Goal: Transaction & Acquisition: Purchase product/service

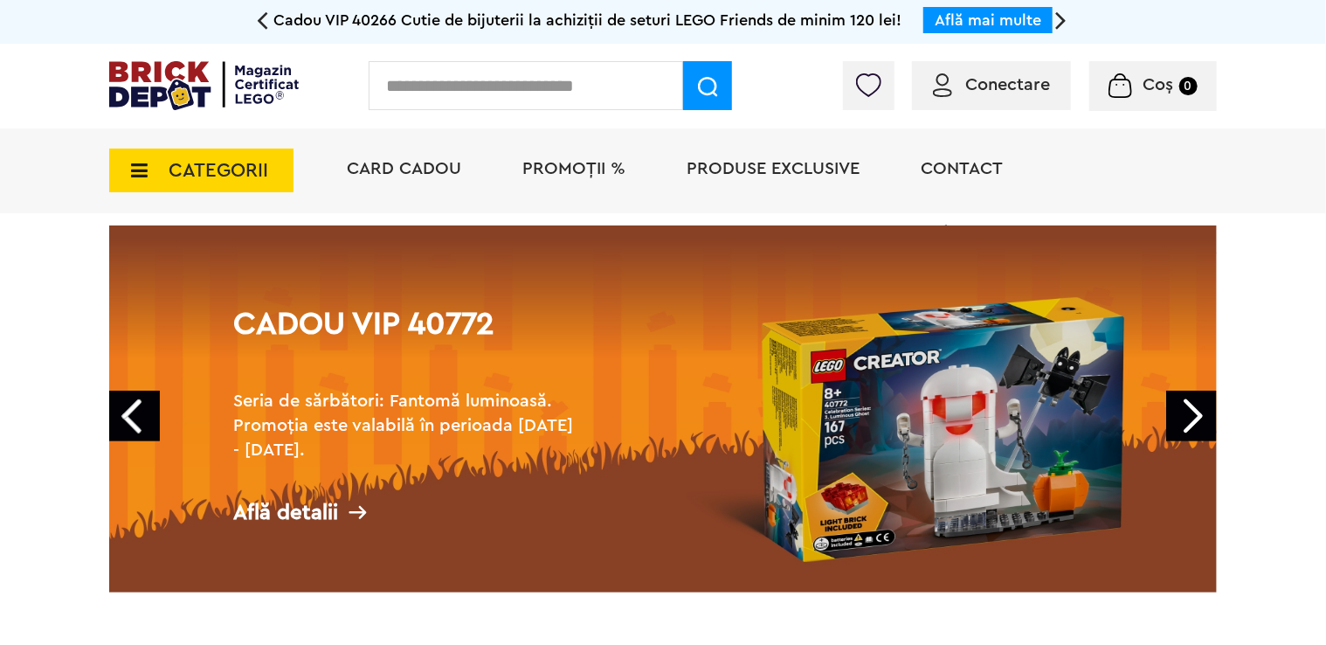
click at [1199, 426] on link "Next" at bounding box center [1192, 416] width 51 height 51
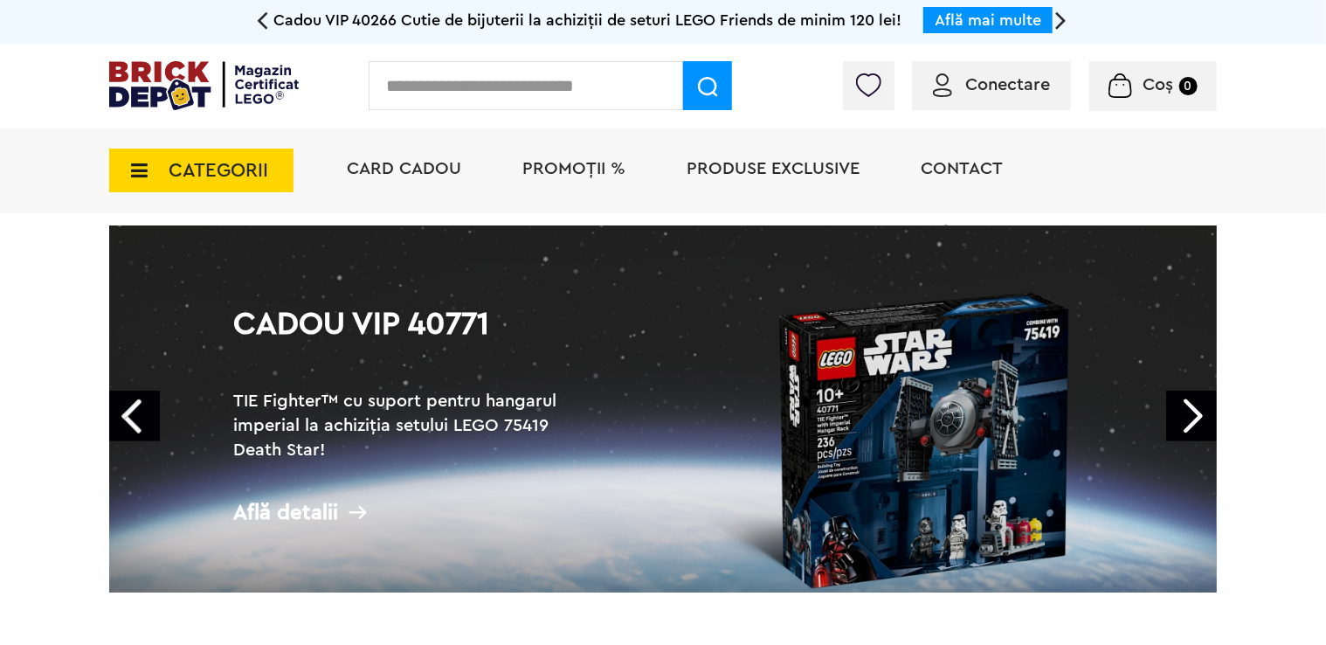
click at [1199, 426] on link "Next" at bounding box center [1192, 416] width 51 height 51
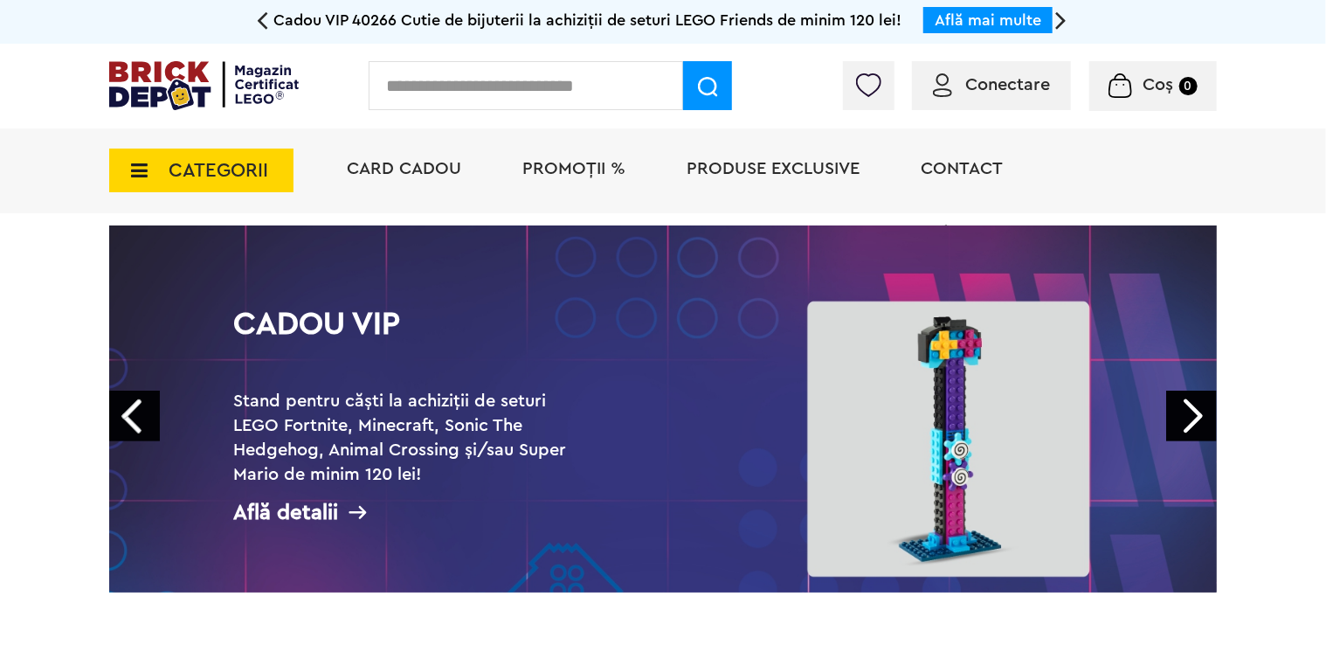
click at [1199, 426] on link "Next" at bounding box center [1192, 416] width 51 height 51
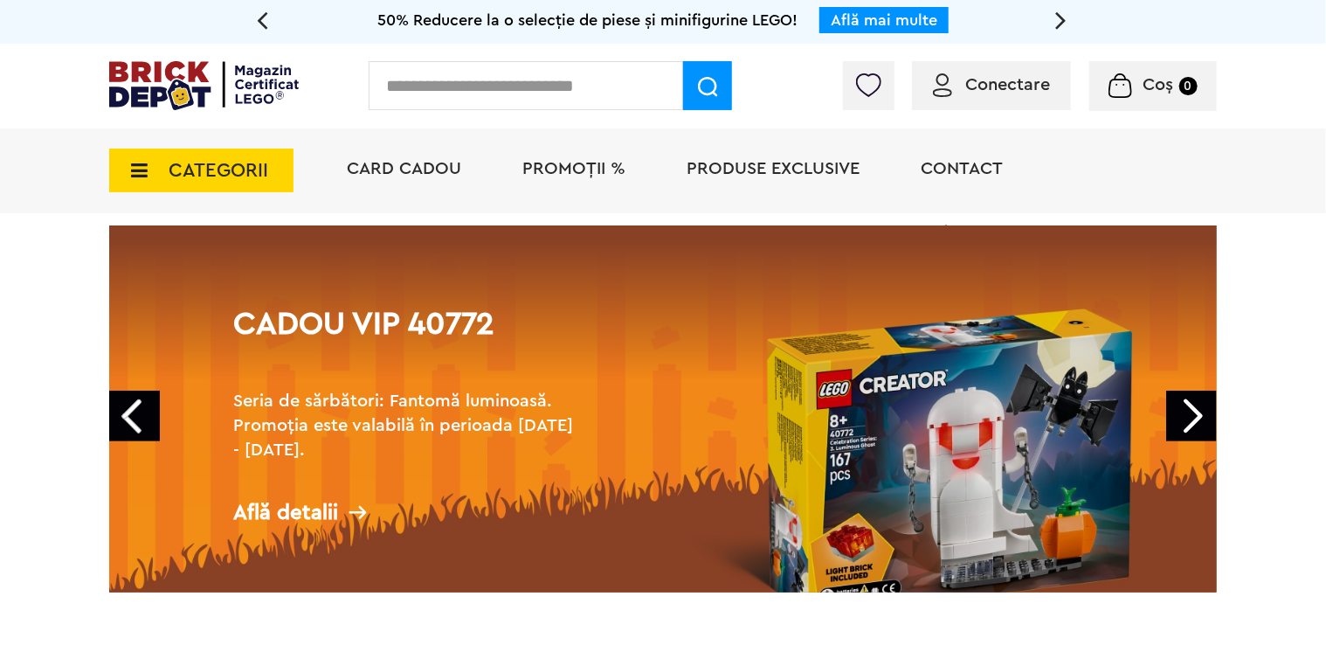
click at [551, 170] on span "PROMOȚII %" at bounding box center [574, 168] width 103 height 17
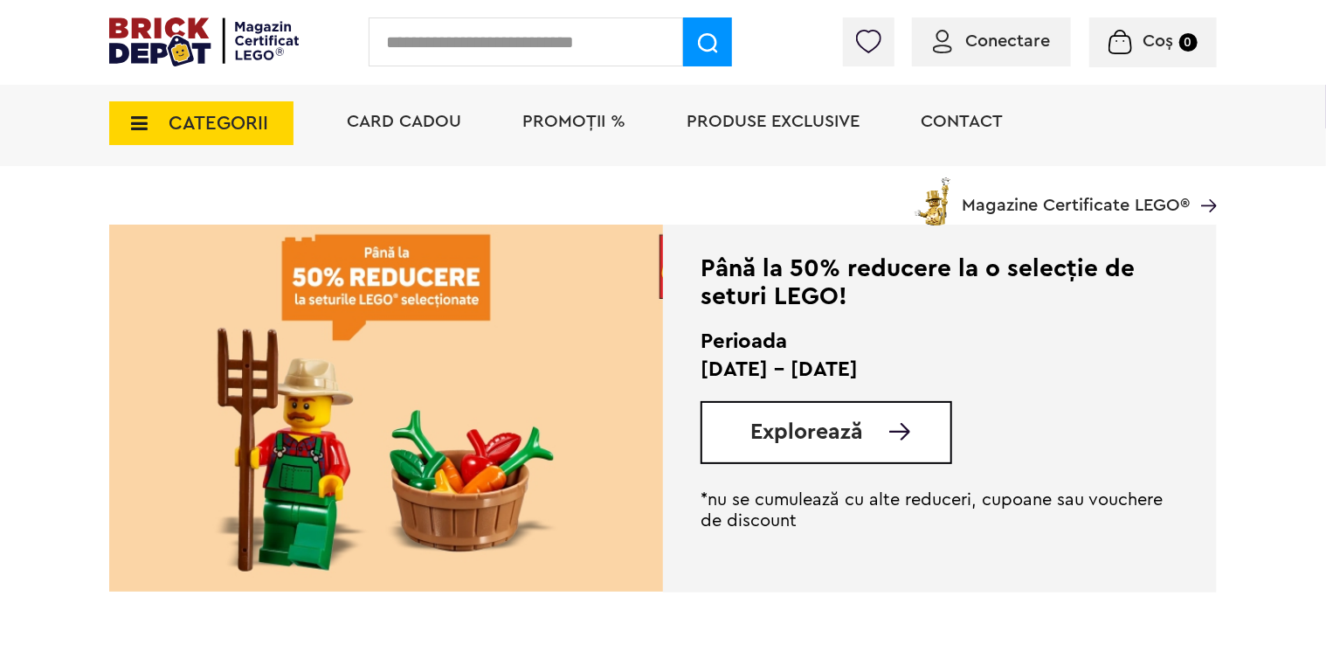
scroll to position [350, 0]
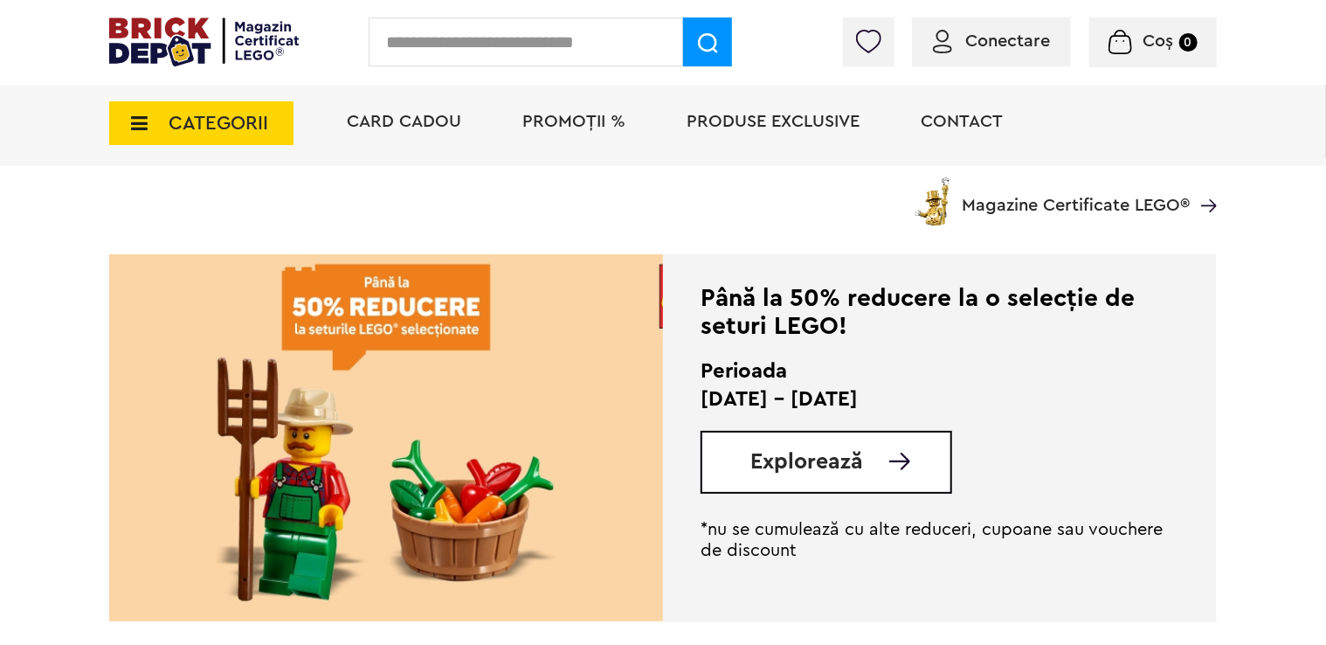
click at [764, 458] on span "Explorează" at bounding box center [807, 462] width 113 height 22
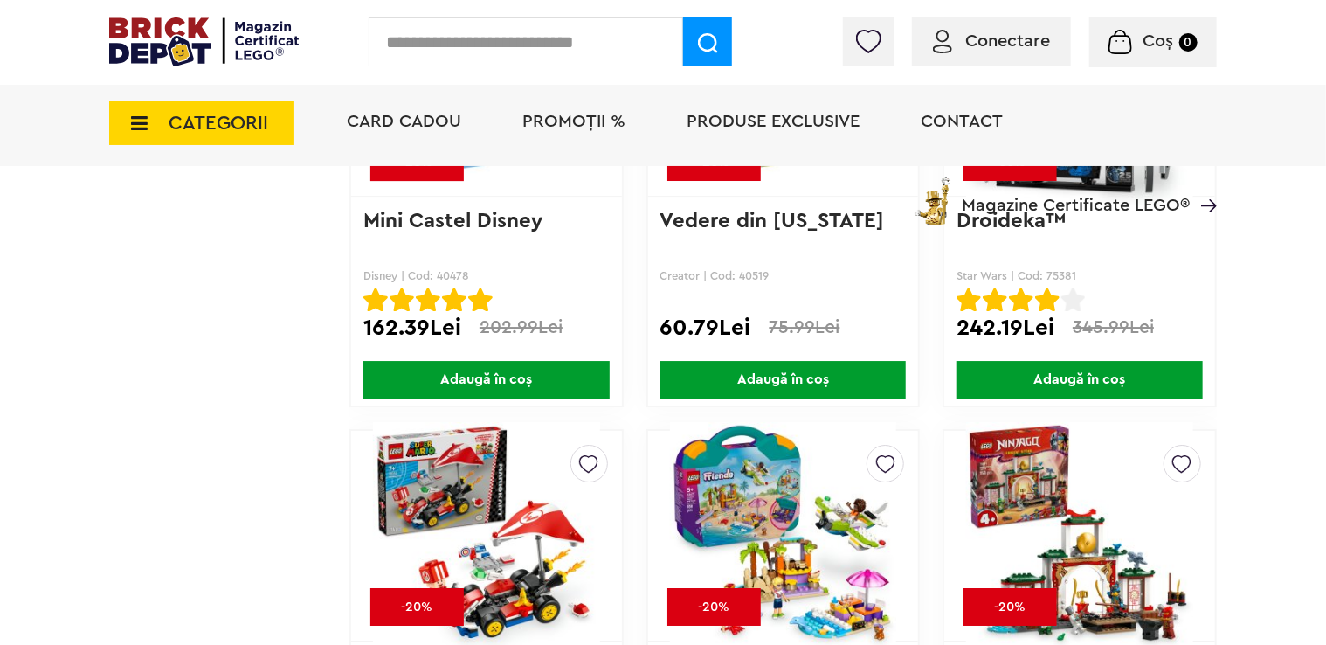
scroll to position [5879, 0]
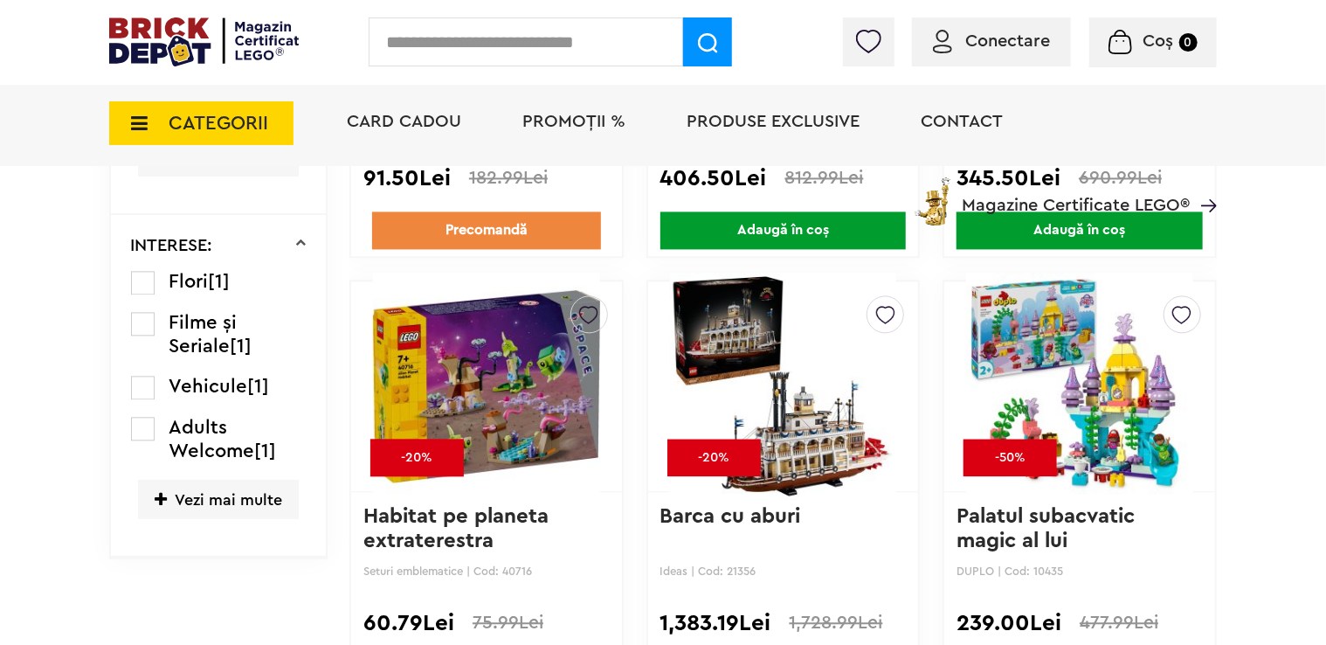
click at [201, 116] on span "CATEGORII" at bounding box center [219, 123] width 100 height 19
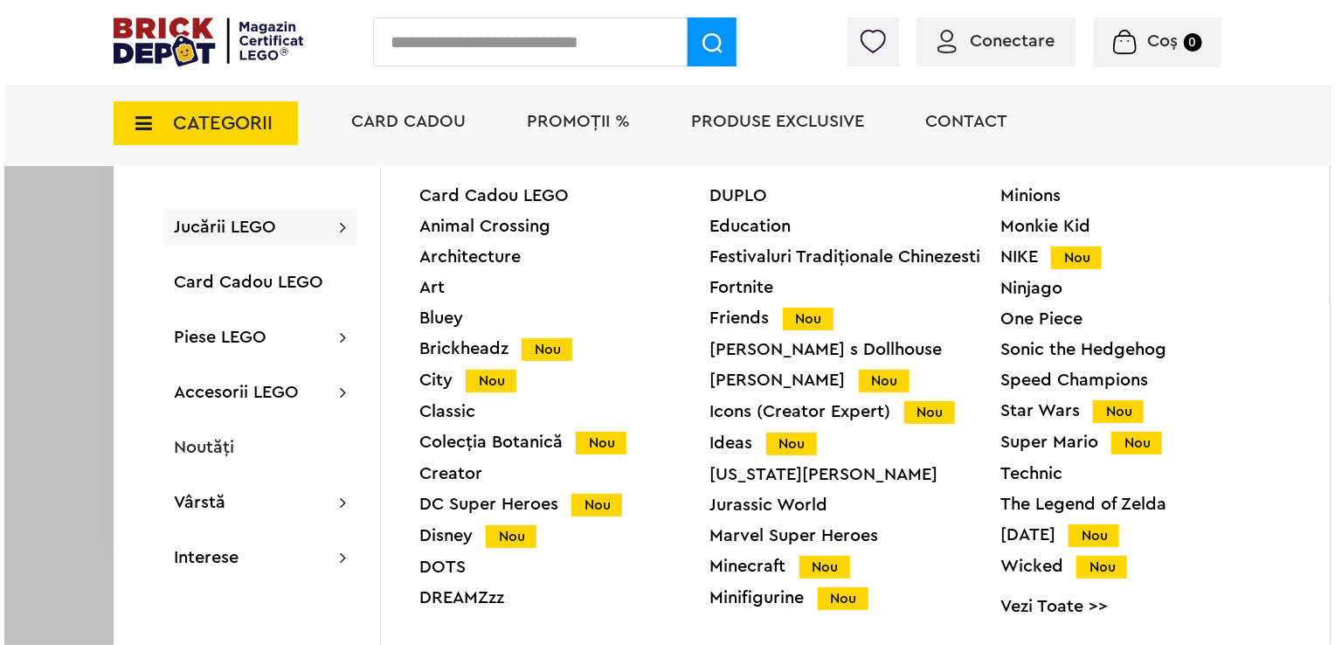
scroll to position [1773, 0]
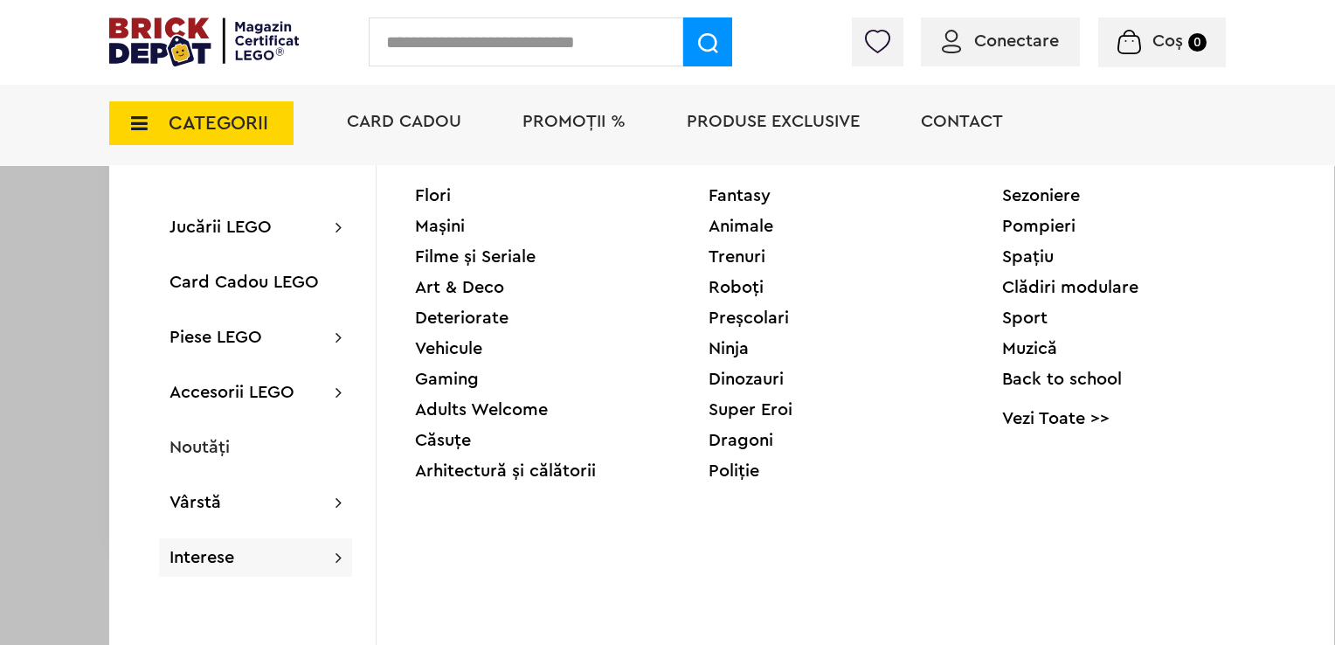
click at [463, 320] on div "Deteriorate" at bounding box center [562, 317] width 294 height 17
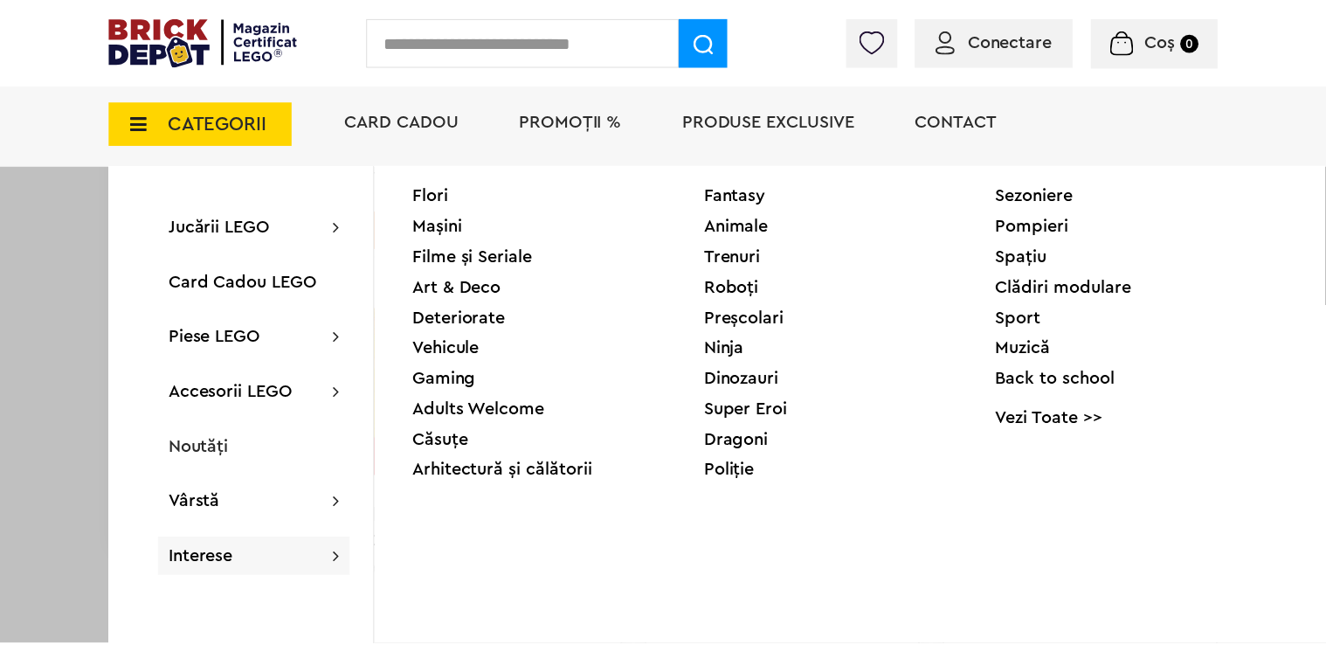
scroll to position [1772, 0]
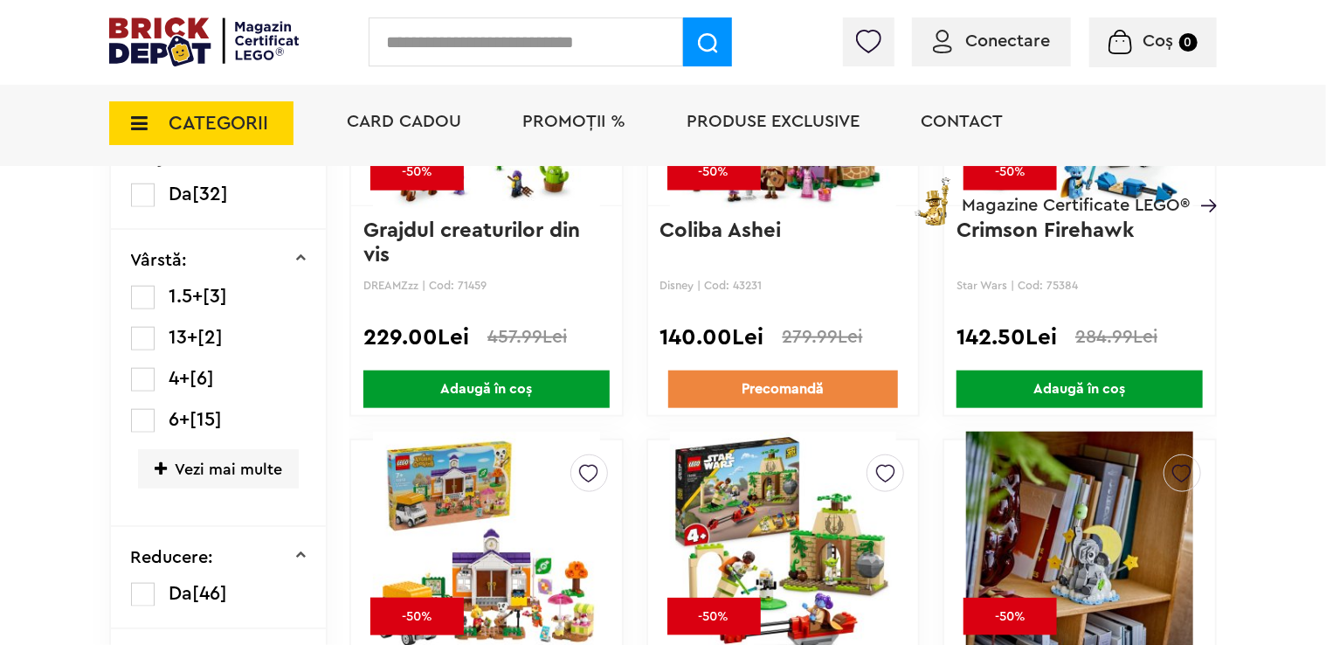
click at [180, 135] on span "CATEGORII" at bounding box center [201, 123] width 184 height 44
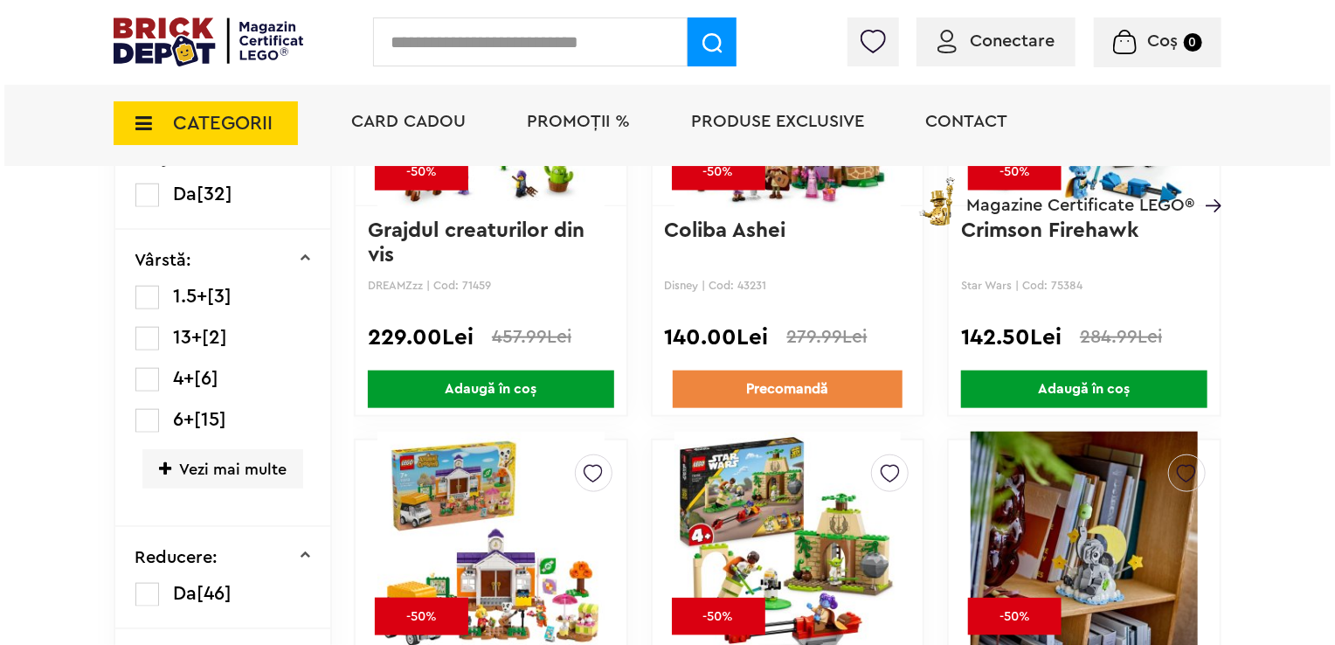
scroll to position [724, 0]
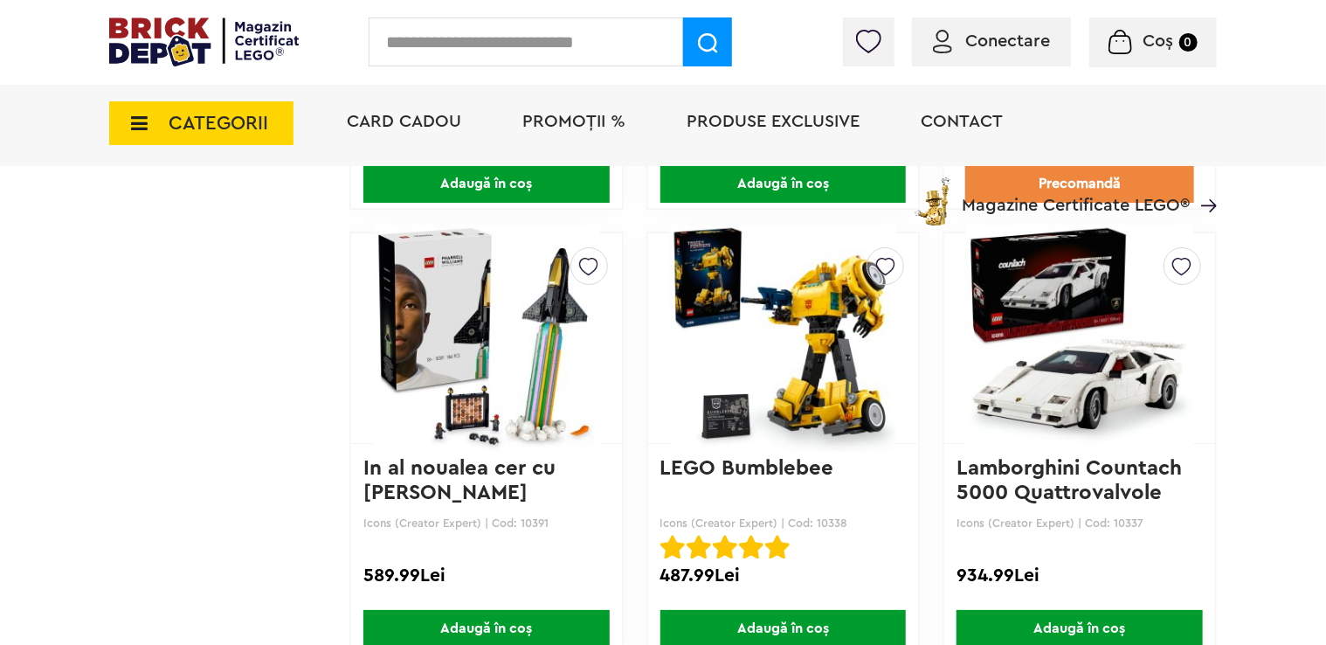
scroll to position [3058, 0]
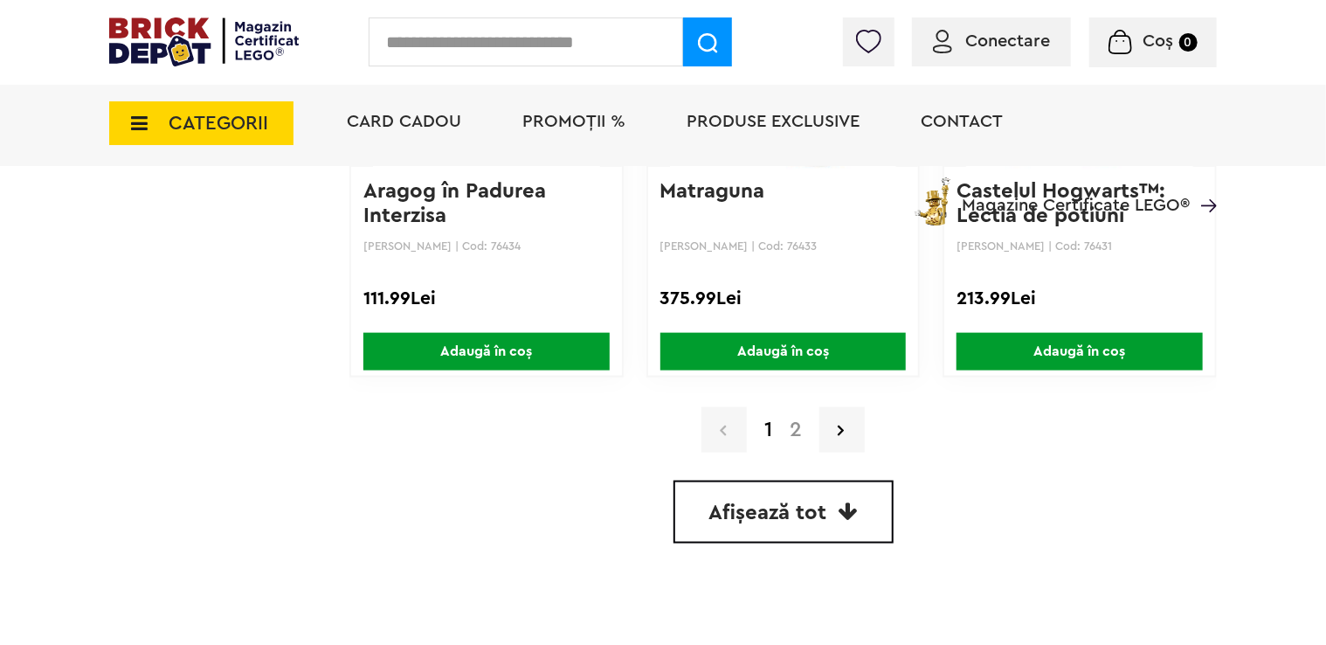
scroll to position [4282, 0]
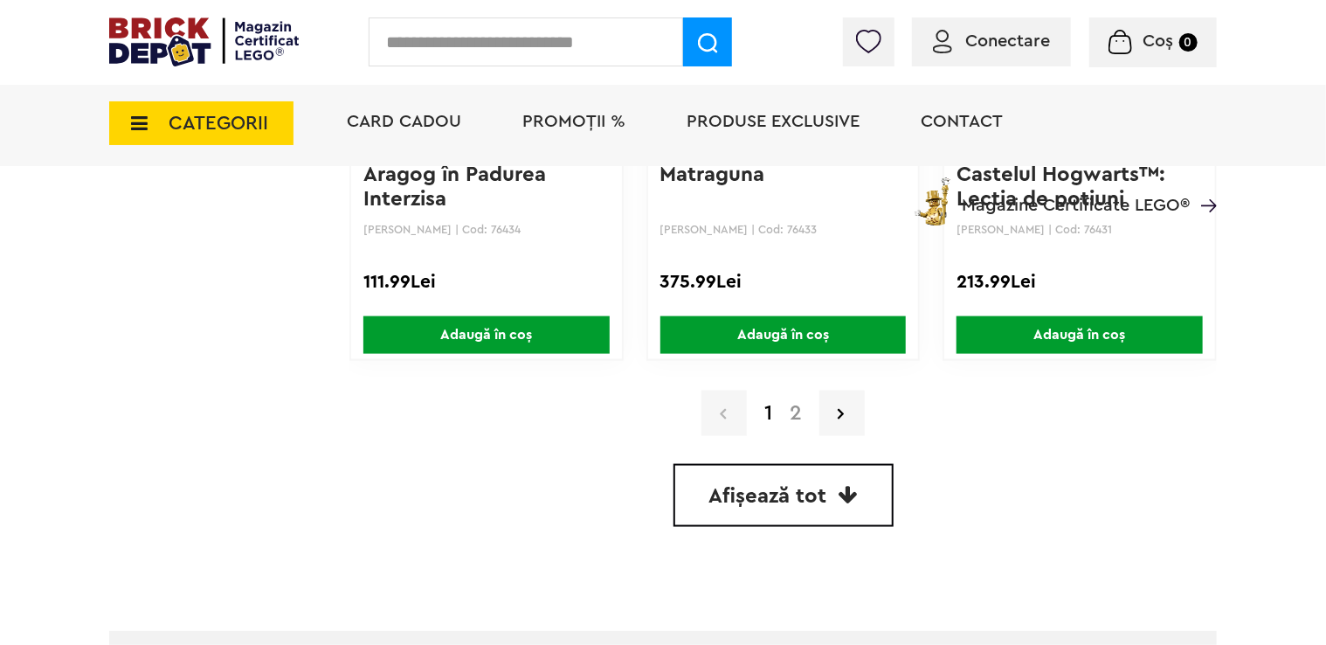
click at [792, 408] on link "2" at bounding box center [796, 413] width 30 height 21
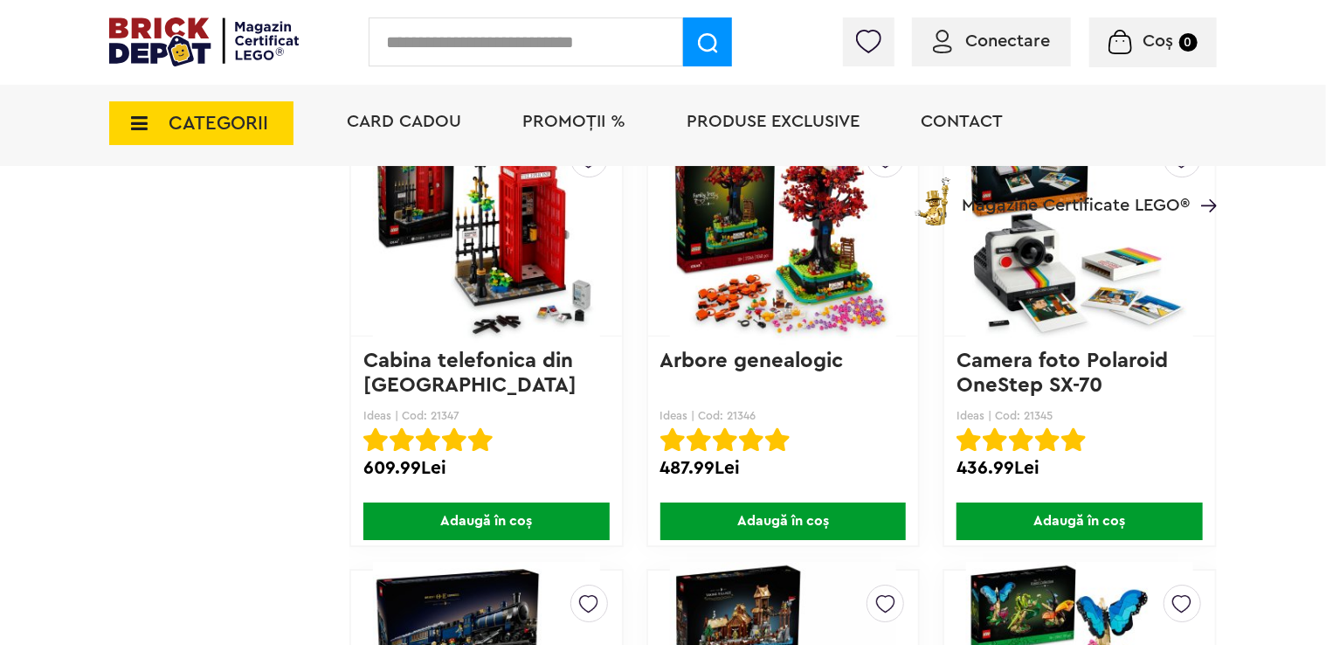
scroll to position [2884, 0]
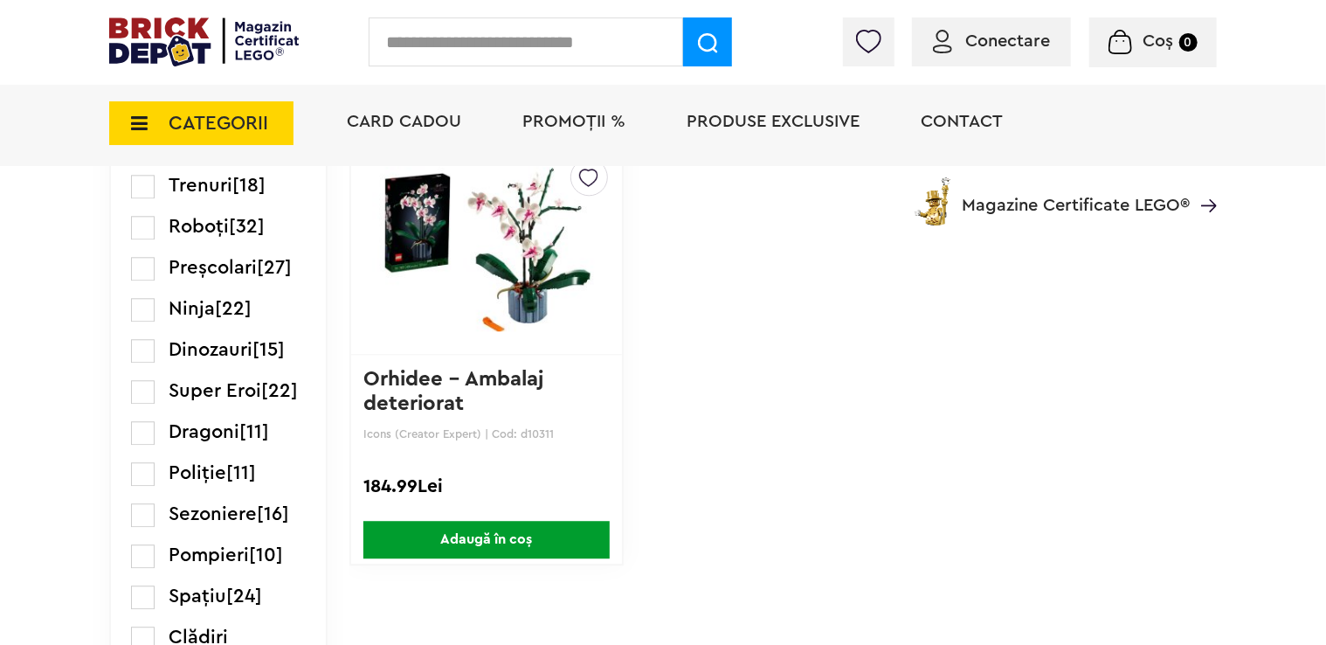
scroll to position [2010, 0]
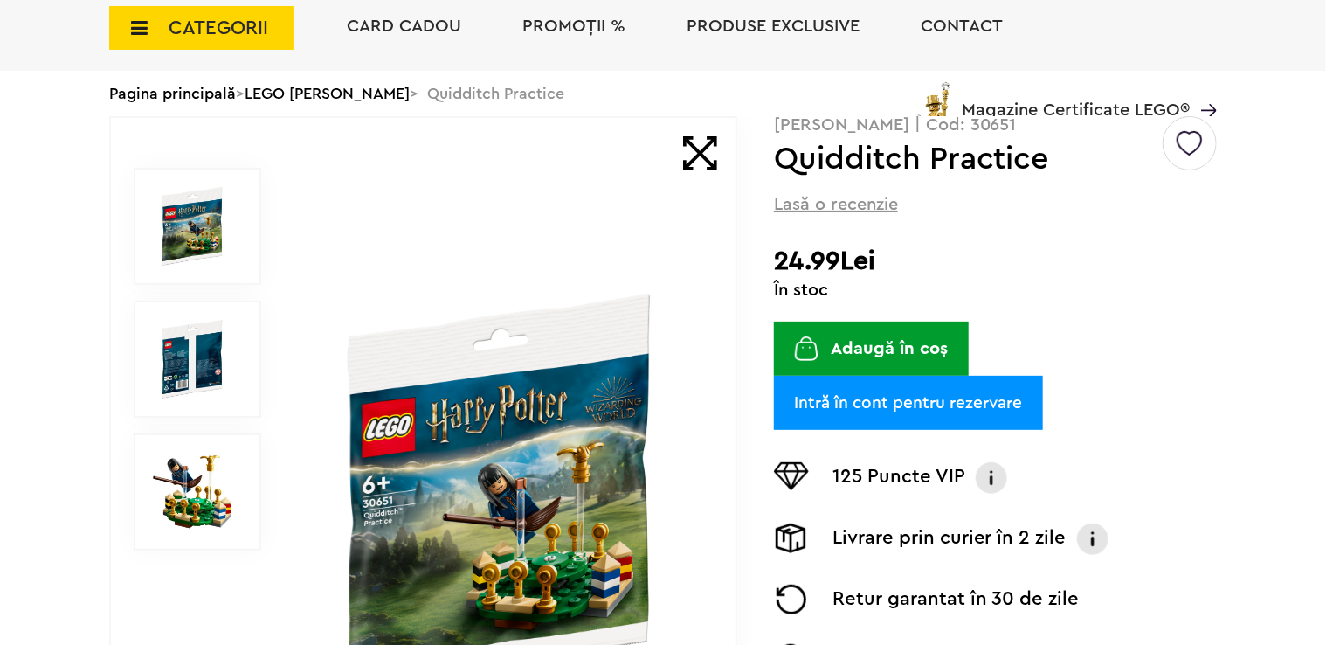
scroll to position [262, 0]
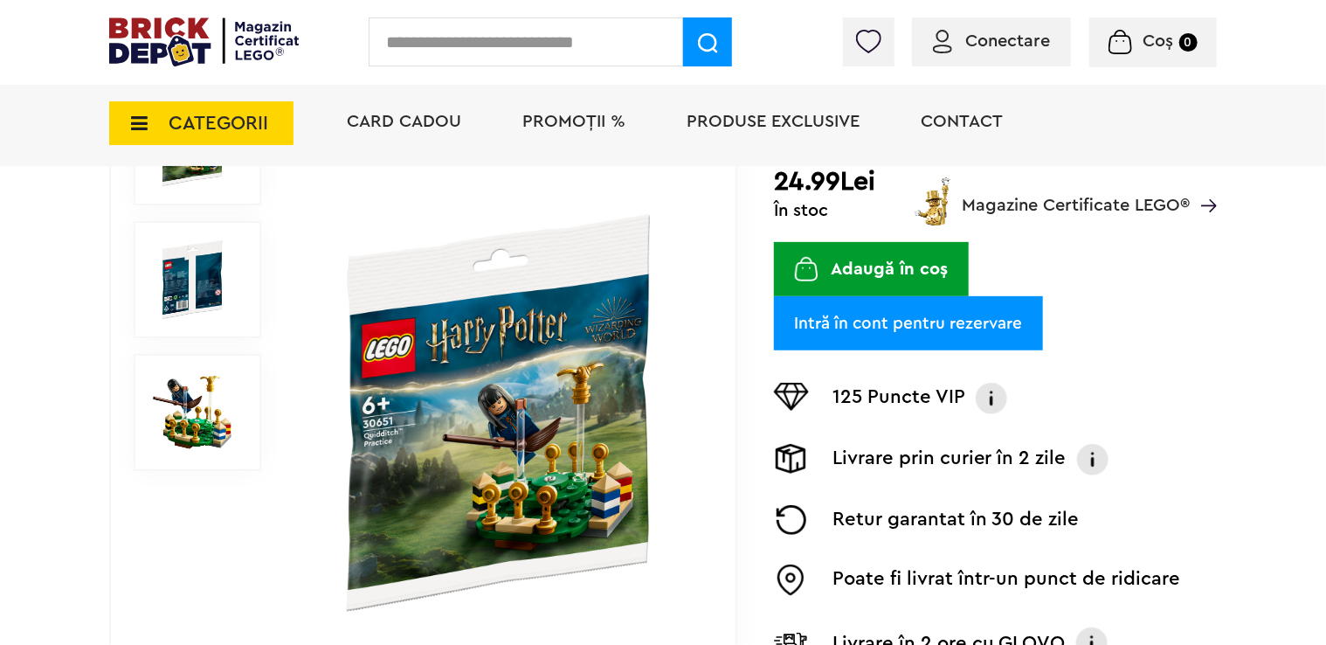
click at [201, 415] on img at bounding box center [192, 412] width 79 height 79
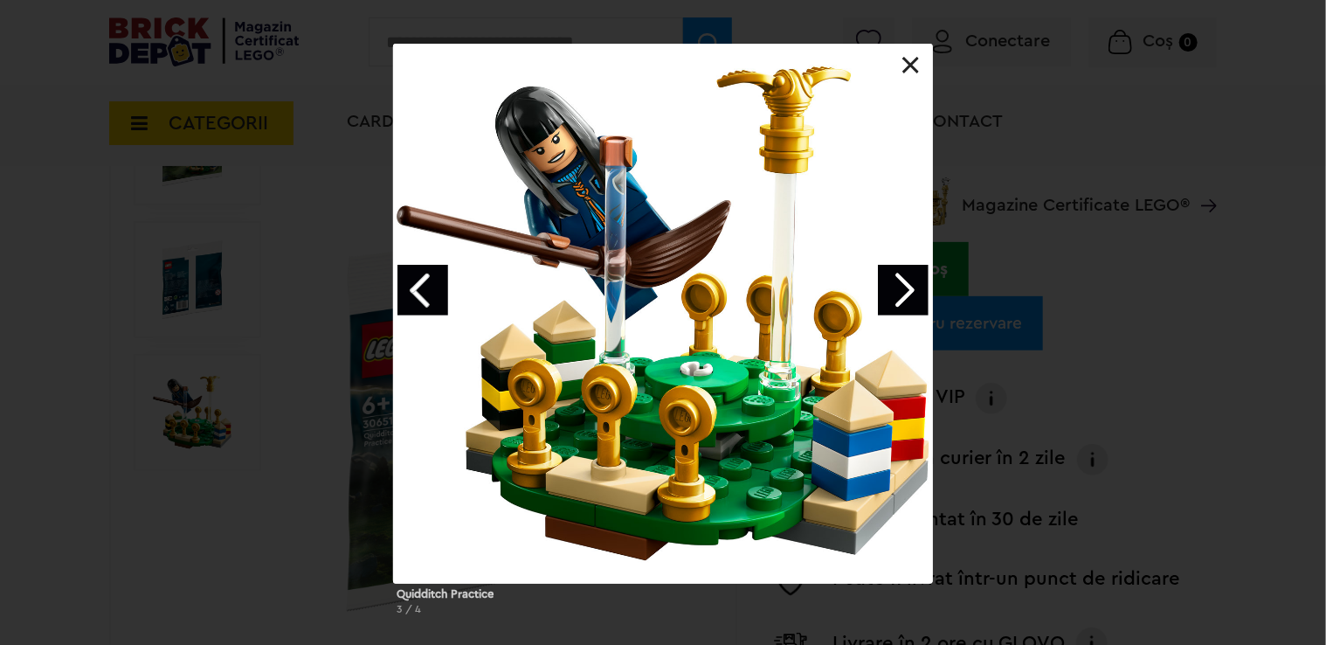
click at [911, 67] on link at bounding box center [911, 65] width 17 height 17
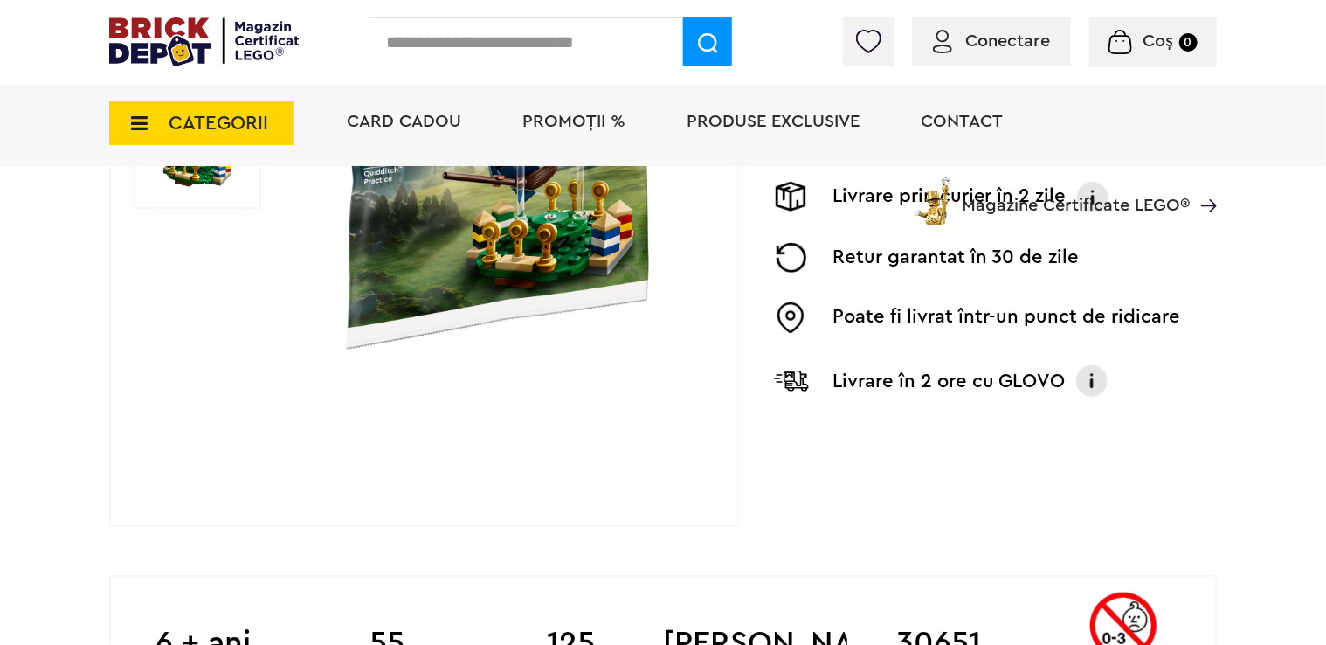
scroll to position [961, 0]
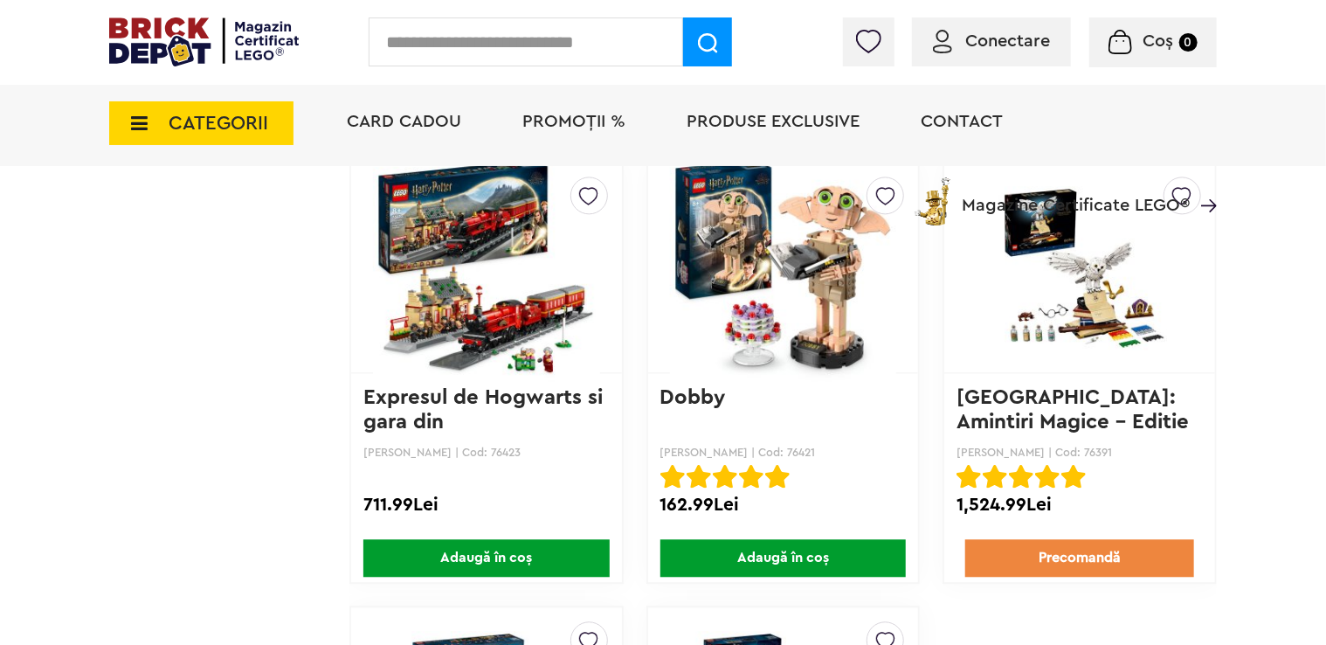
scroll to position [2272, 0]
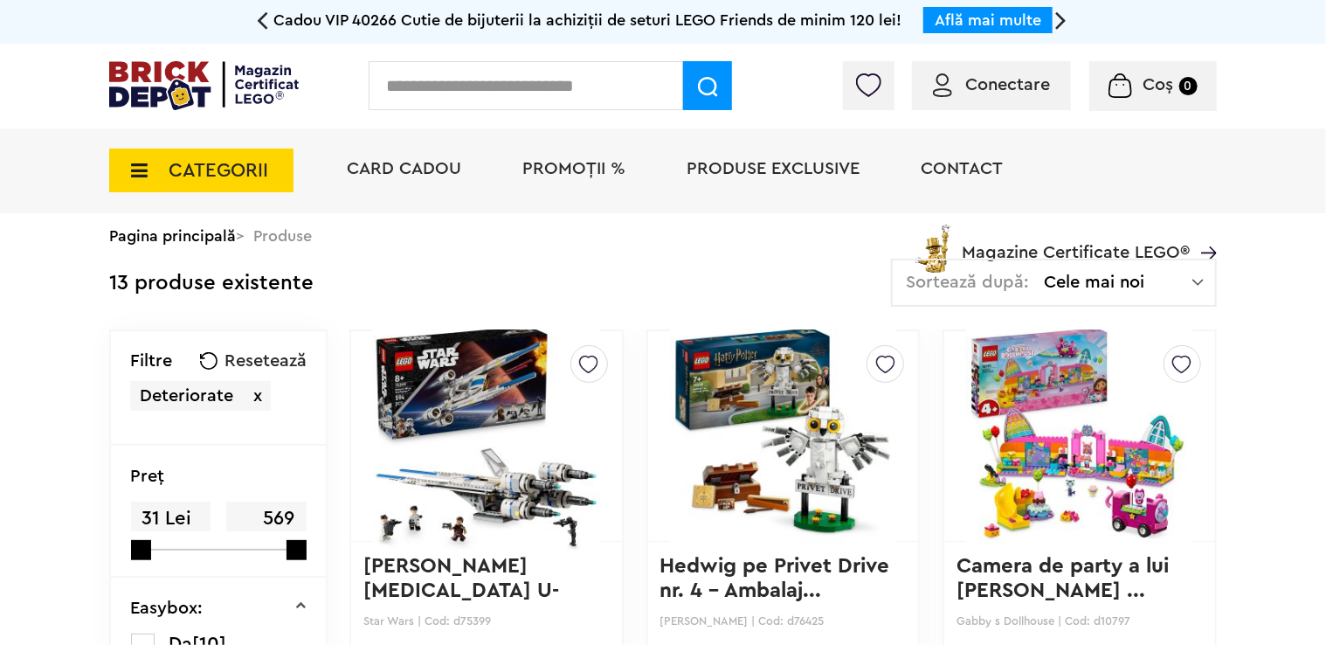
click at [967, 76] on span "Conectare" at bounding box center [1008, 84] width 85 height 17
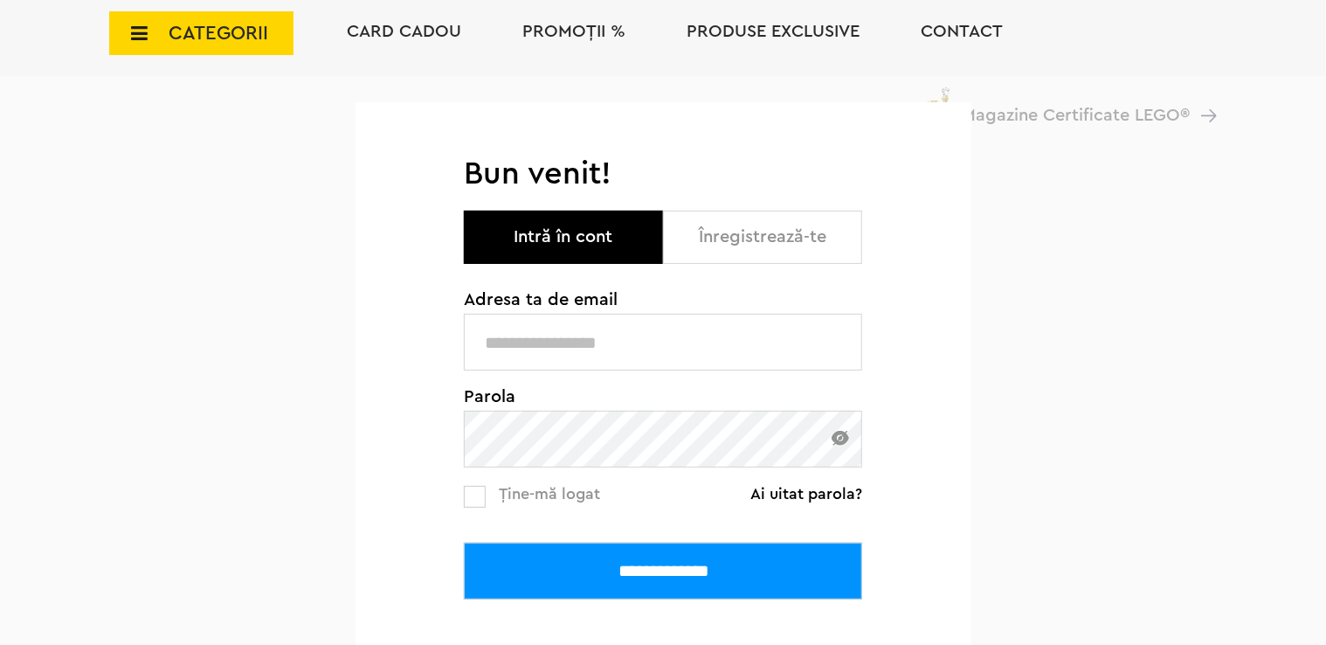
scroll to position [262, 0]
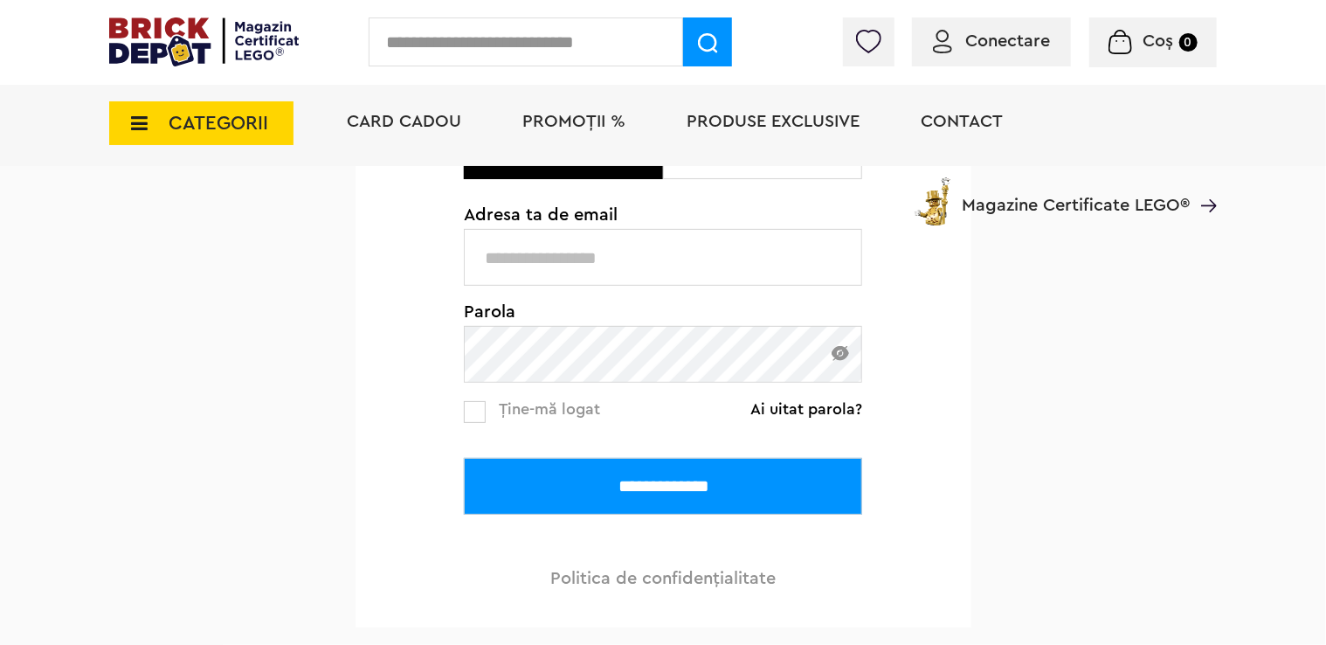
type input "**********"
click at [573, 484] on input "**********" at bounding box center [663, 486] width 398 height 57
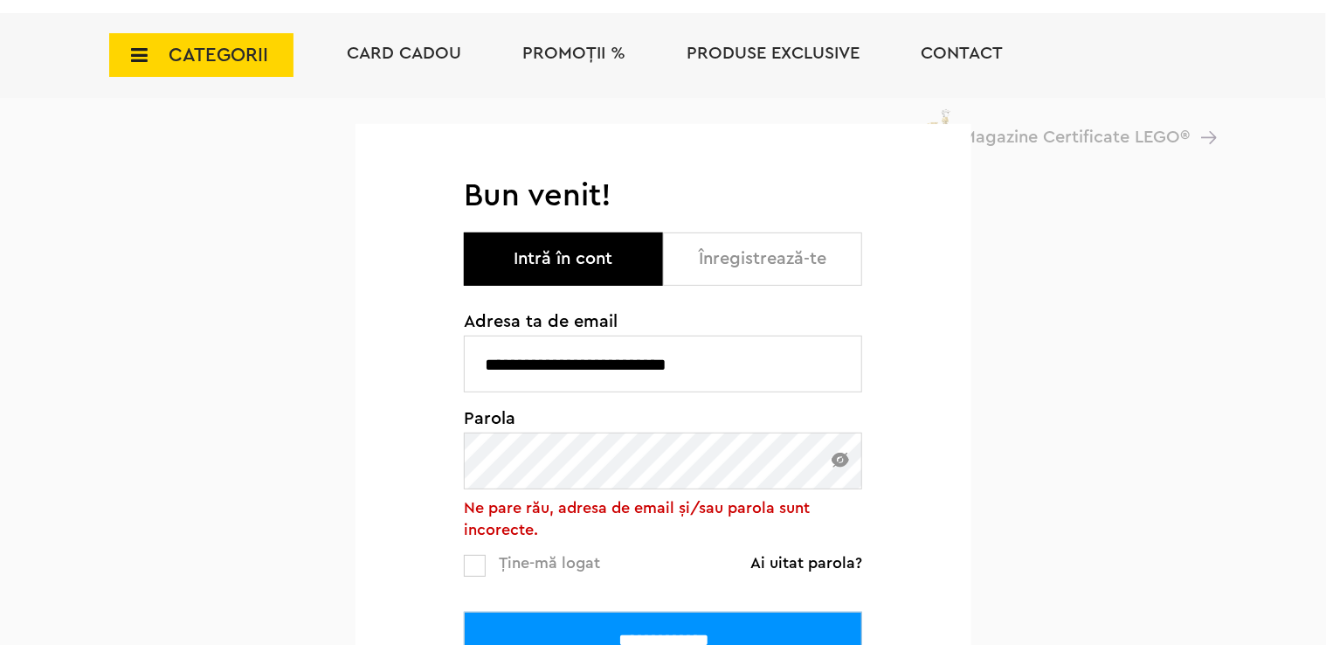
scroll to position [175, 0]
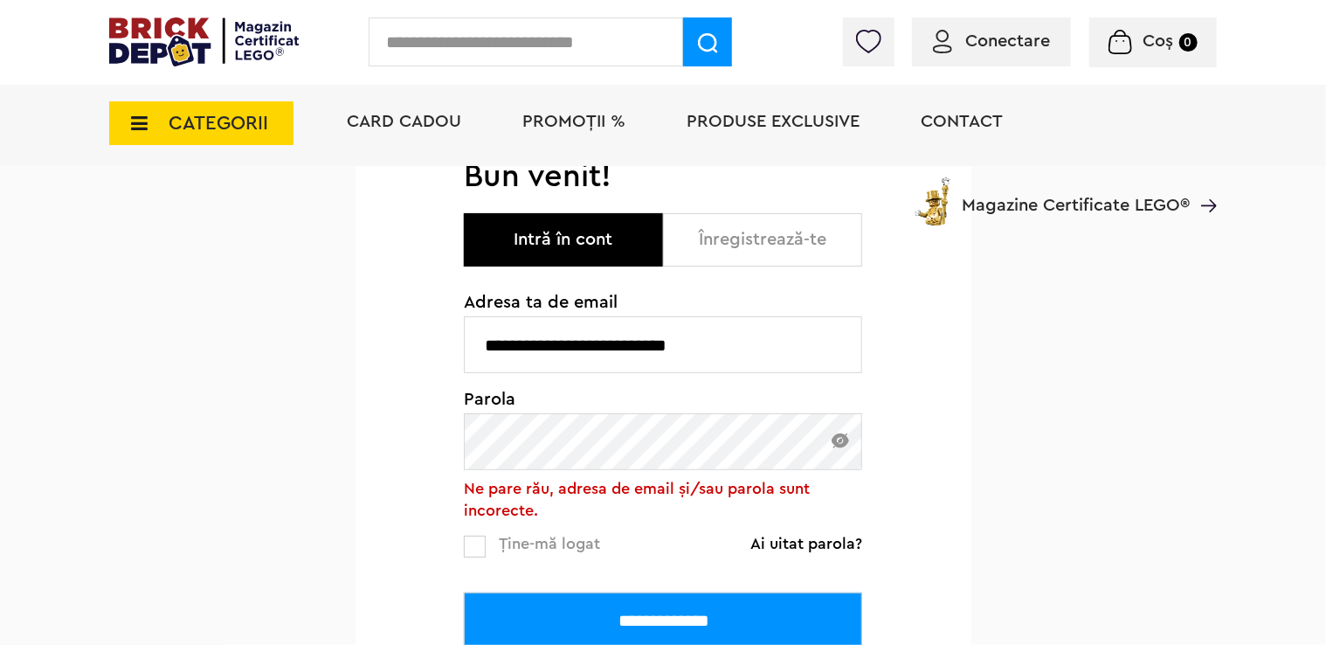
click at [459, 463] on div "**********" at bounding box center [664, 459] width 616 height 605
click at [464, 592] on input "**********" at bounding box center [663, 620] width 398 height 57
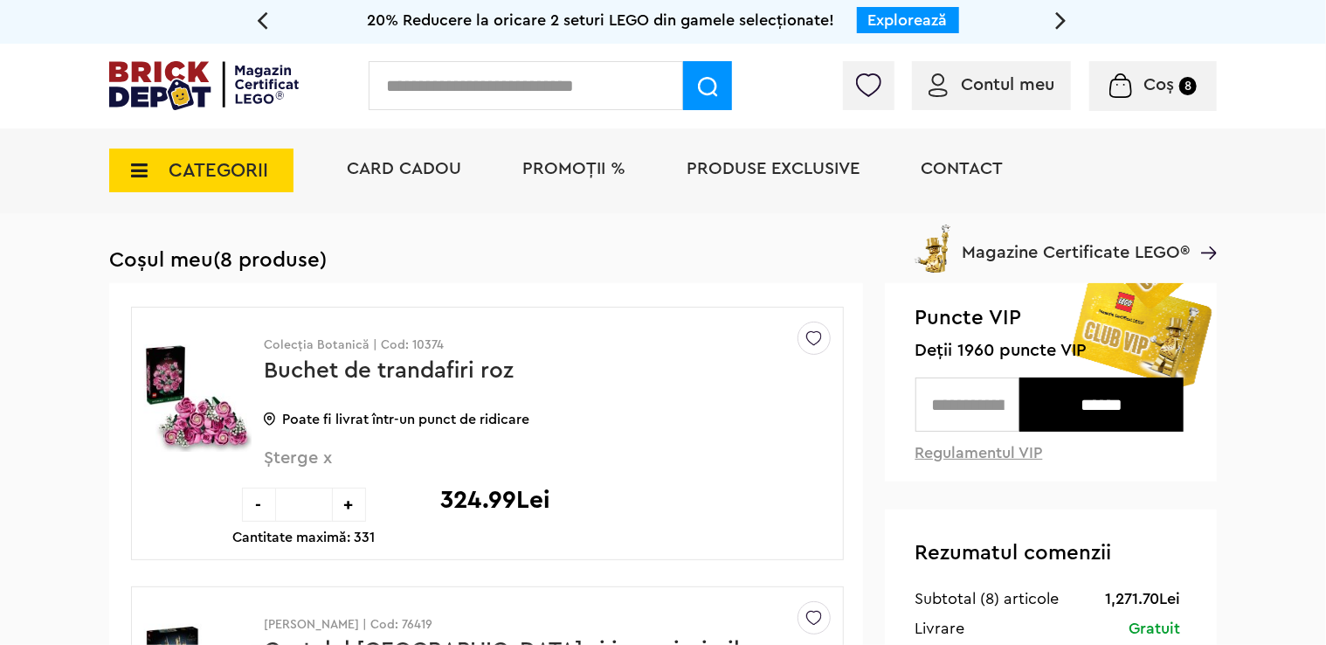
click at [967, 416] on input "text" at bounding box center [968, 405] width 104 height 54
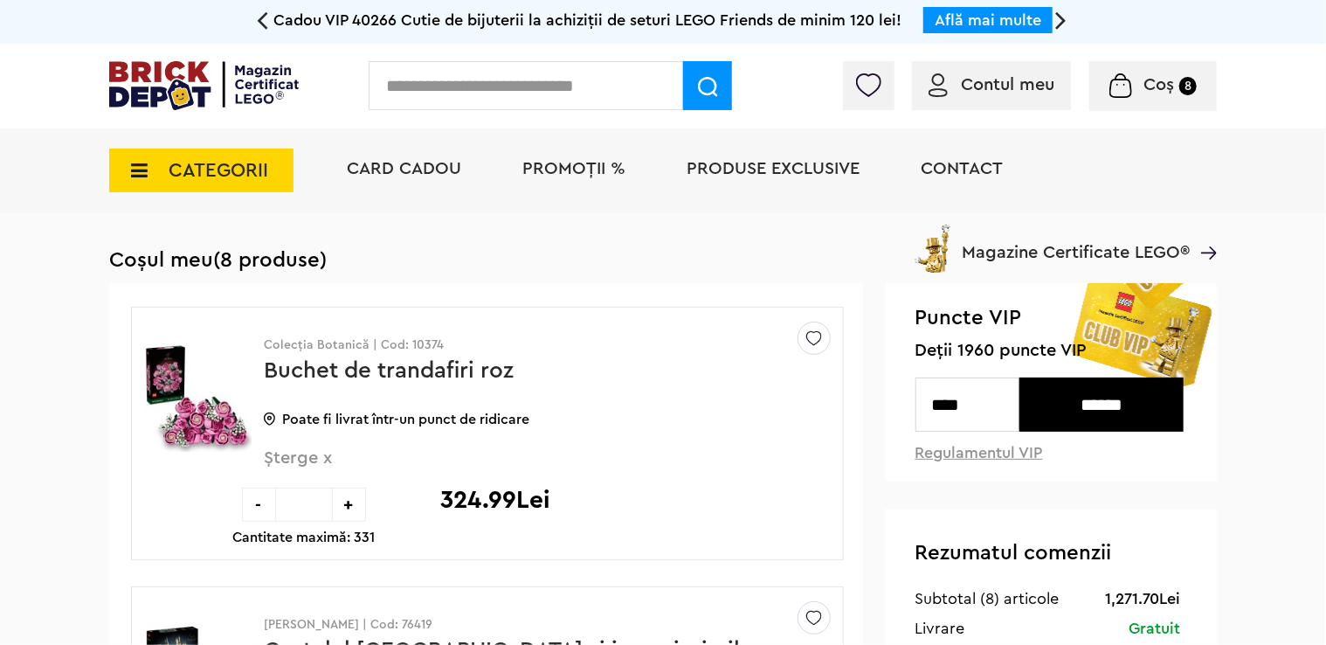
type input "****"
click at [1058, 400] on input "******" at bounding box center [1102, 405] width 164 height 54
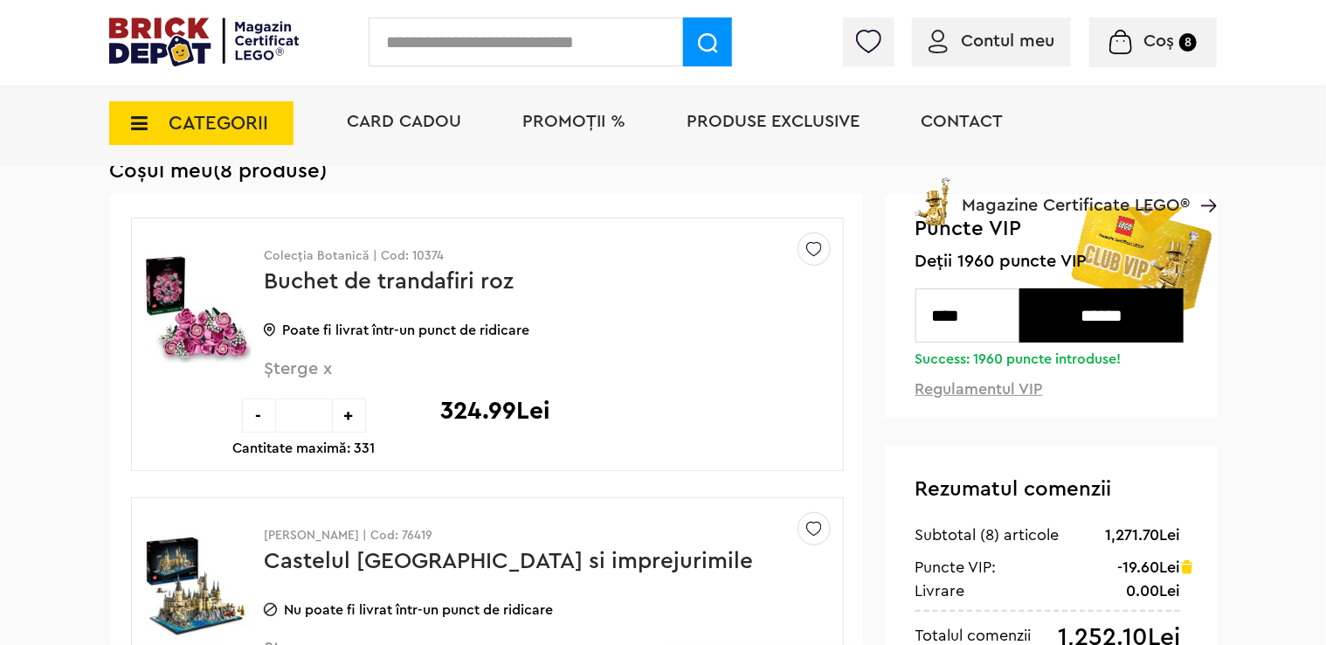
scroll to position [87, 0]
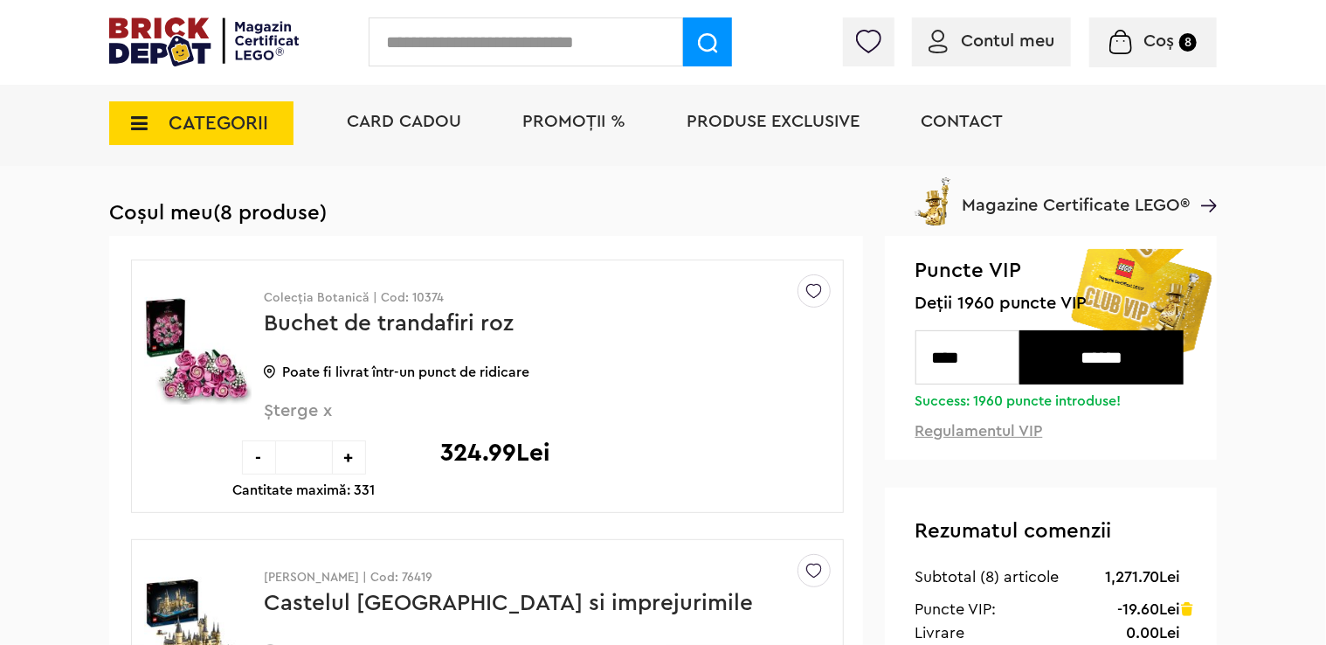
click at [223, 365] on img at bounding box center [197, 350] width 107 height 131
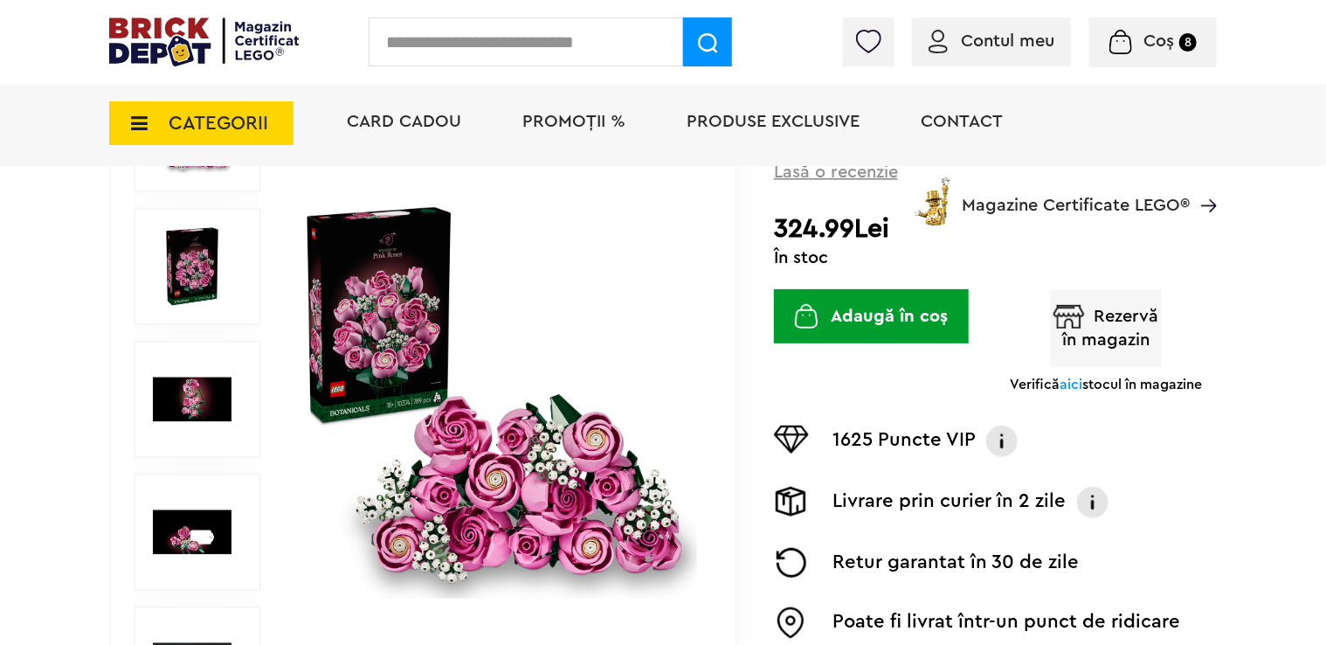
scroll to position [305, 0]
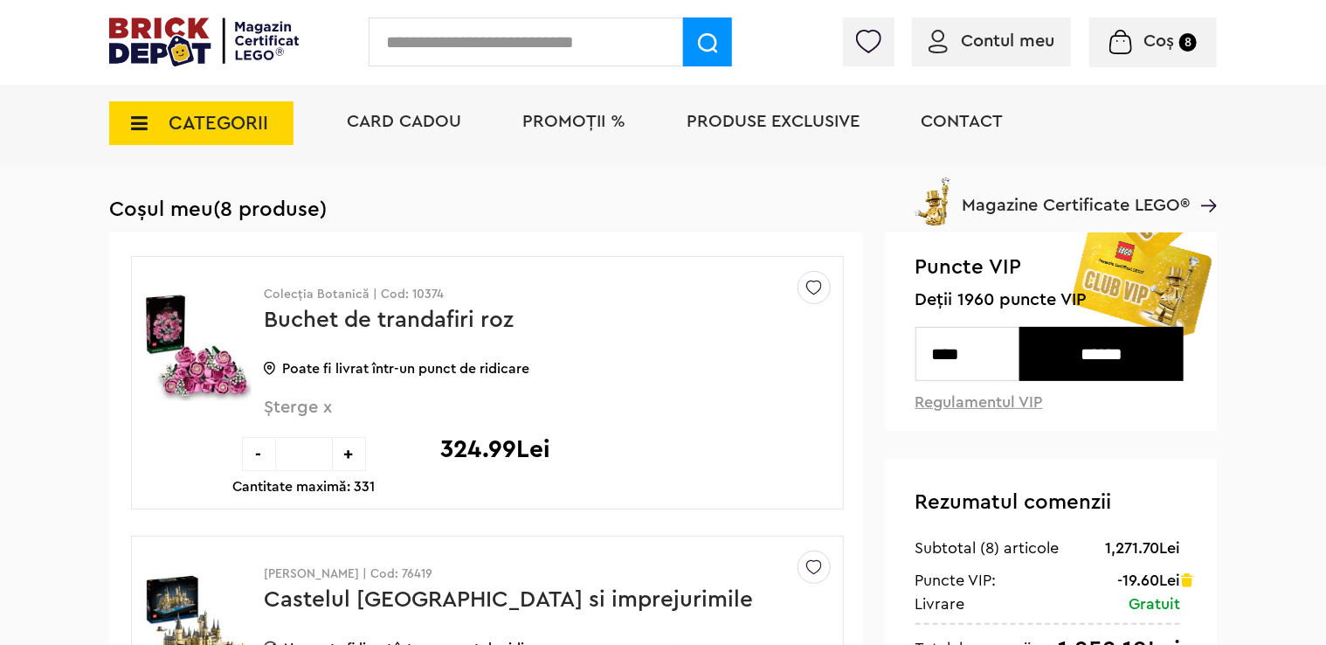
scroll to position [87, 0]
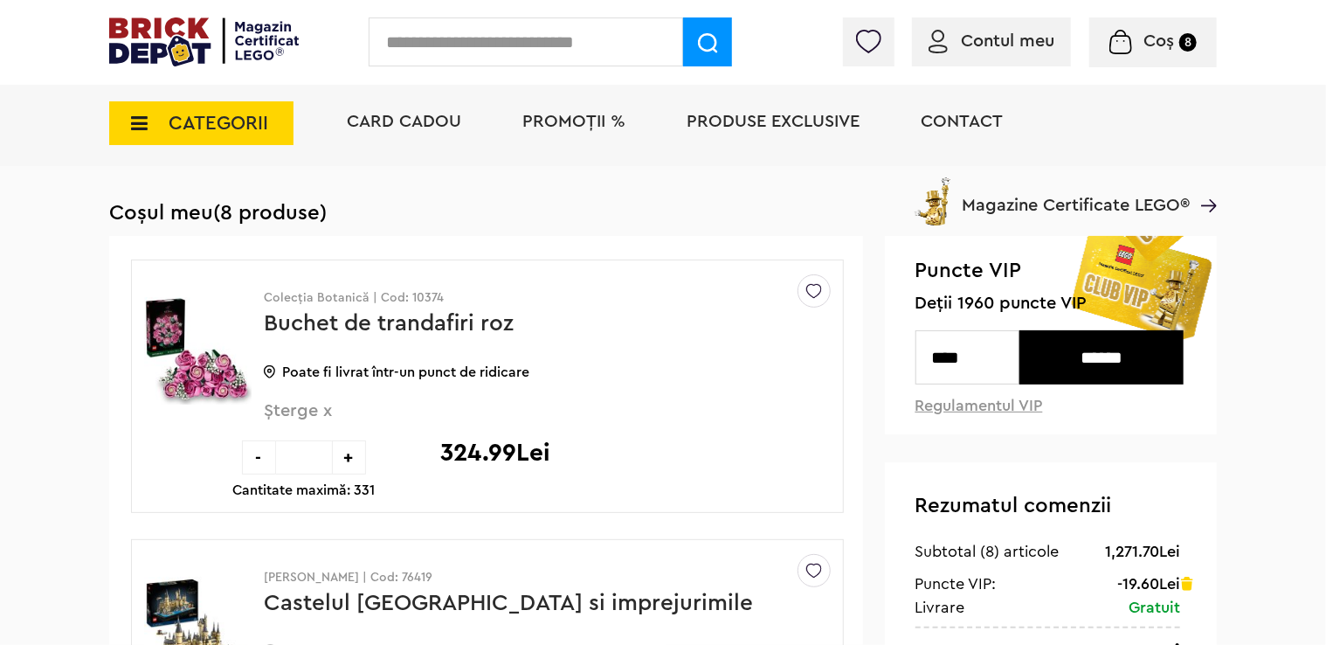
click at [315, 411] on span "Șterge x" at bounding box center [518, 421] width 509 height 38
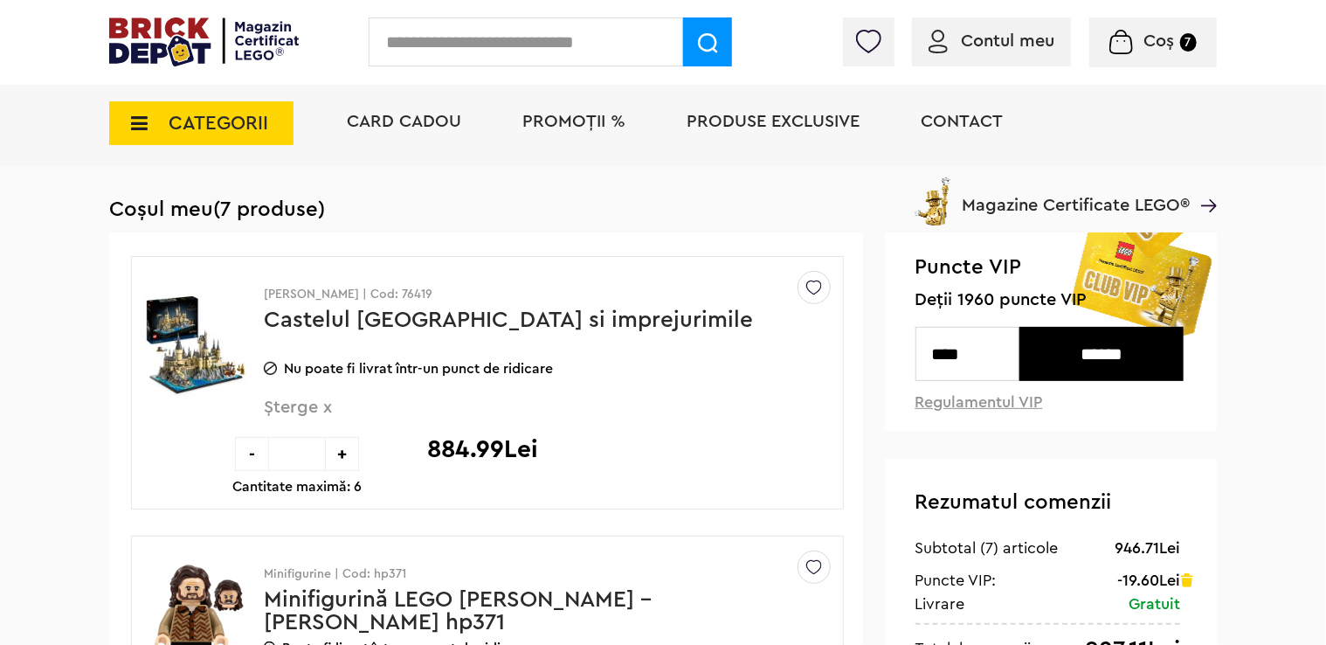
scroll to position [87, 0]
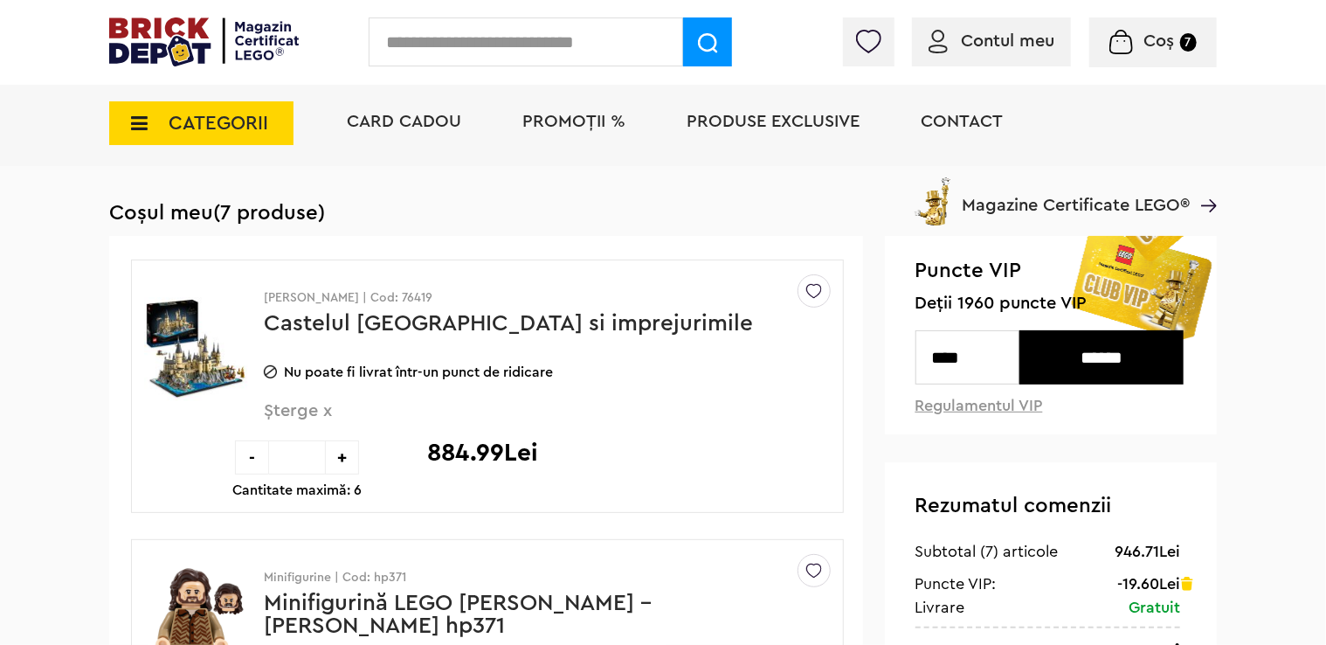
click at [315, 411] on span "Șterge x" at bounding box center [518, 421] width 509 height 38
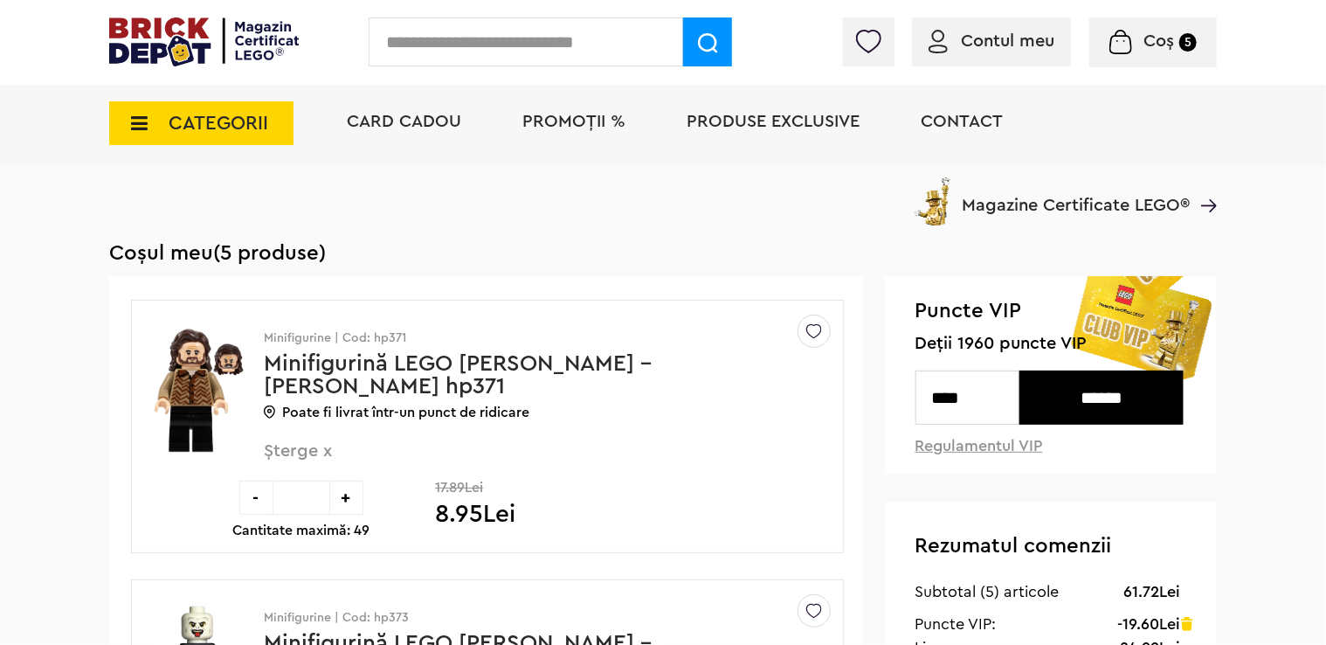
scroll to position [309, 0]
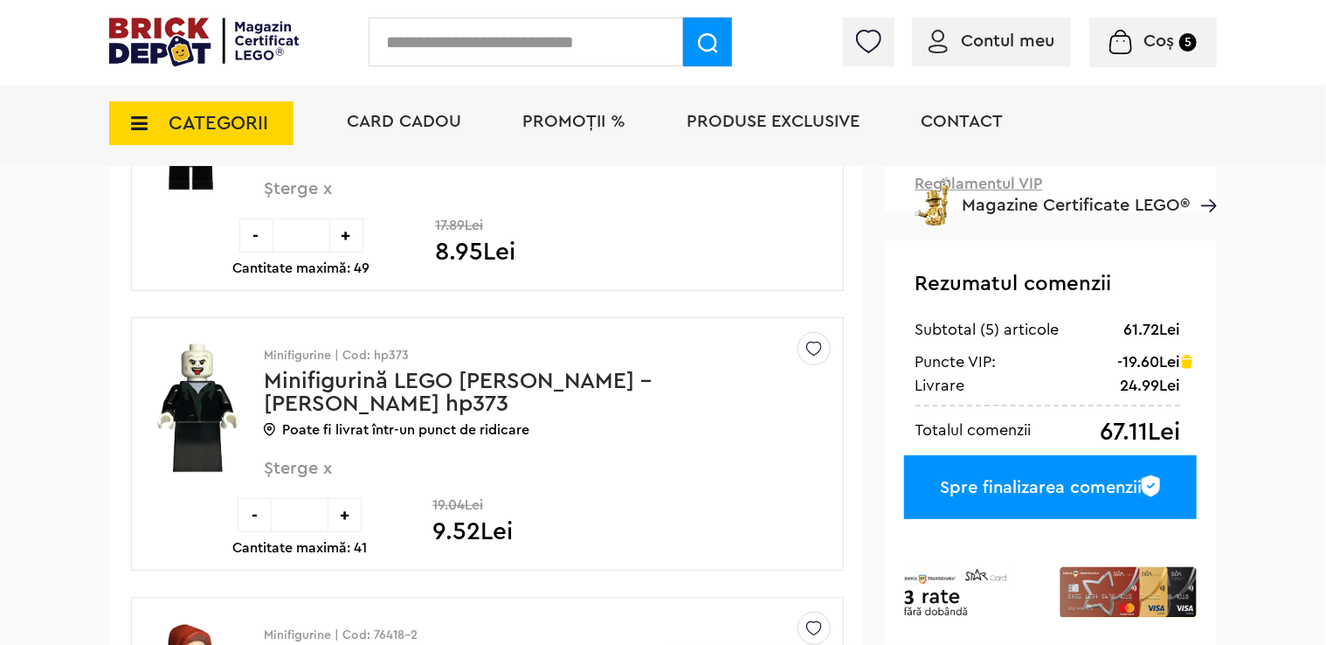
click at [1105, 488] on div "Spre finalizarea comenzii" at bounding box center [1050, 487] width 293 height 64
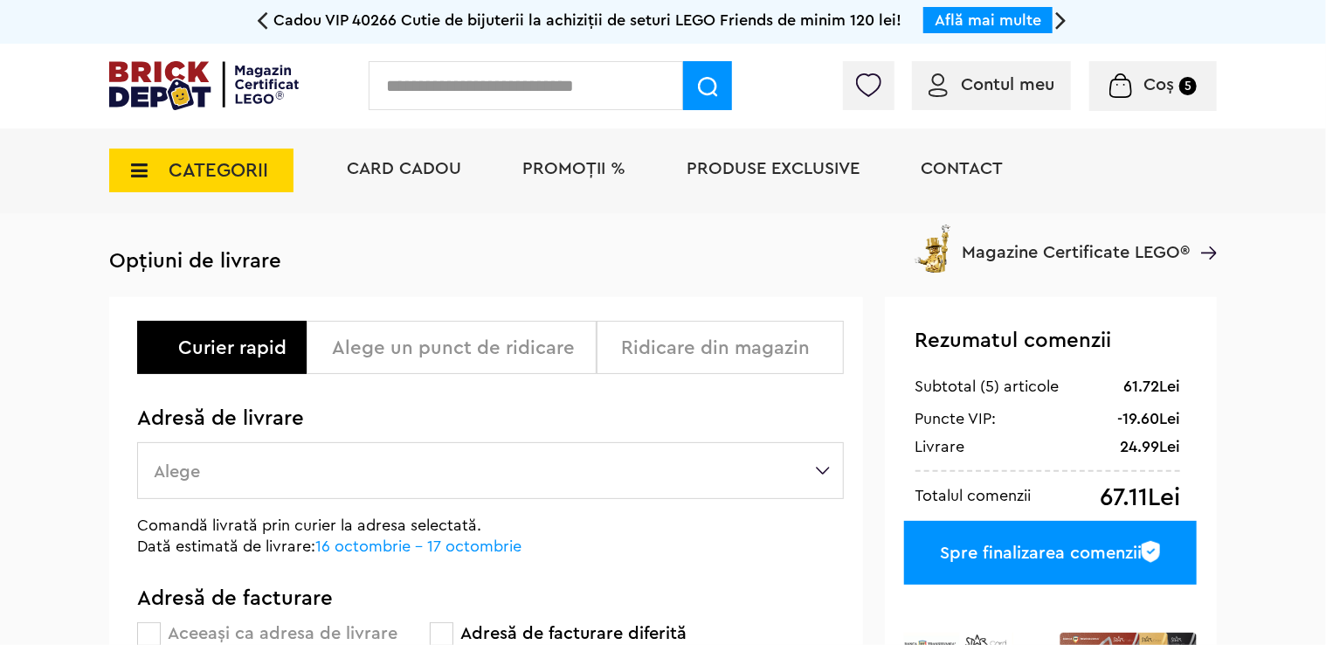
click at [524, 358] on div "Alege un punct de ridicare" at bounding box center [458, 347] width 252 height 21
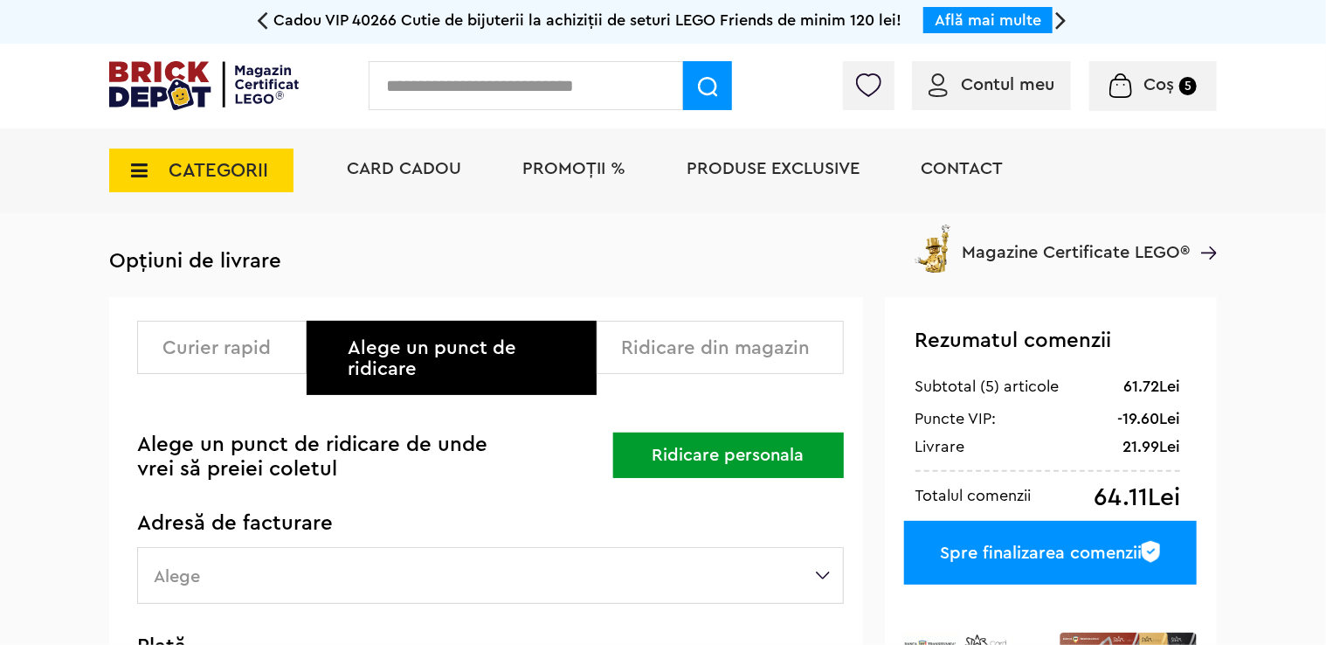
scroll to position [175, 0]
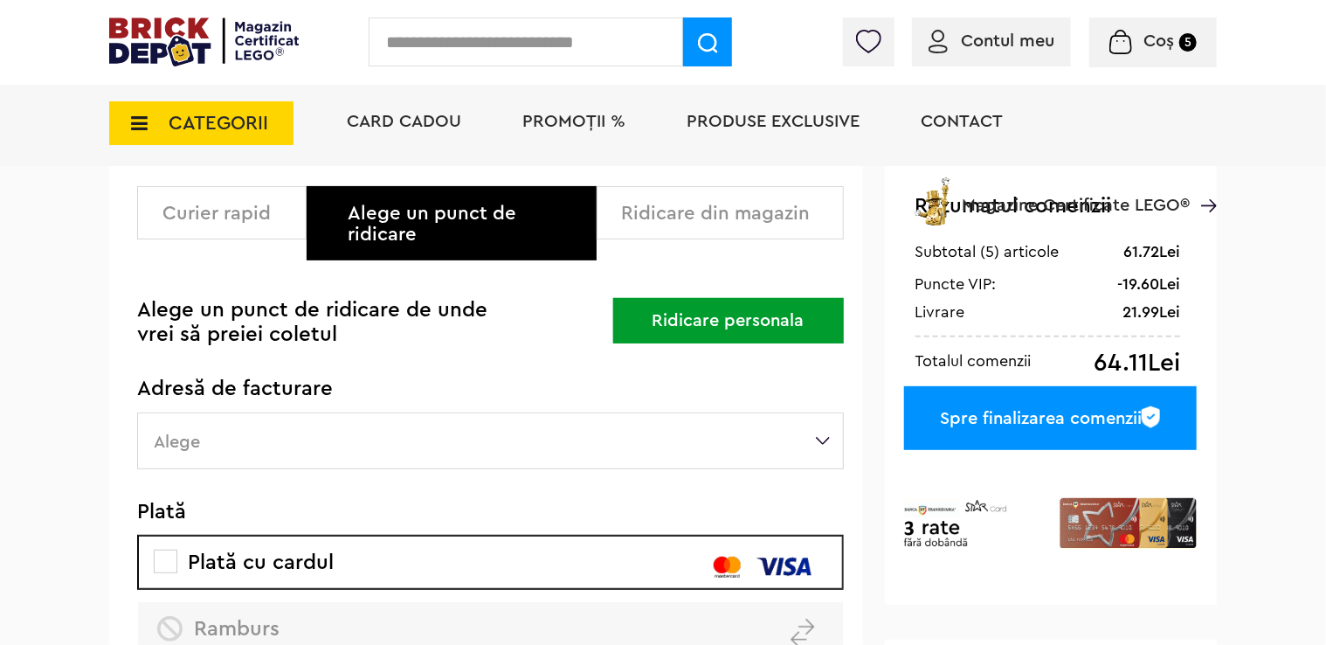
click at [694, 328] on button "Ridicare personala" at bounding box center [728, 320] width 231 height 45
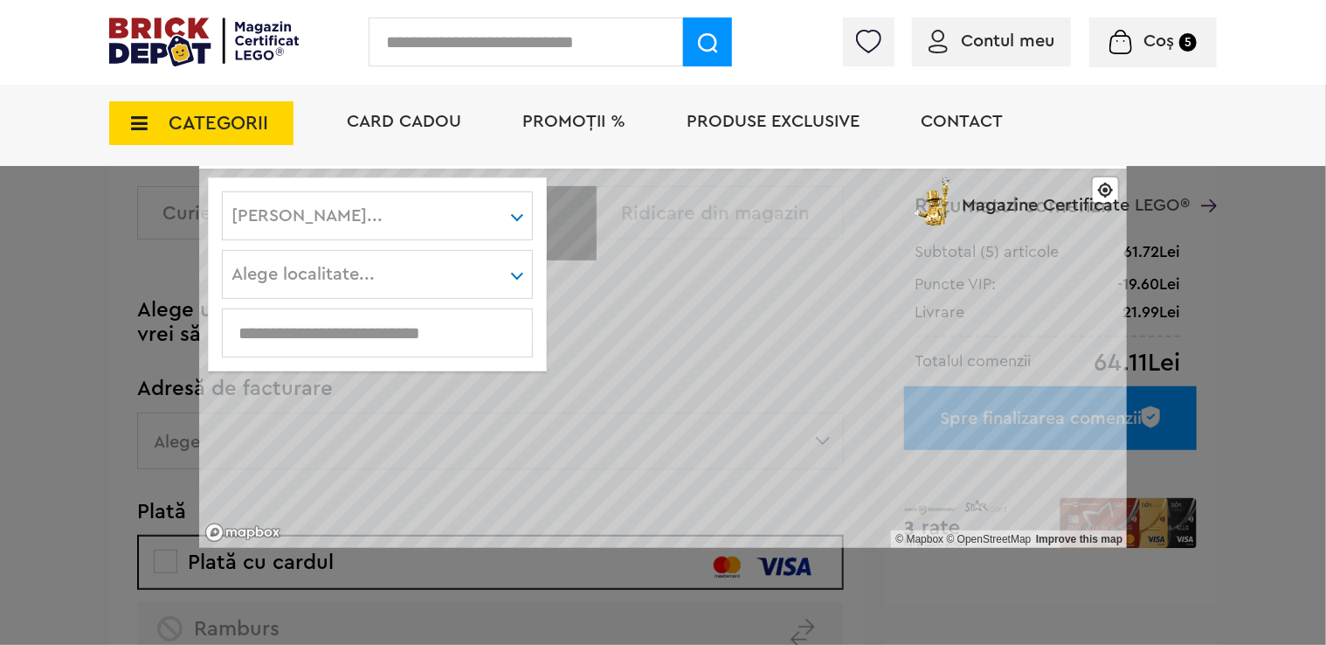
click at [416, 222] on div "Card Cadou PROMOȚII % Produse exclusive Contact Magazine Certificate LEGO®" at bounding box center [773, 153] width 888 height 144
click at [351, 218] on div "Card Cadou PROMOȚII % Produse exclusive Contact Magazine Certificate LEGO®" at bounding box center [773, 153] width 888 height 144
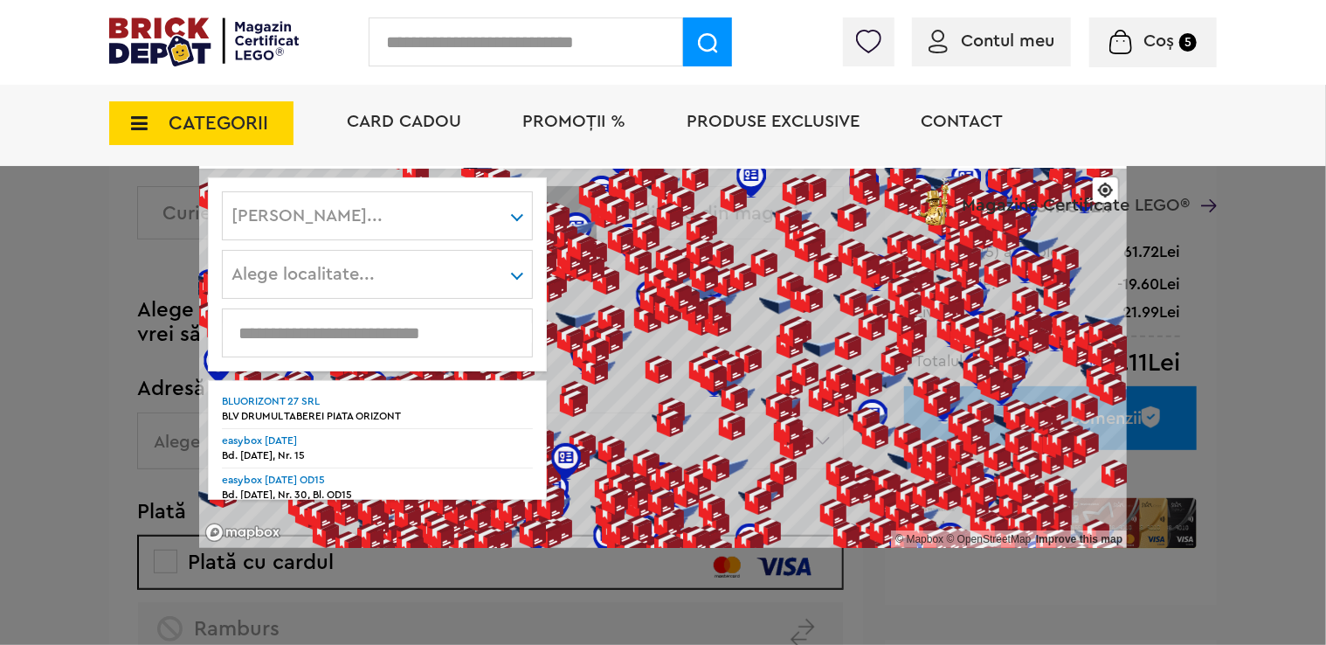
click at [455, 214] on div "Card Cadou PROMOȚII % Produse exclusive Contact Magazine Certificate LEGO®" at bounding box center [773, 153] width 888 height 144
click at [518, 218] on div "Card Cadou PROMOȚII % Produse exclusive Contact Magazine Certificate LEGO®" at bounding box center [773, 153] width 888 height 144
click at [354, 413] on div "BLV DRUMUL TABEREI PIATA ORIZONT" at bounding box center [377, 416] width 311 height 15
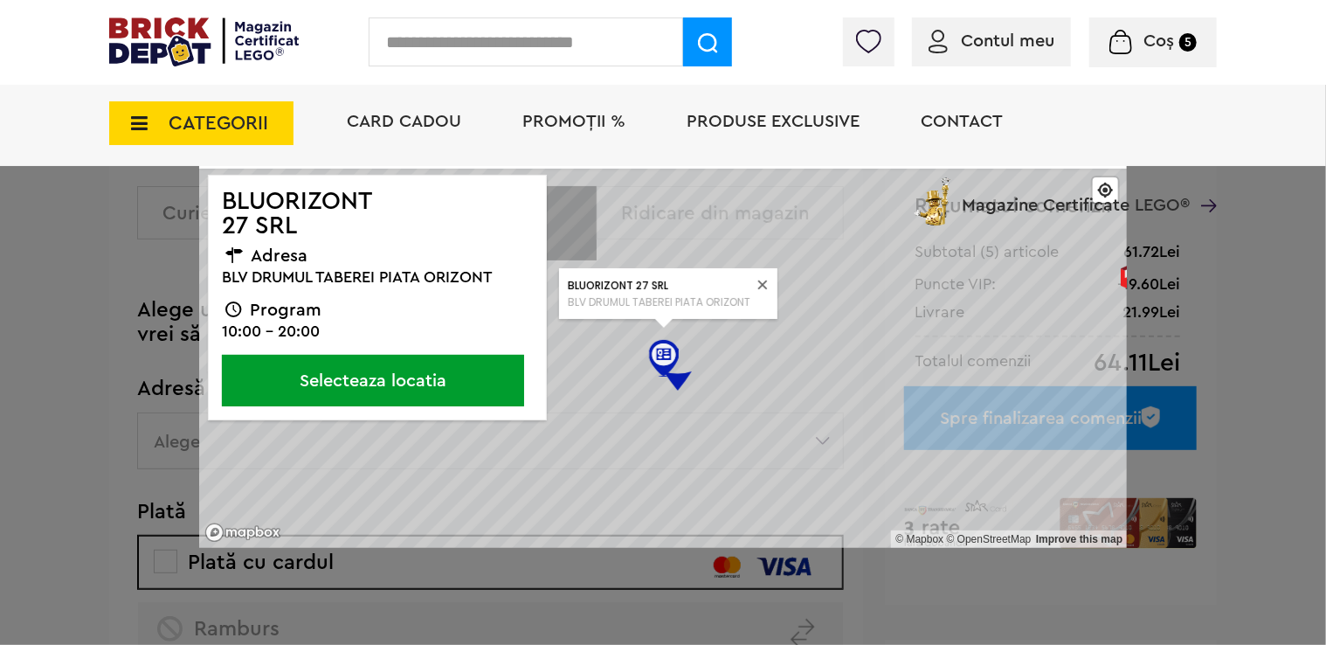
click at [399, 378] on button "Selecteaza locatia" at bounding box center [373, 381] width 302 height 52
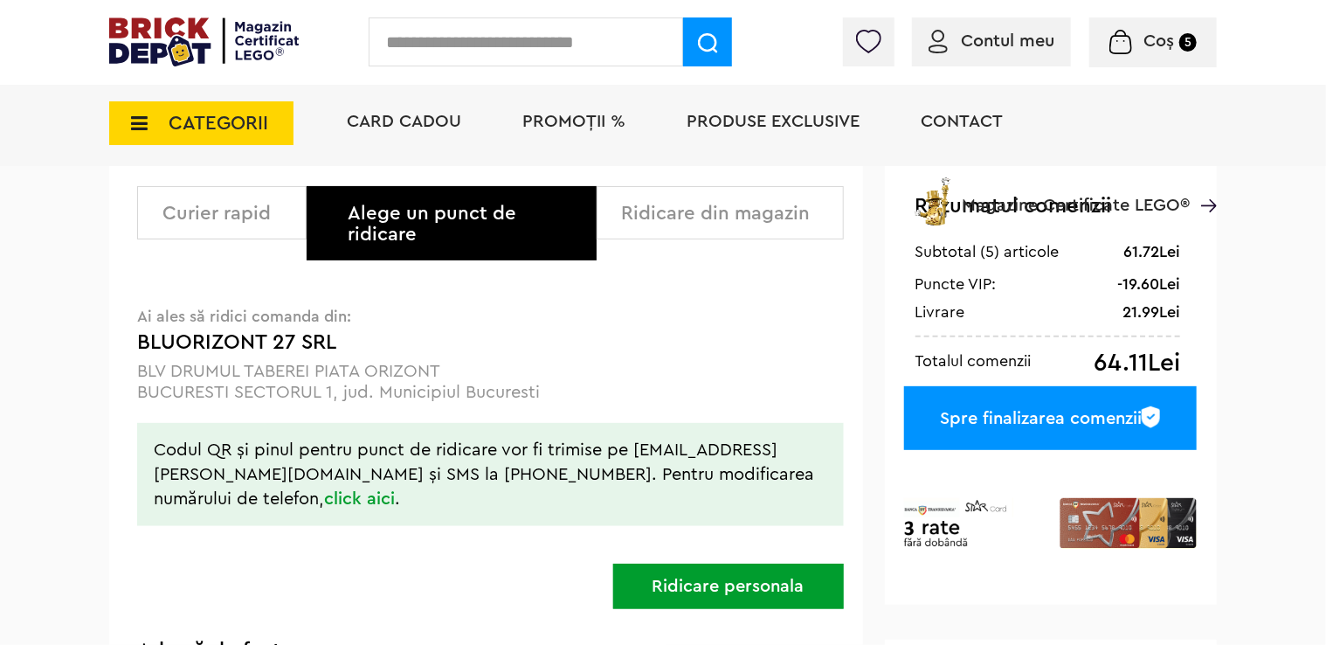
click at [640, 228] on div "Ridicare din magazin" at bounding box center [720, 212] width 247 height 53
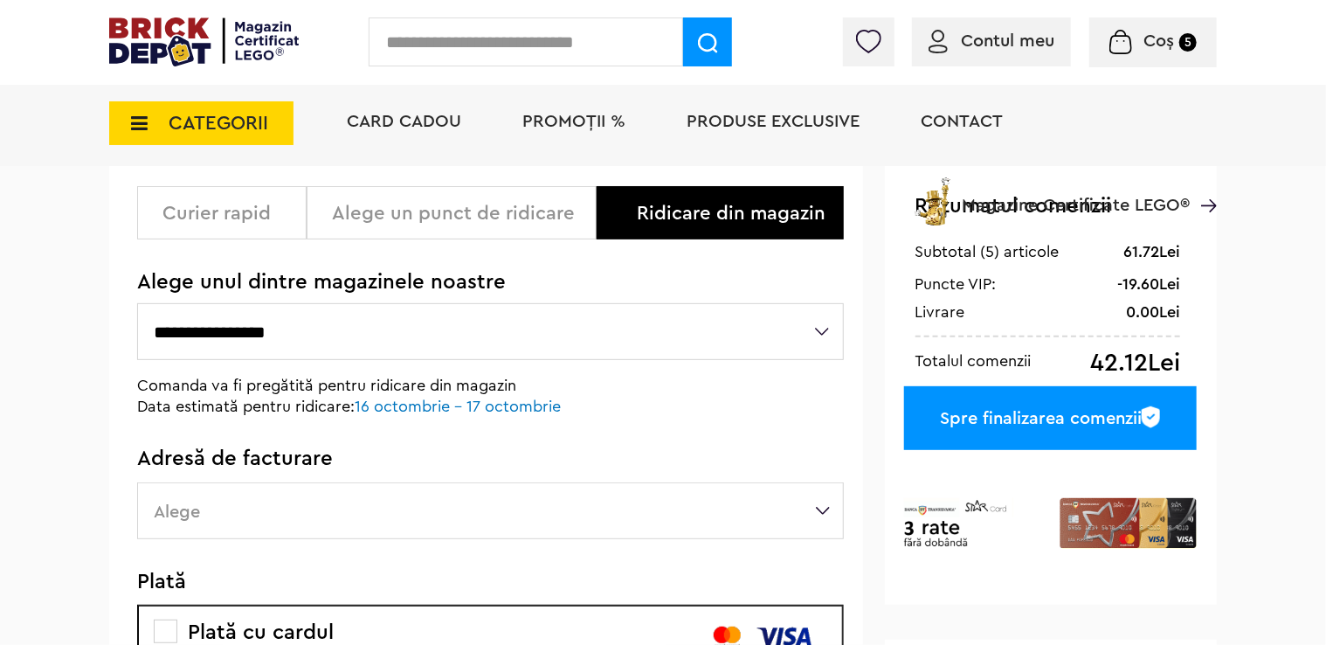
click at [554, 344] on select "**********" at bounding box center [490, 331] width 707 height 57
select select "*"
click at [137, 303] on select "**********" at bounding box center [490, 331] width 707 height 57
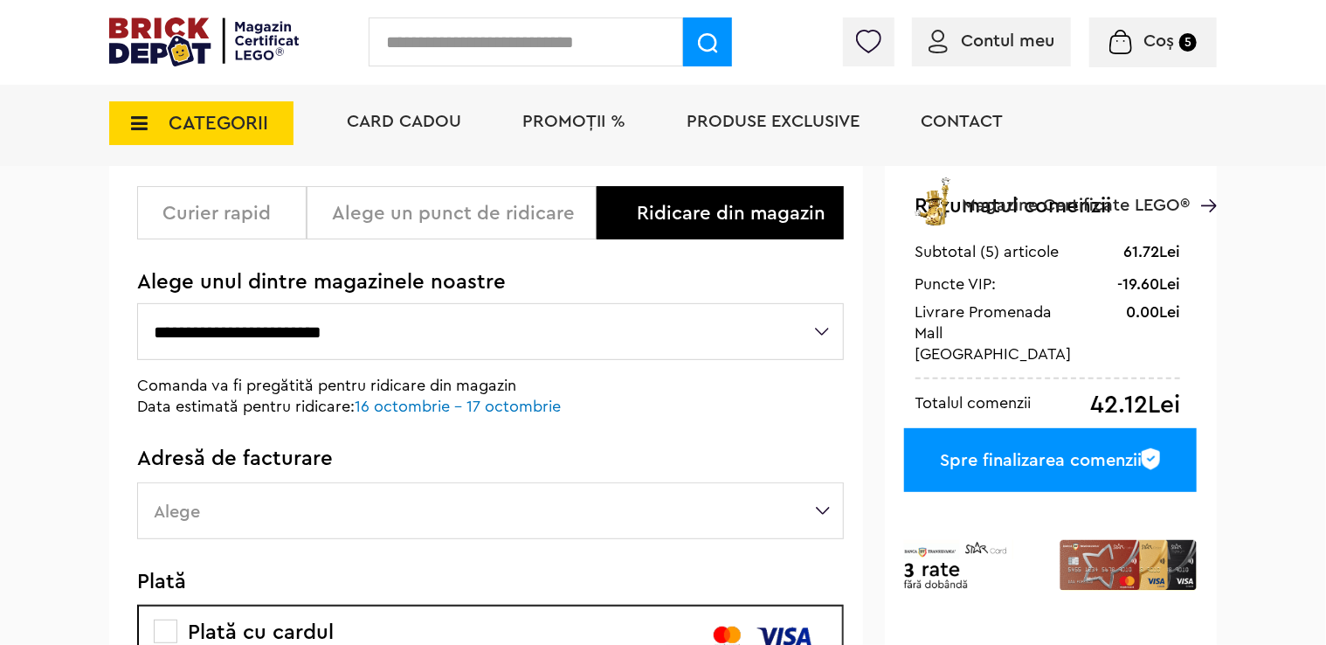
click at [402, 347] on select "**********" at bounding box center [490, 331] width 707 height 57
click at [494, 222] on div "Card Cadou PROMOȚII % Produse exclusive Contact Magazine Certificate LEGO®" at bounding box center [773, 153] width 888 height 144
click at [464, 211] on div "Card Cadou PROMOȚII % Produse exclusive Contact Magazine Certificate LEGO®" at bounding box center [773, 153] width 888 height 144
click at [213, 217] on div "CATEGORII Jucării LEGO Card Cadou LEGO Animal Crossing Architecture Art Bluey B…" at bounding box center [663, 153] width 1108 height 144
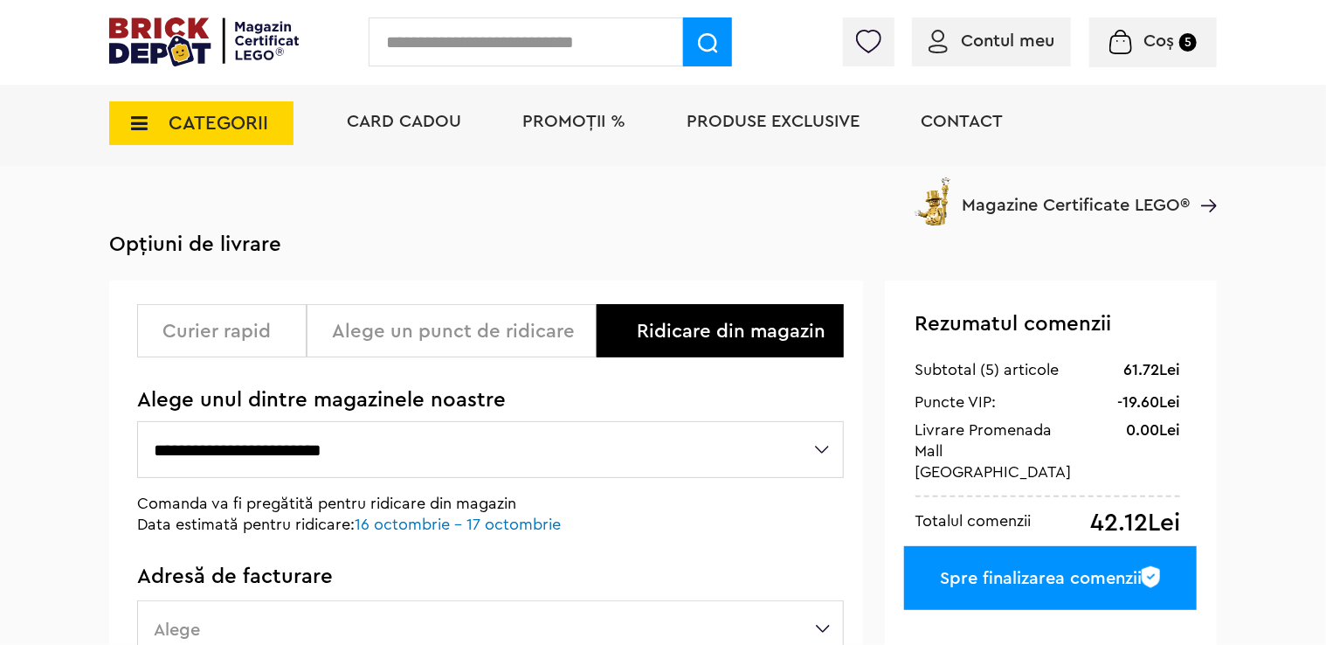
scroll to position [87, 0]
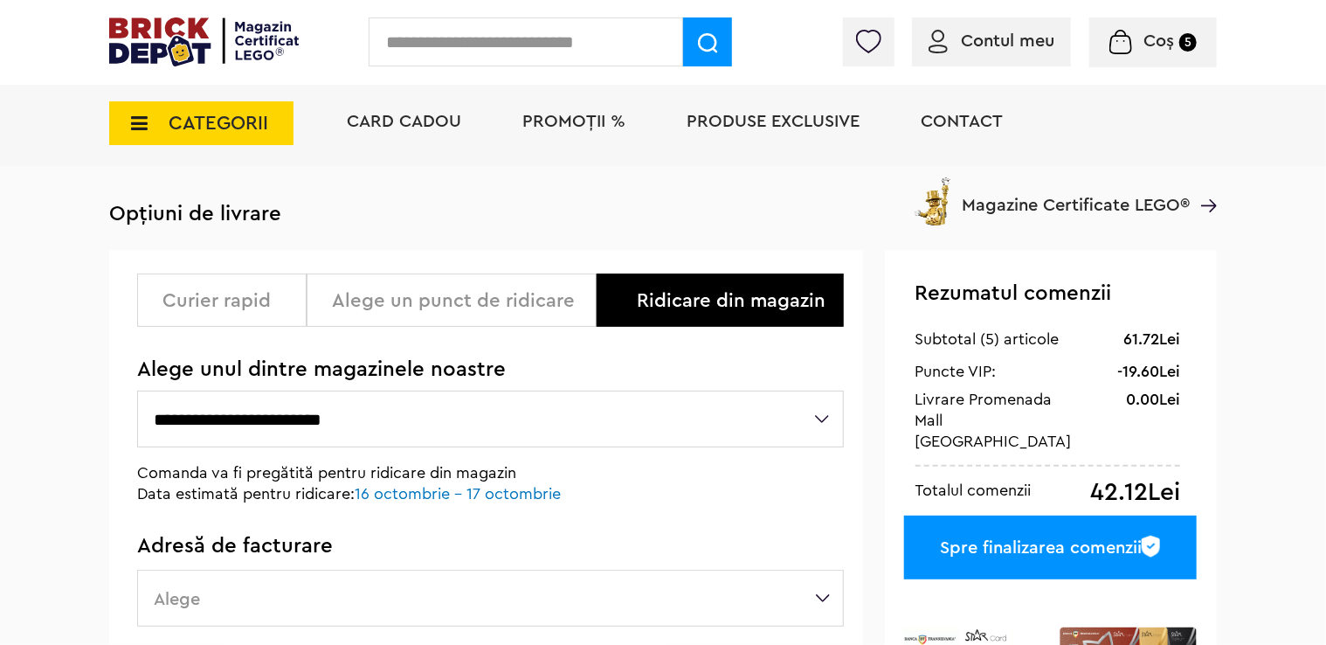
click at [479, 419] on select "**********" at bounding box center [490, 419] width 707 height 57
click at [471, 299] on div "Alege un punct de ridicare" at bounding box center [458, 300] width 252 height 21
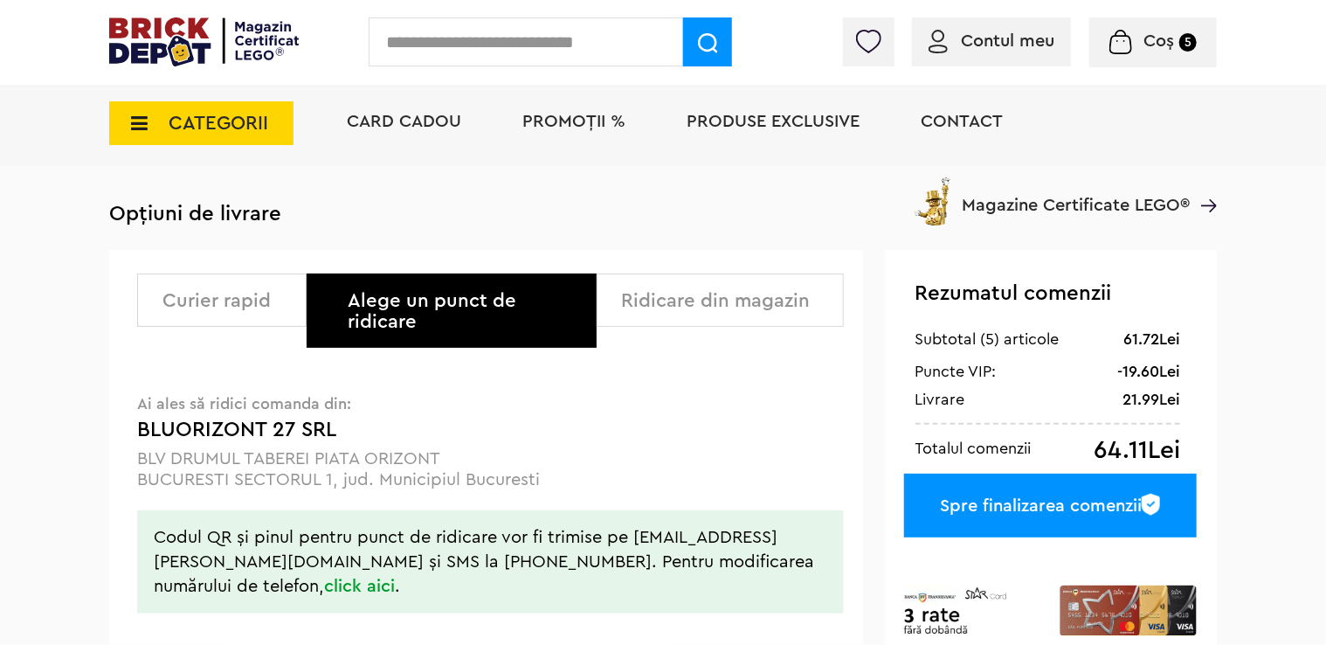
click at [253, 308] on div "Curier rapid" at bounding box center [228, 300] width 131 height 21
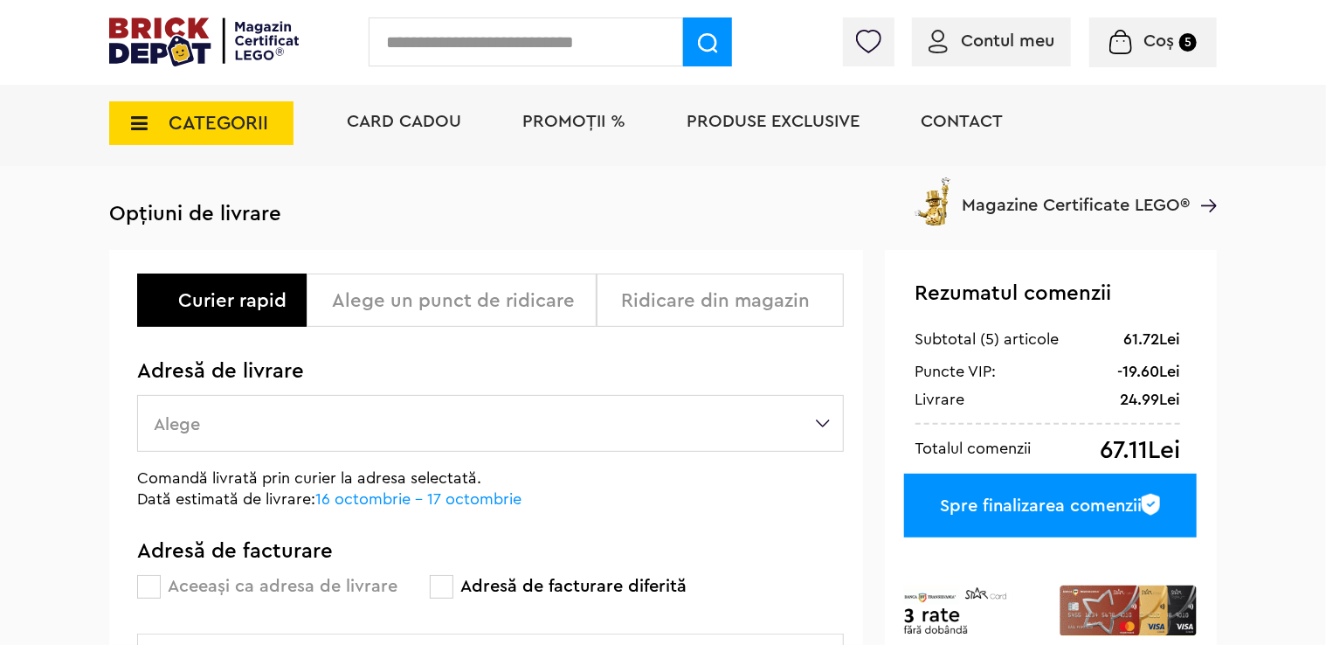
click at [701, 309] on div "Ridicare din magazin" at bounding box center [726, 300] width 209 height 21
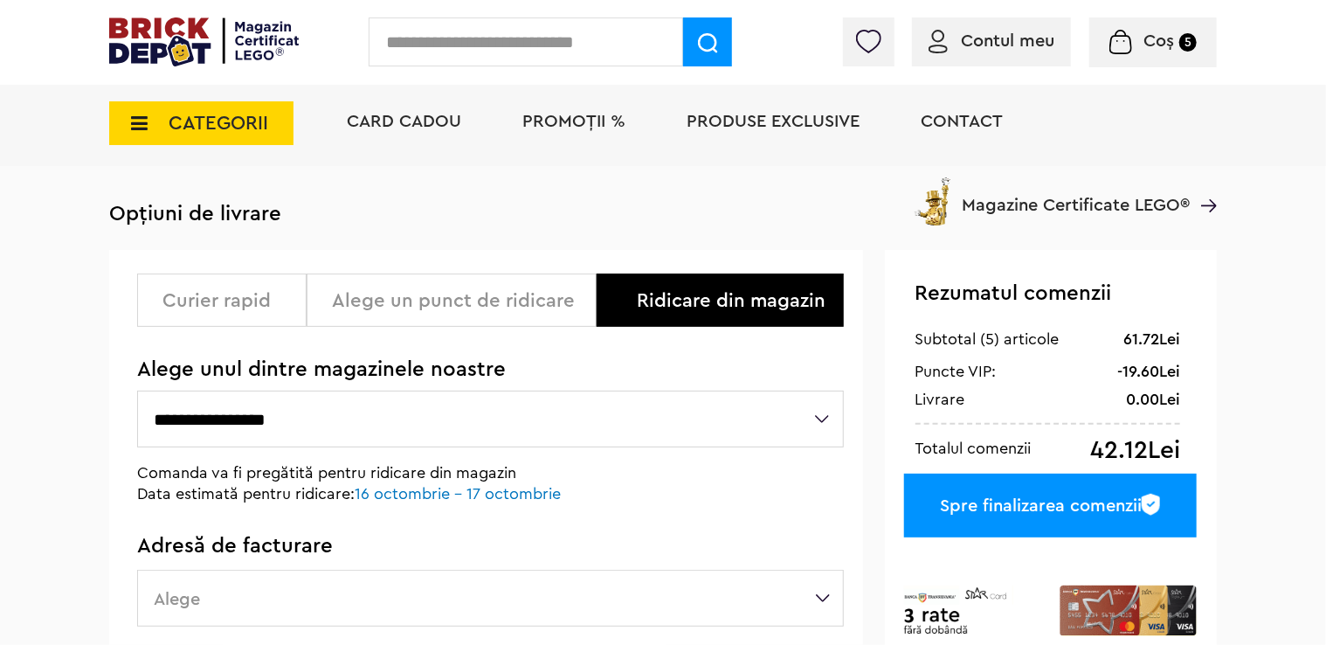
click at [432, 406] on select "**********" at bounding box center [490, 419] width 707 height 57
click at [88, 431] on div "Cadou VIP 40266 Cutie de bijuterii la achiziții de seturi LEGO Friends de minim…" at bounding box center [663, 512] width 1326 height 1199
click at [1125, 35] on img at bounding box center [1121, 42] width 23 height 24
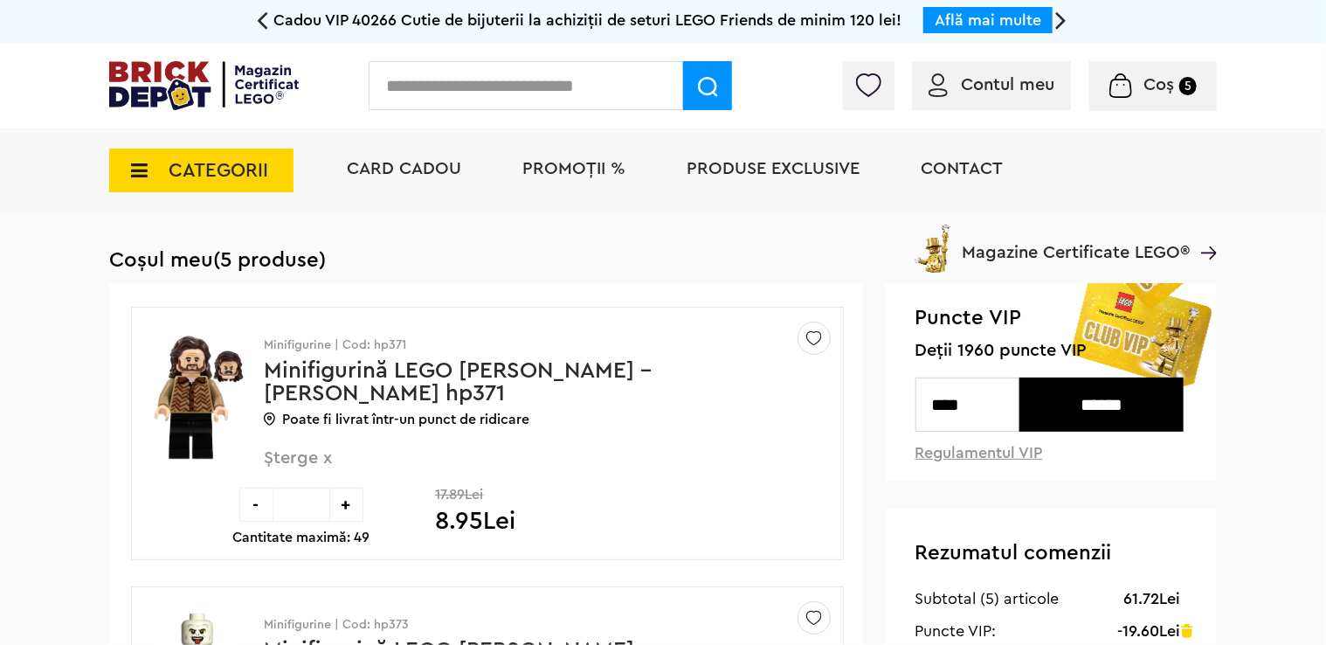
click at [409, 376] on link "Minifigurină LEGO [PERSON_NAME] - [PERSON_NAME] hp371" at bounding box center [458, 381] width 388 height 45
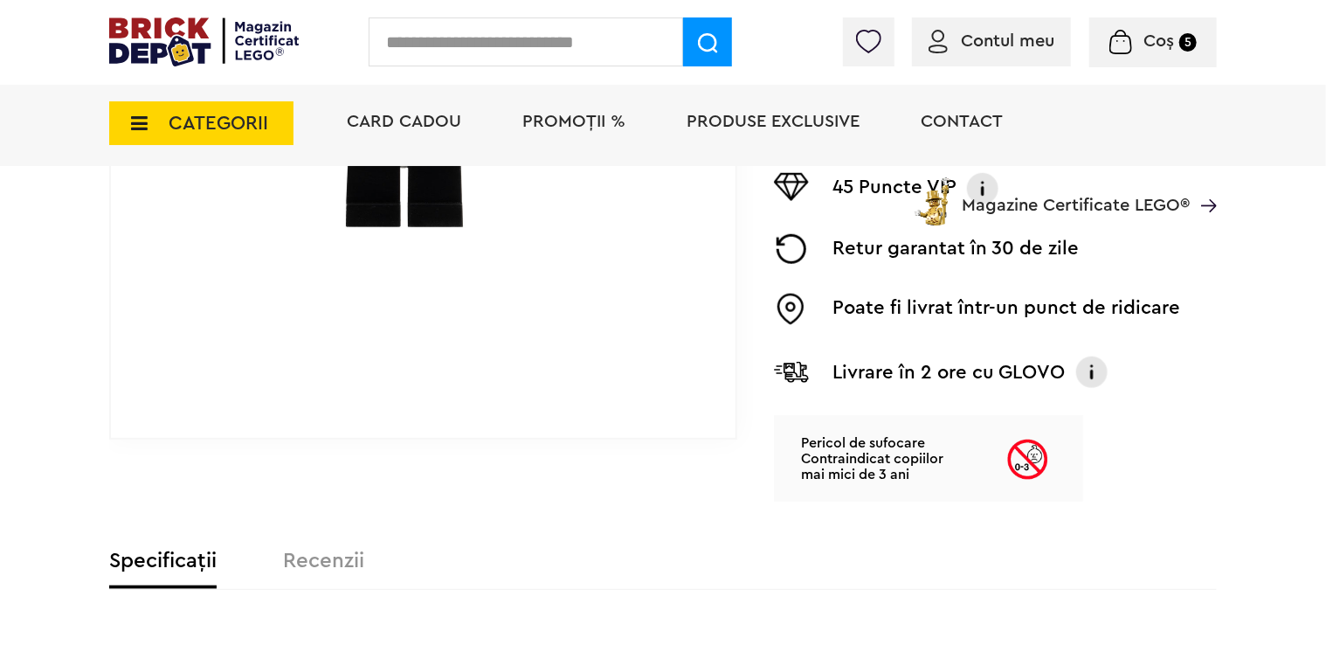
scroll to position [961, 0]
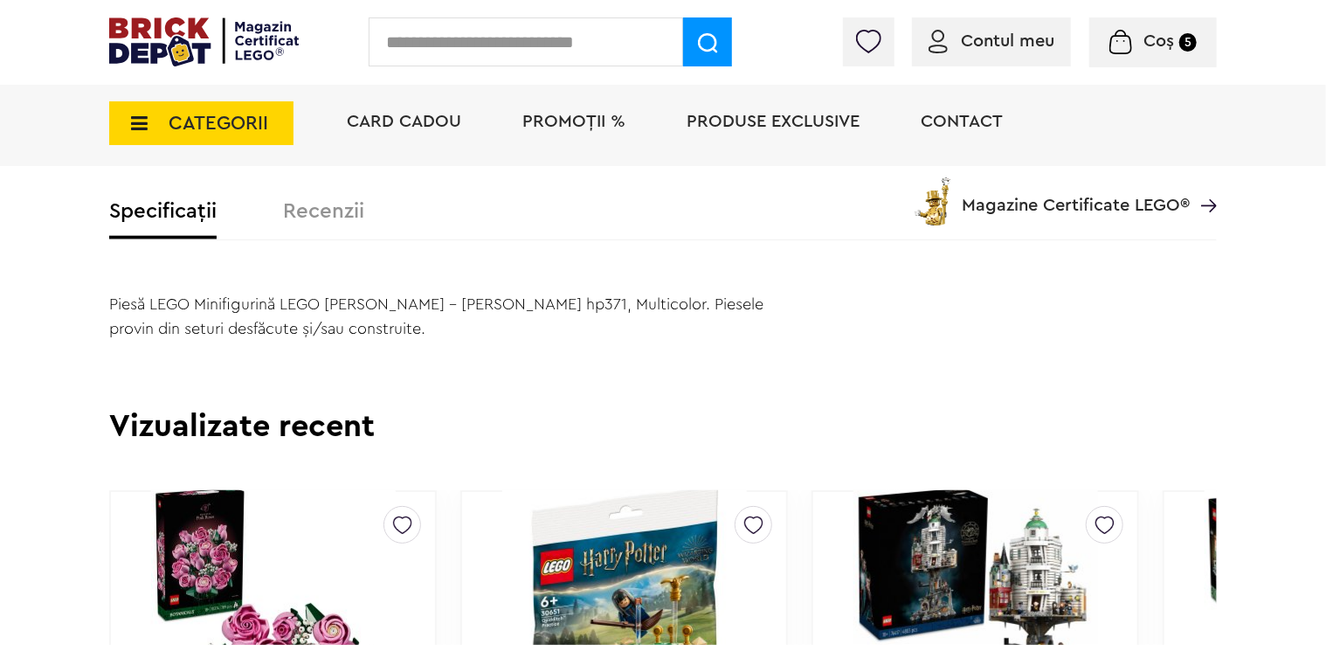
click at [194, 58] on img at bounding box center [204, 41] width 190 height 49
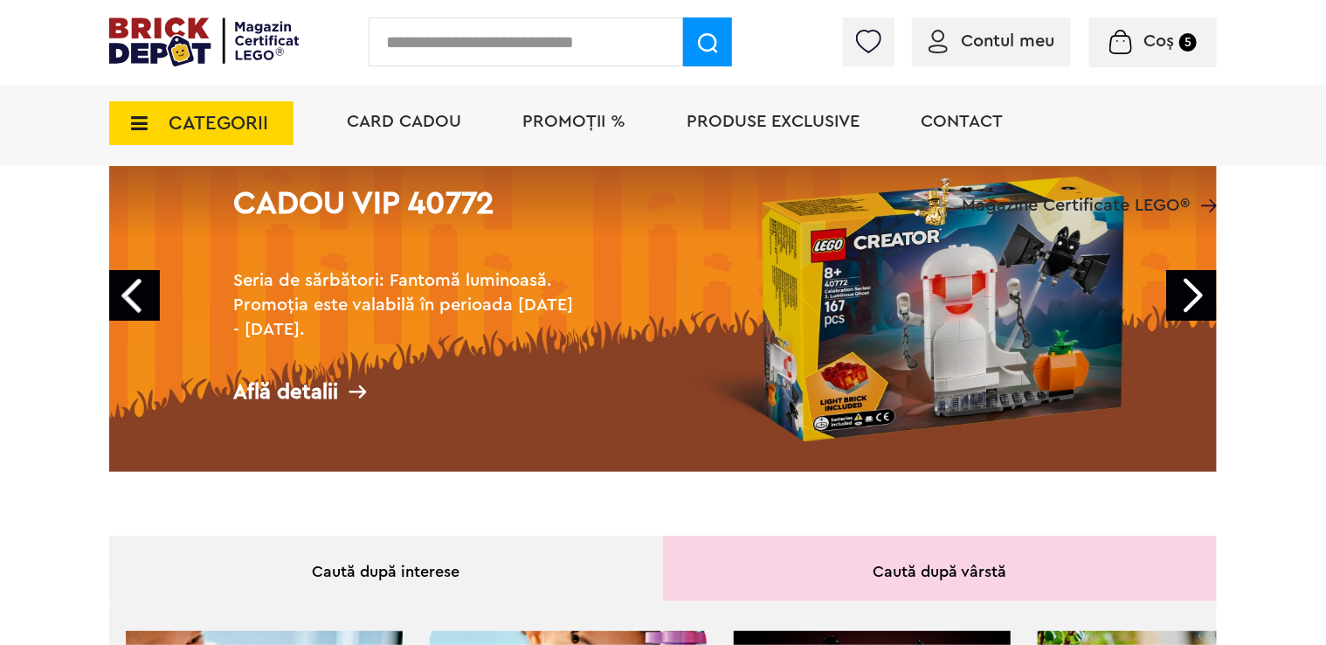
scroll to position [131, 0]
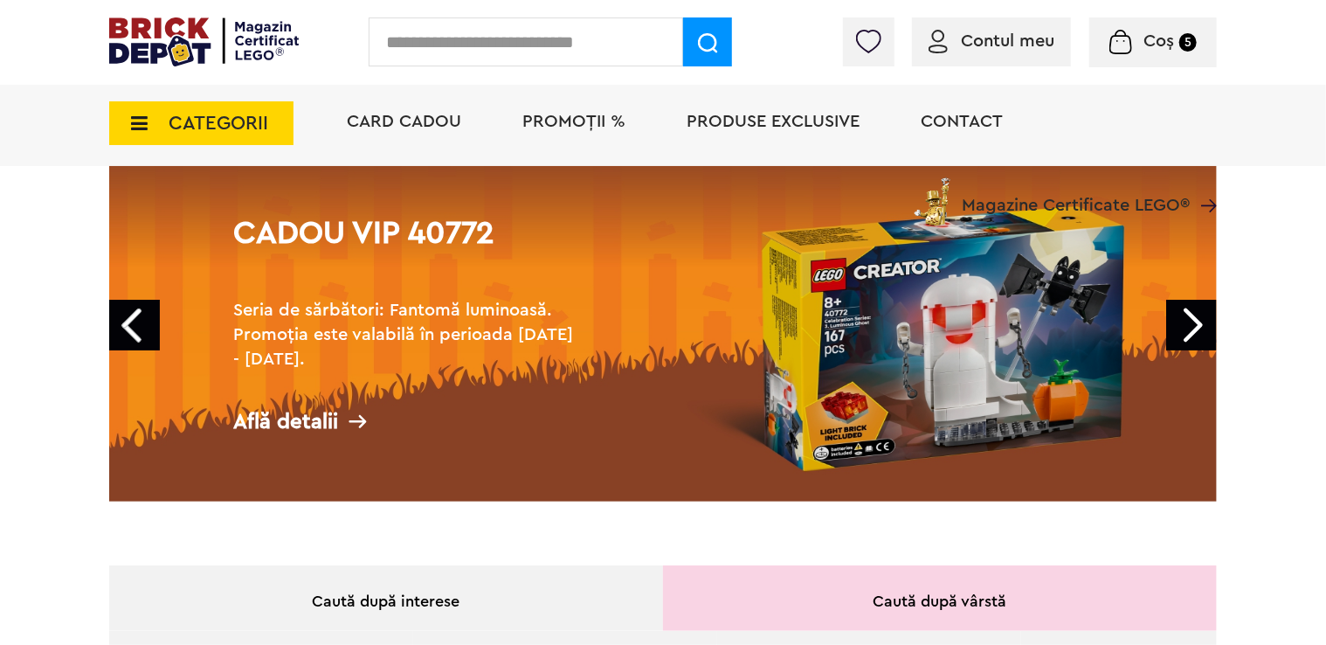
click at [1201, 323] on link "Next" at bounding box center [1192, 325] width 51 height 51
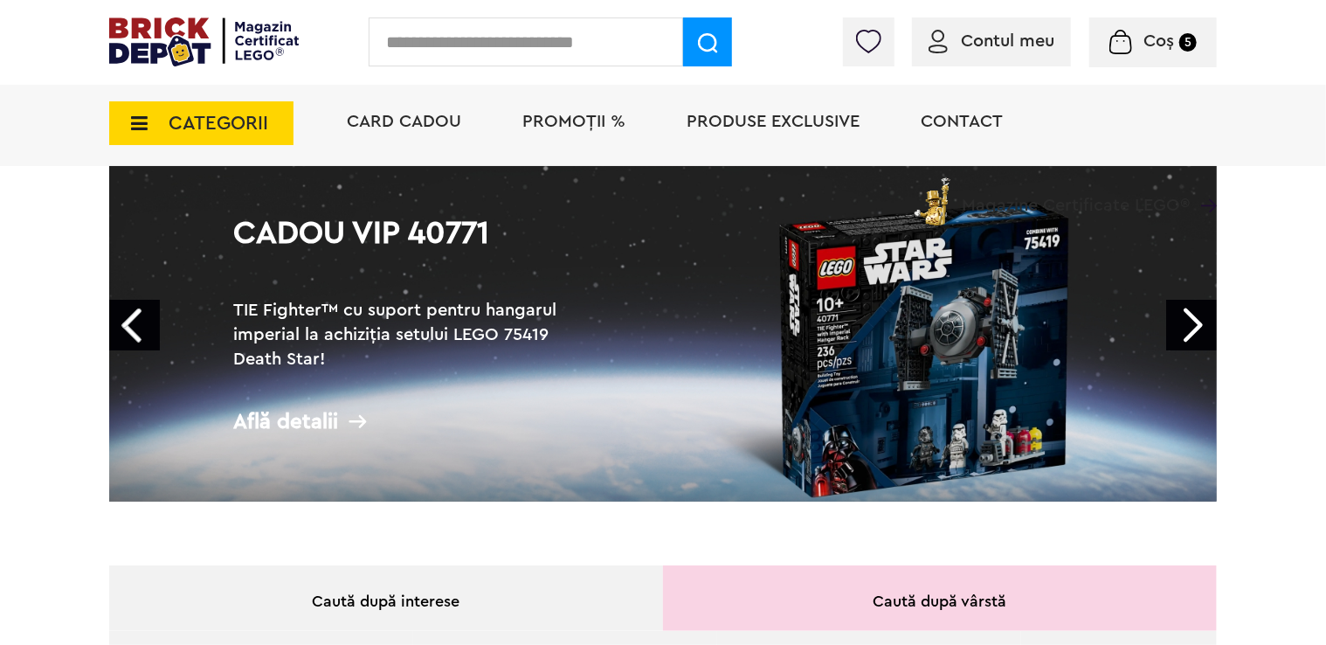
click at [1201, 323] on link "Next" at bounding box center [1192, 325] width 51 height 51
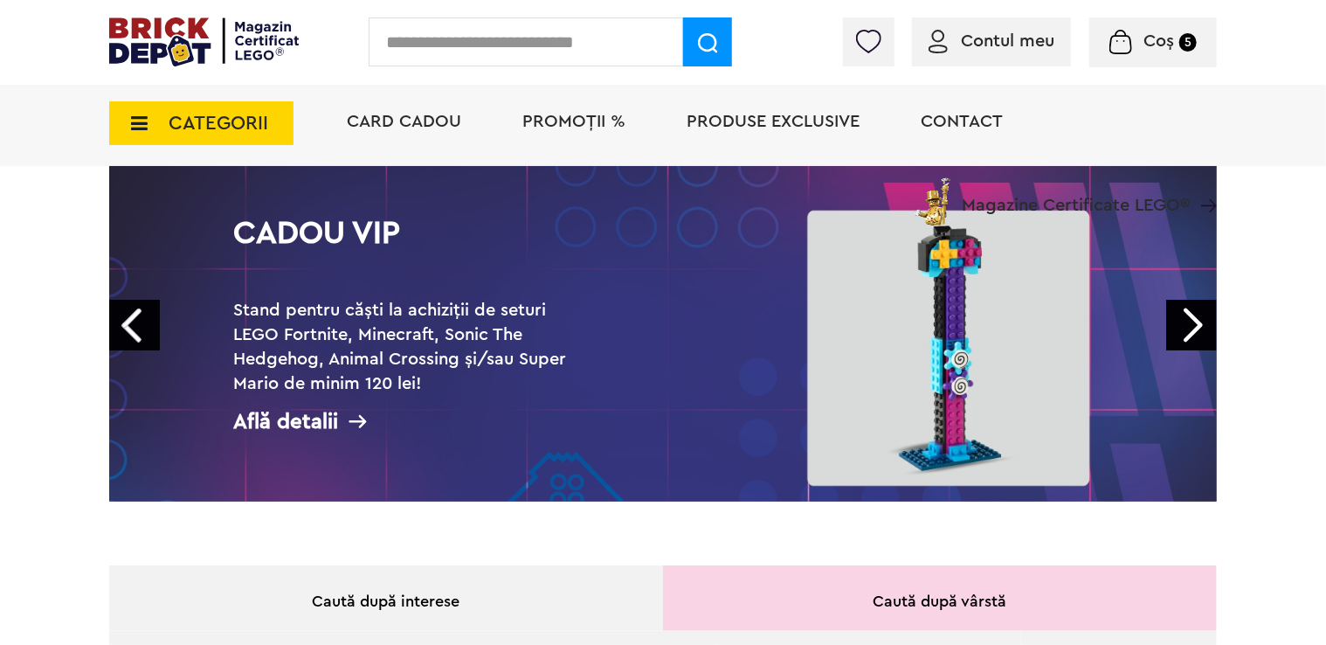
click at [1201, 323] on link "Next" at bounding box center [1192, 325] width 51 height 51
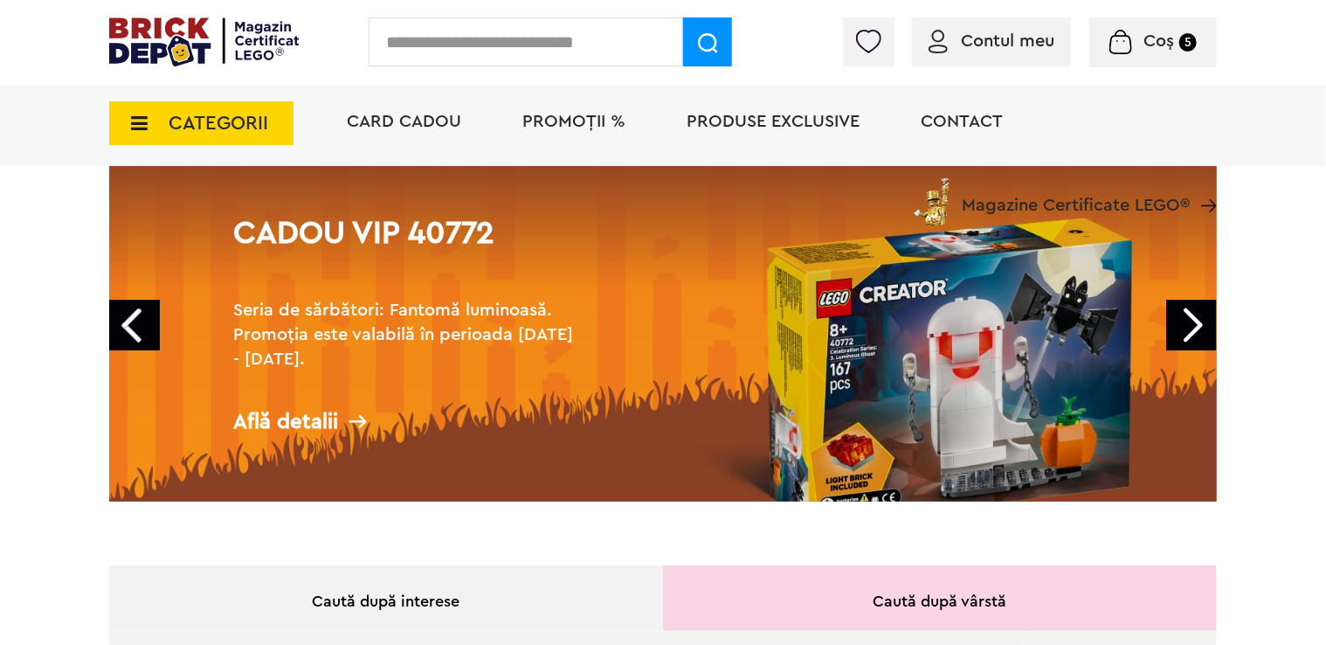
click at [1201, 323] on link "Next" at bounding box center [1192, 325] width 51 height 51
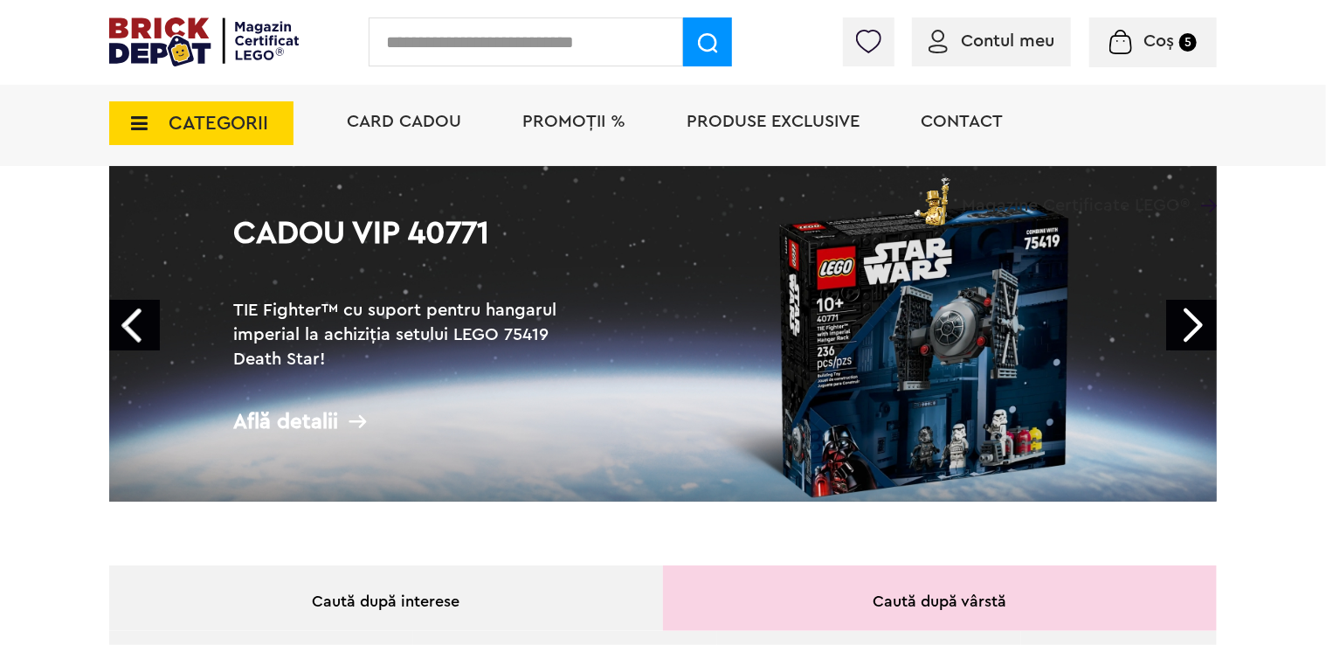
click at [1201, 323] on link "Next" at bounding box center [1192, 325] width 51 height 51
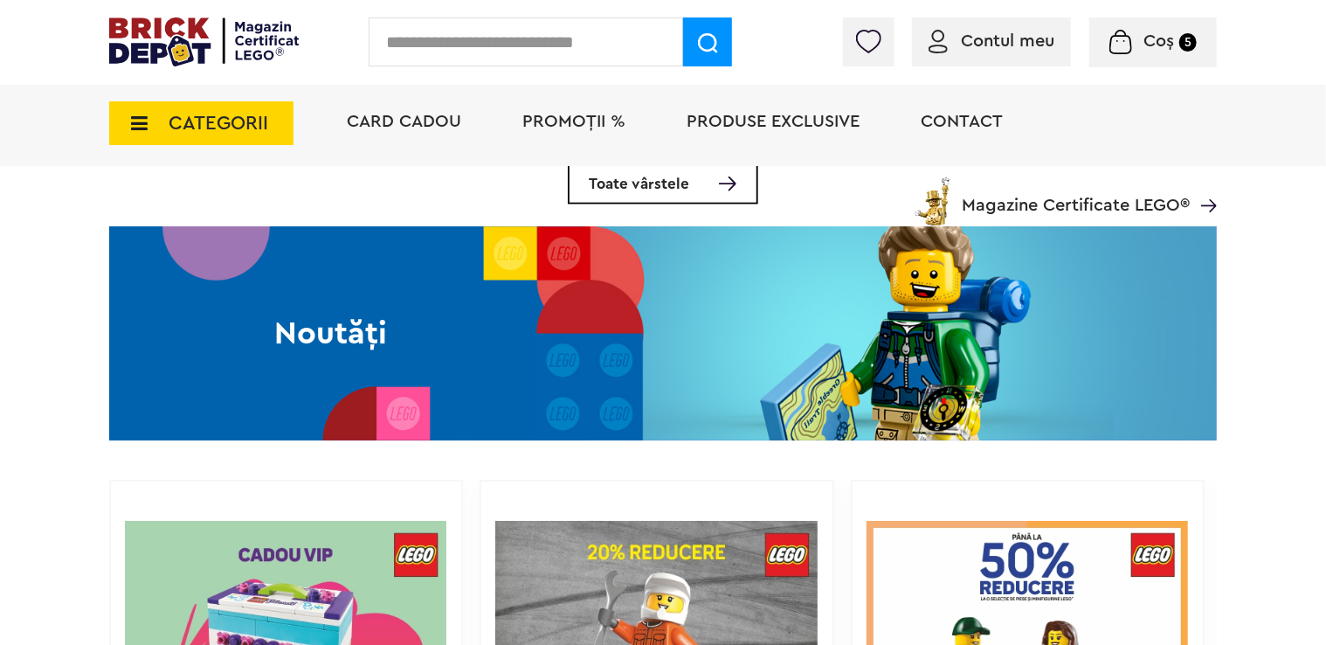
scroll to position [0, 0]
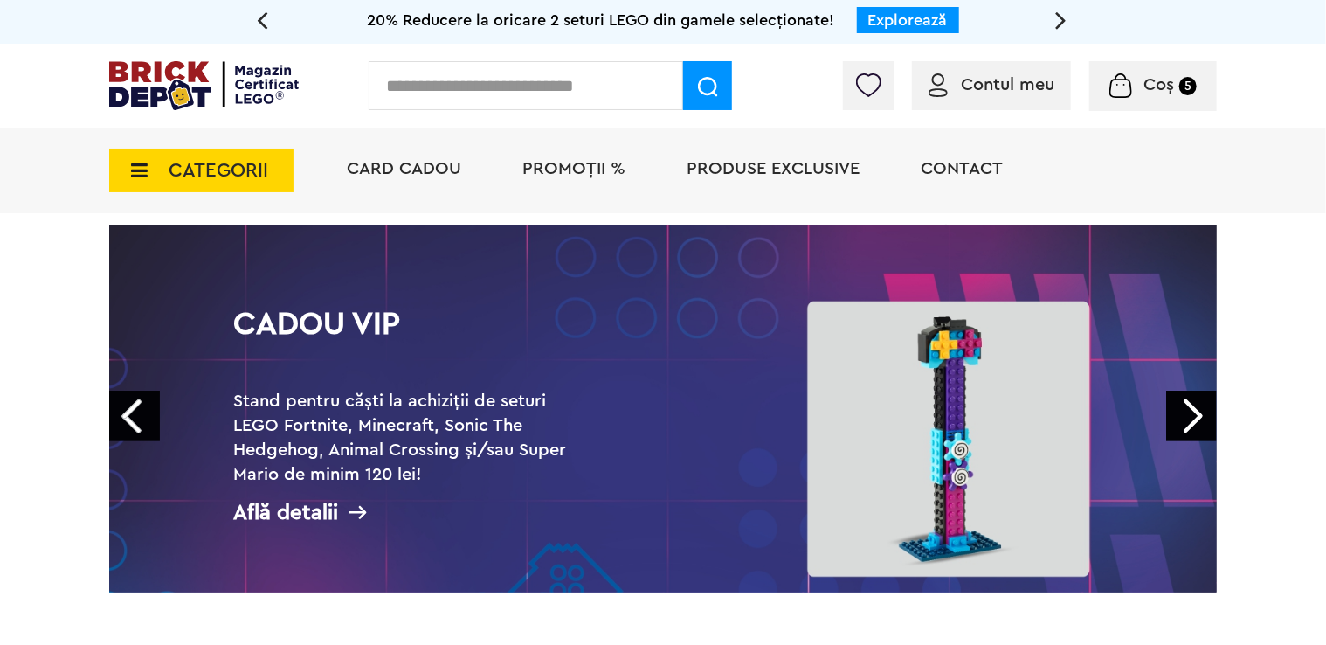
click at [1013, 88] on div at bounding box center [1083, 89] width 267 height 17
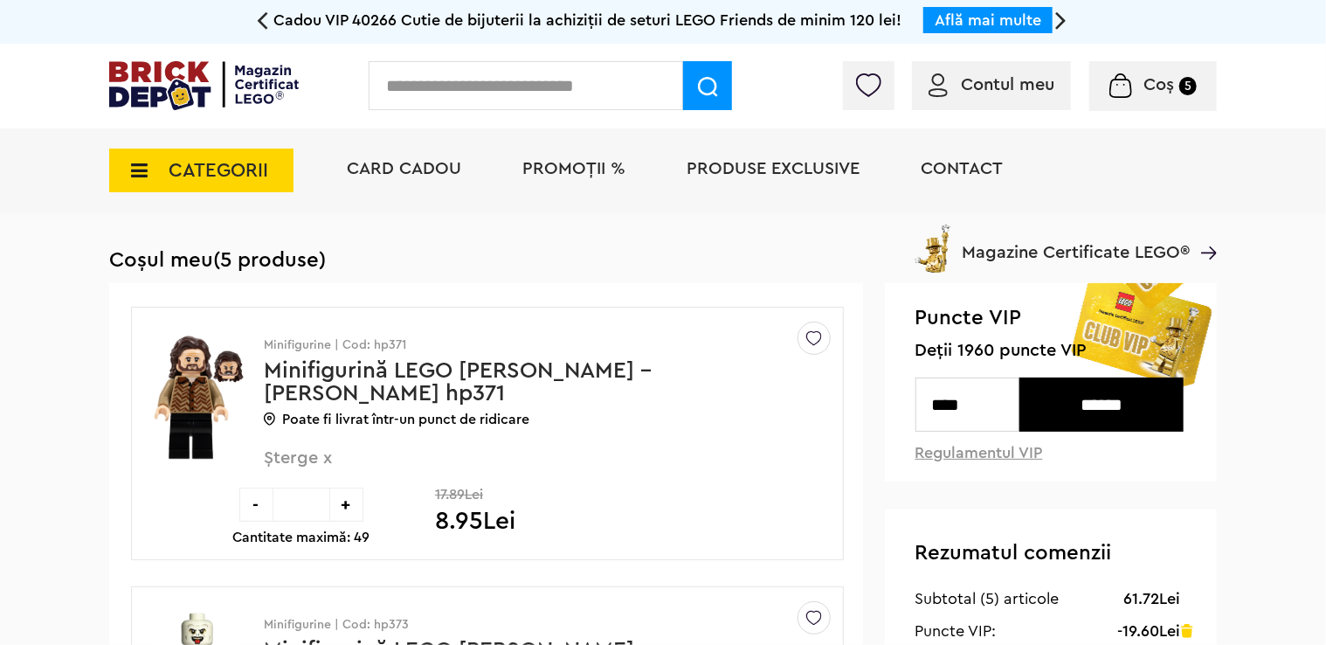
click at [838, 177] on span "Produse exclusive" at bounding box center [773, 168] width 173 height 17
click at [951, 456] on link "Regulamentul VIP" at bounding box center [980, 453] width 128 height 16
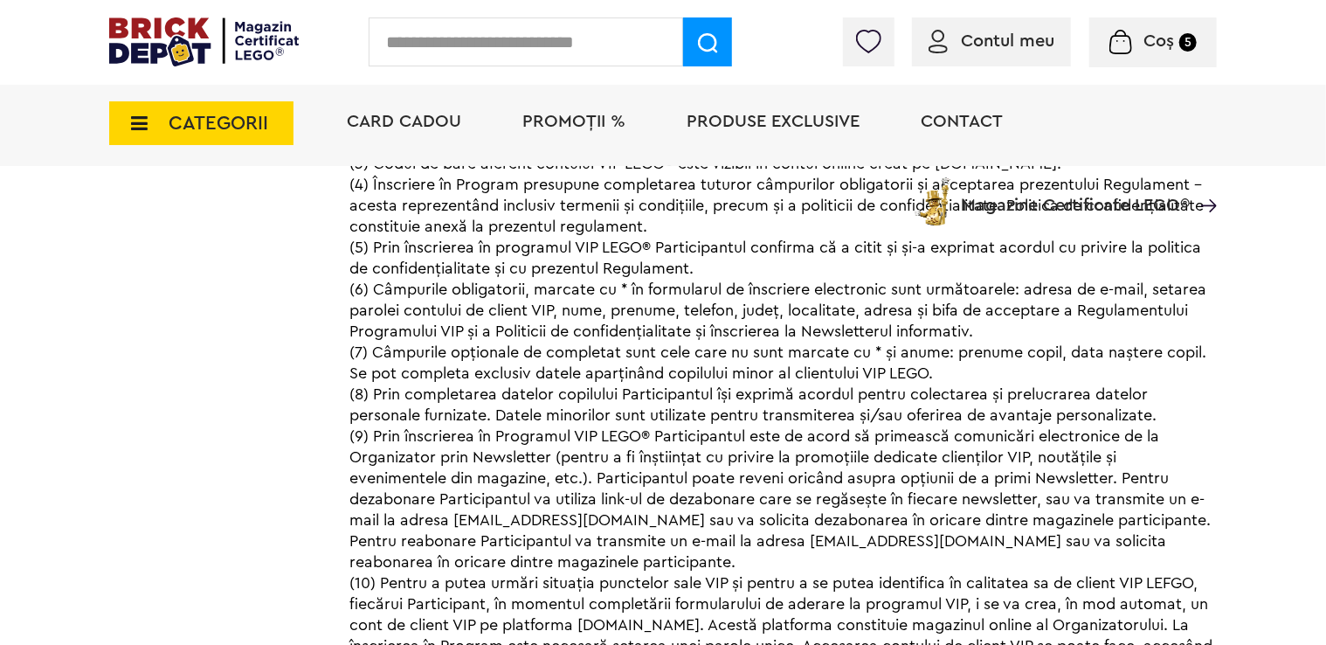
scroll to position [3646, 0]
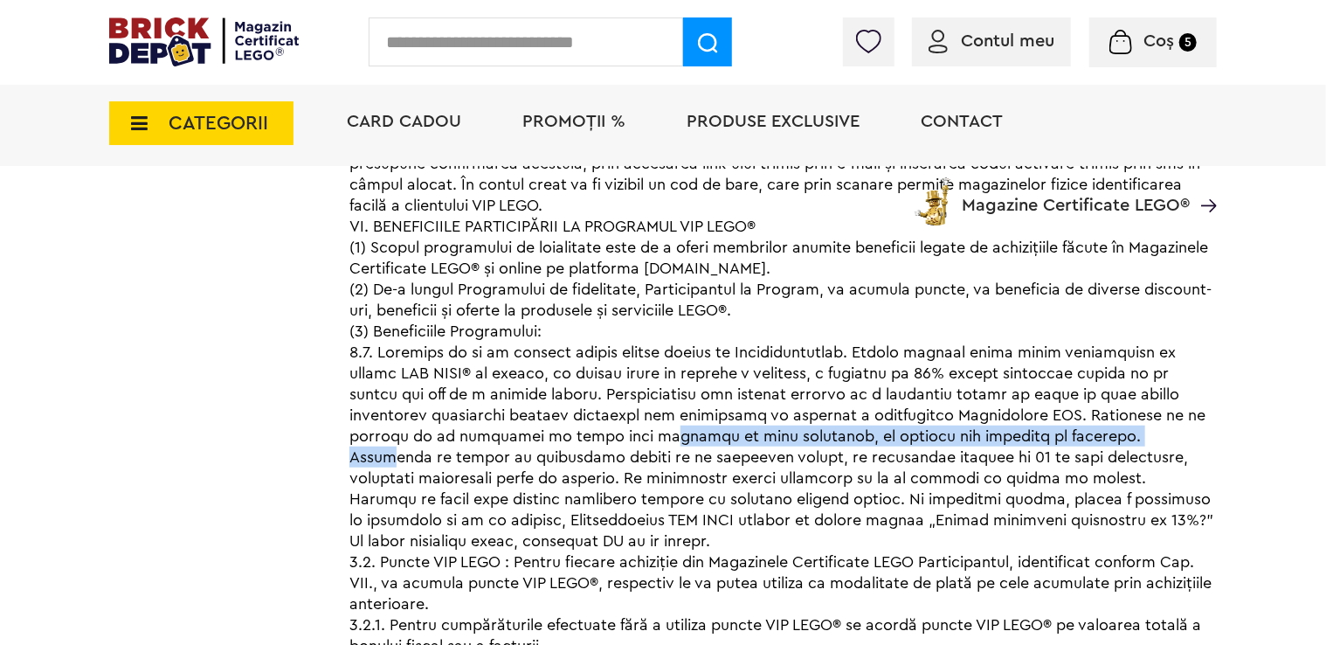
drag, startPoint x: 429, startPoint y: 410, endPoint x: 933, endPoint y: 399, distance: 504.3
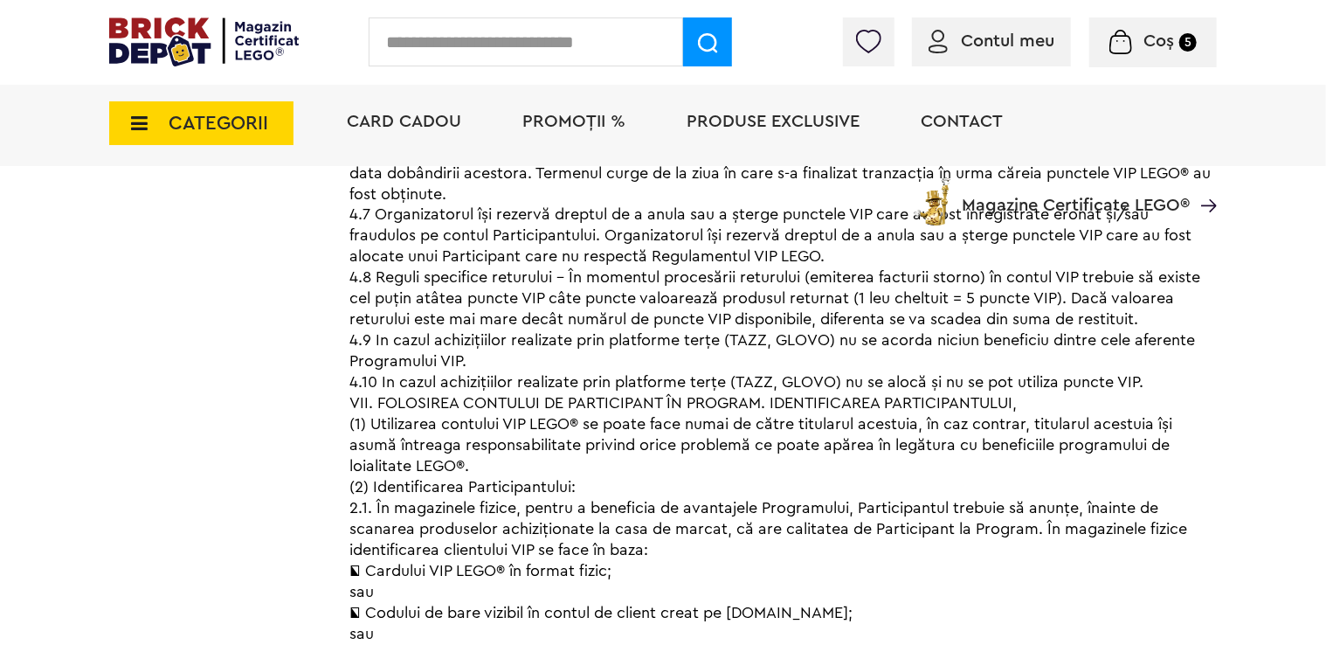
scroll to position [4782, 0]
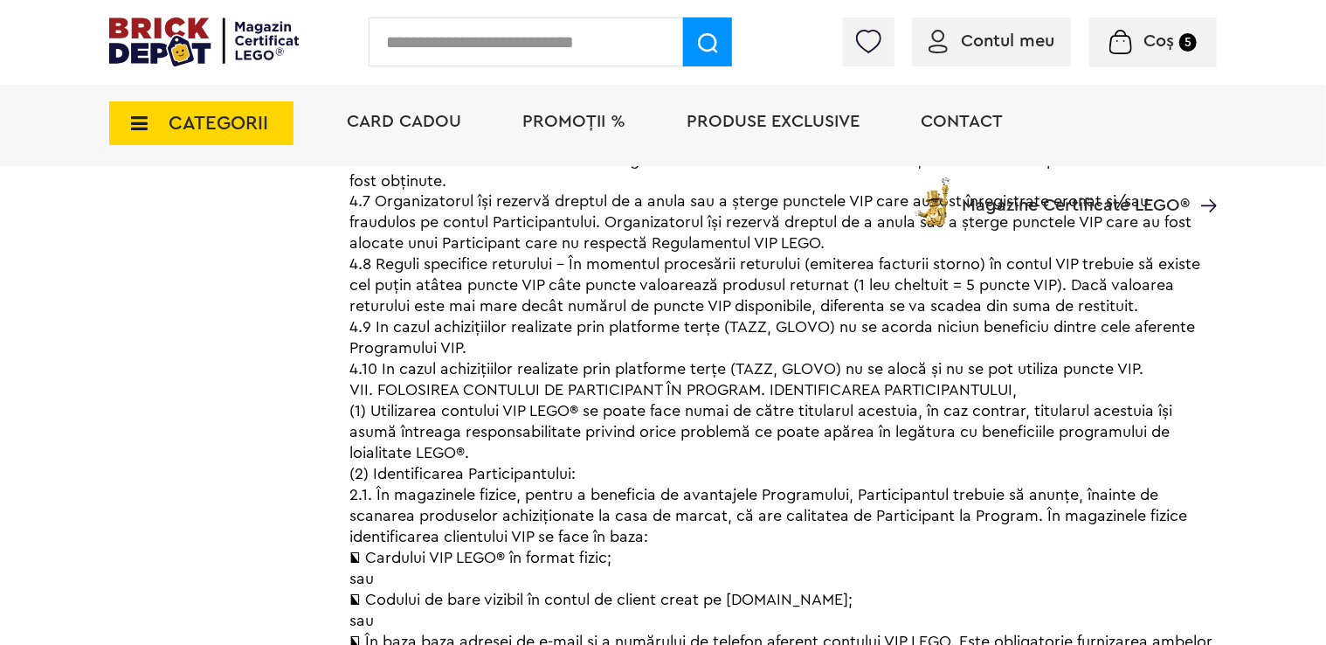
click at [218, 119] on span "CATEGORII" at bounding box center [219, 123] width 100 height 19
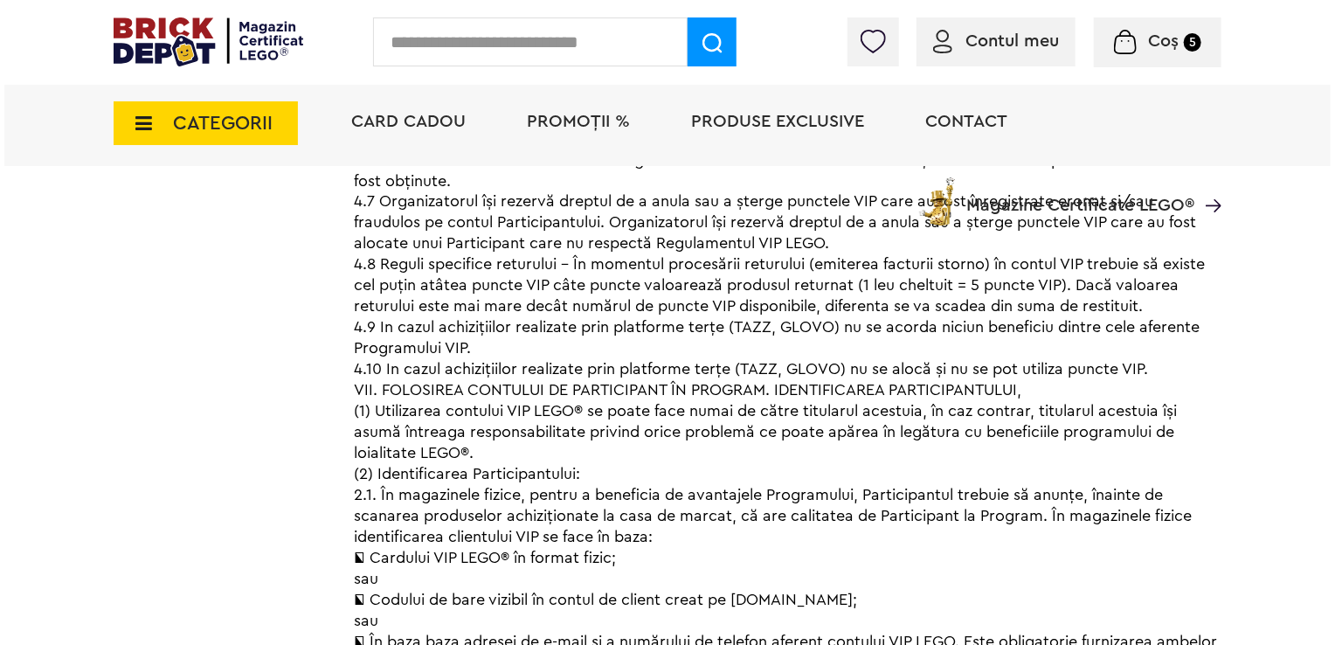
scroll to position [4762, 0]
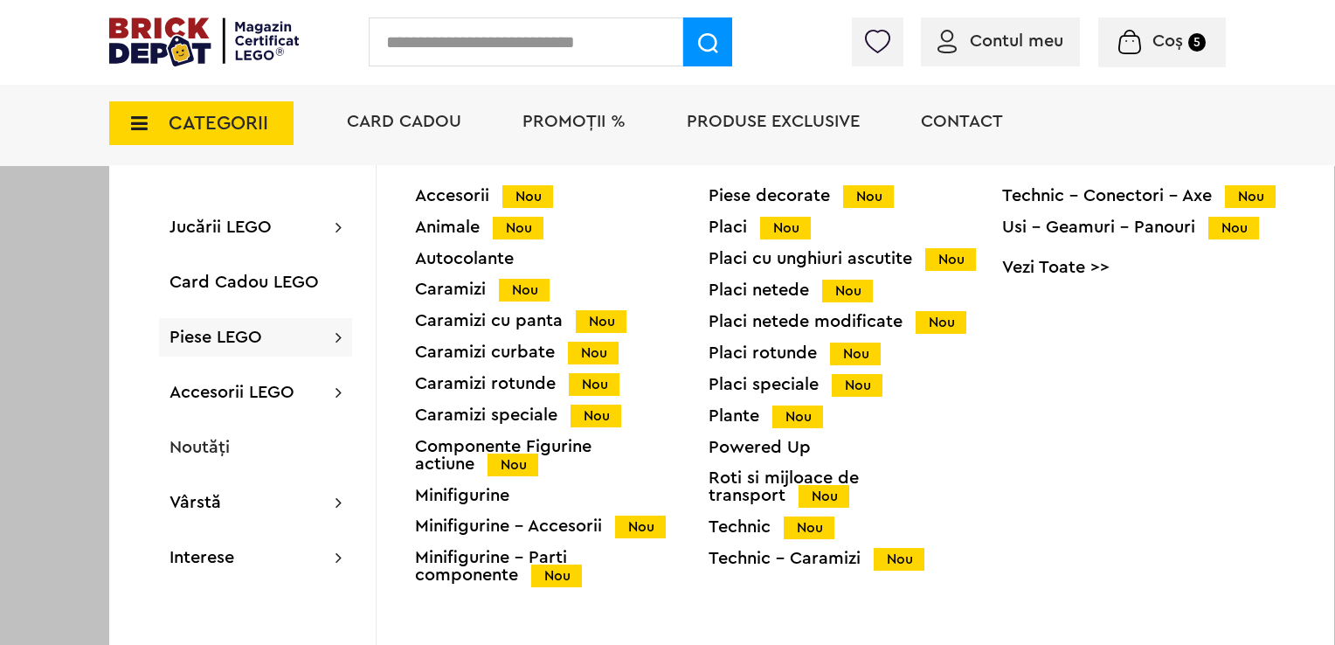
click at [483, 390] on div "Caramizi rotunde Nou" at bounding box center [562, 384] width 294 height 18
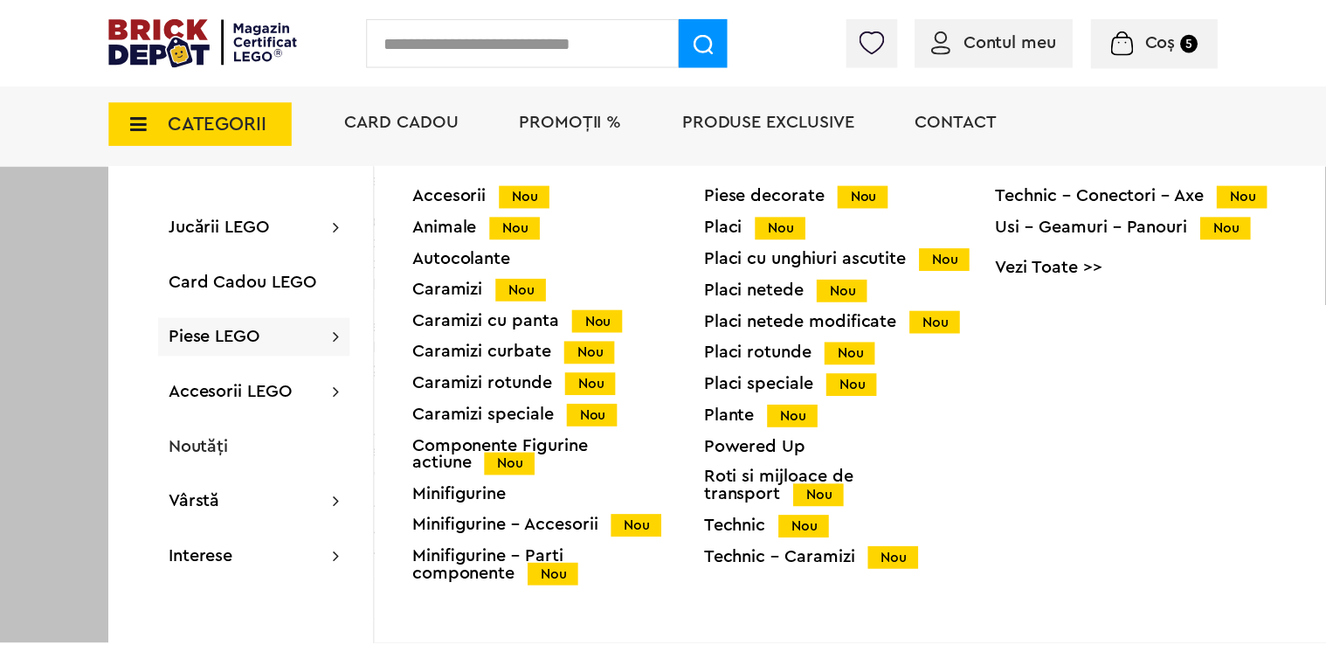
scroll to position [4782, 0]
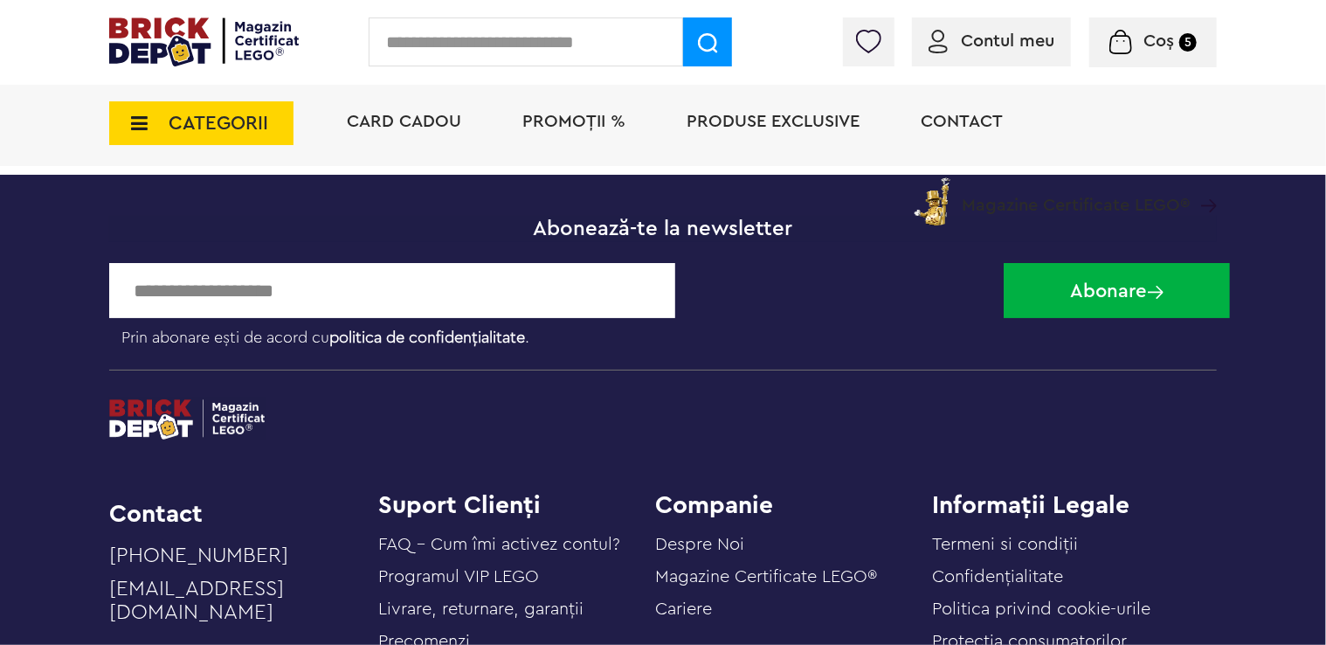
scroll to position [5406, 0]
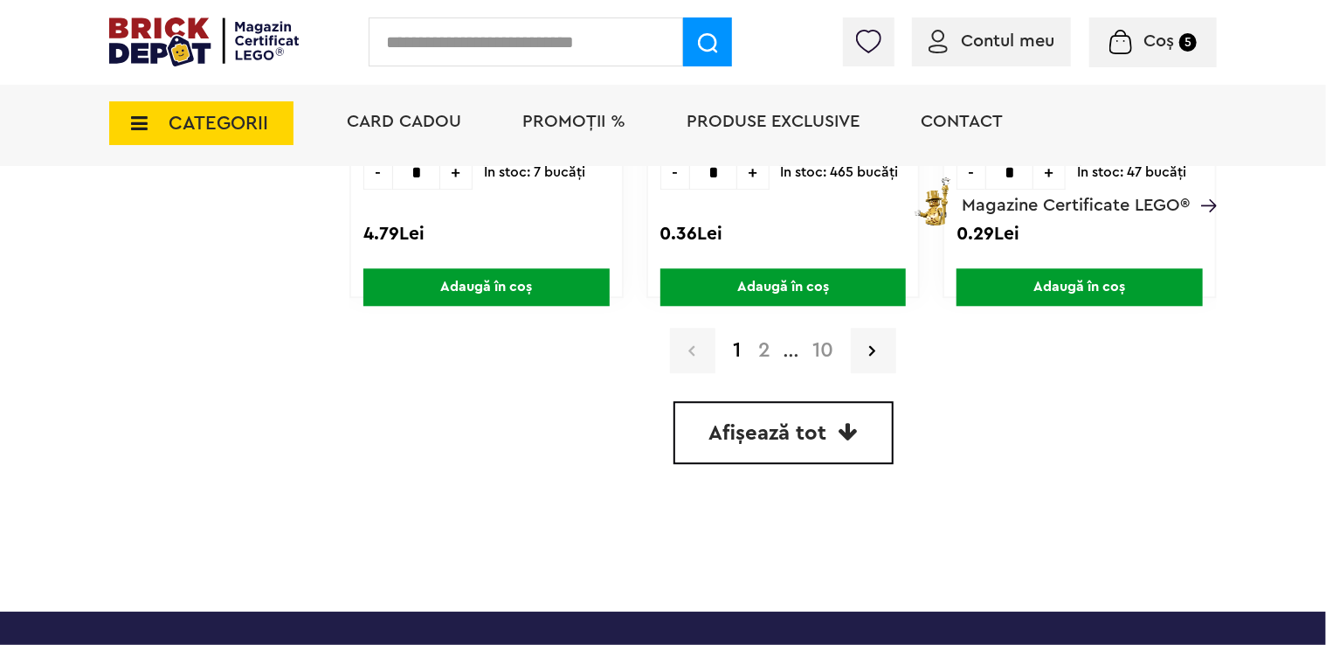
click at [818, 343] on link "10" at bounding box center [823, 350] width 38 height 21
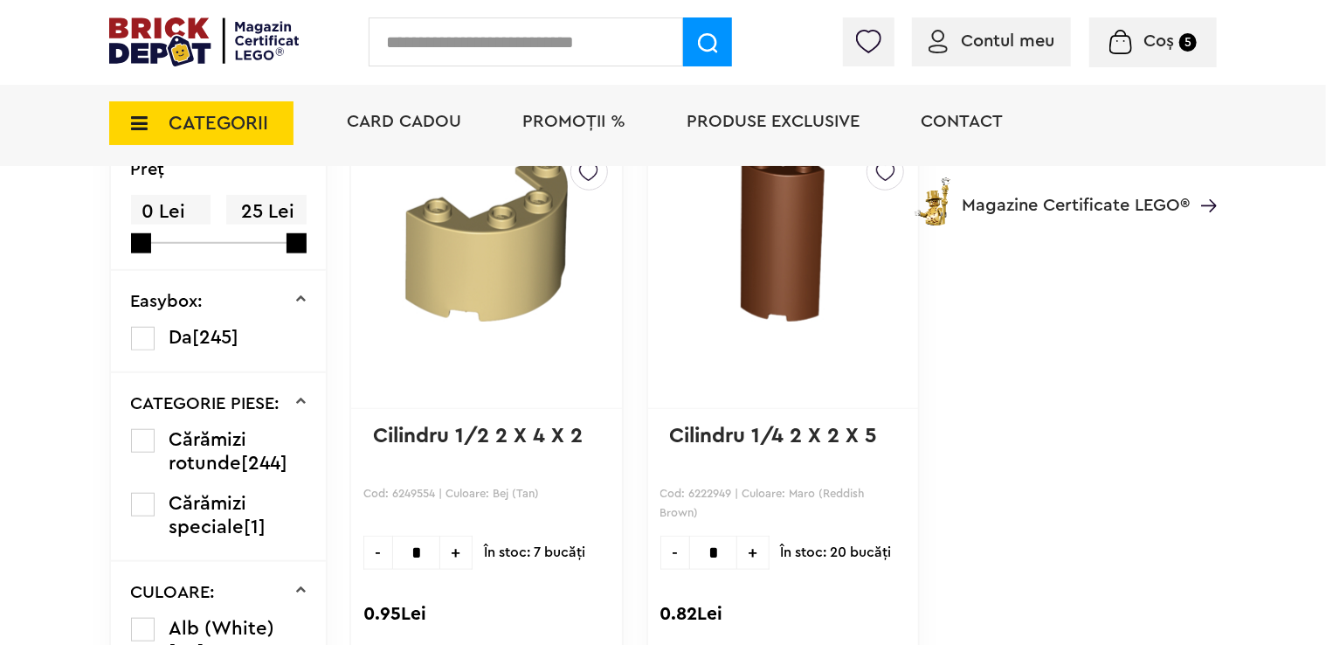
scroll to position [262, 0]
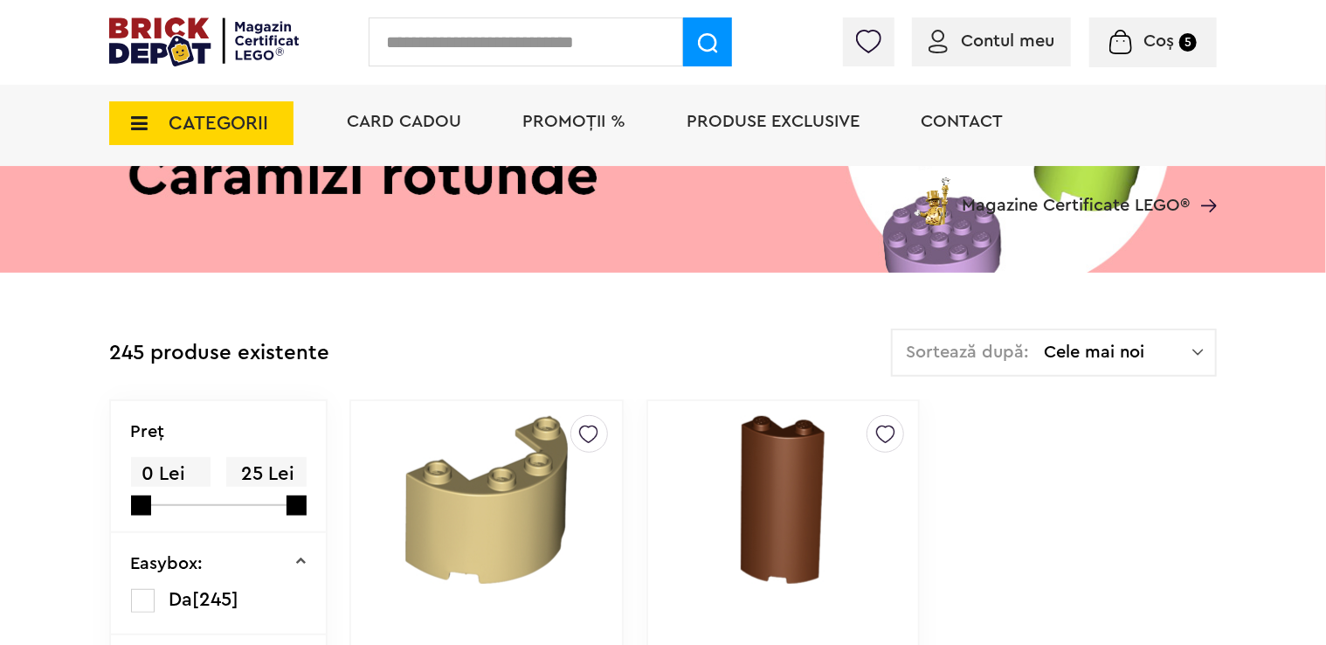
click at [1052, 351] on span "Cele mai noi" at bounding box center [1118, 351] width 149 height 17
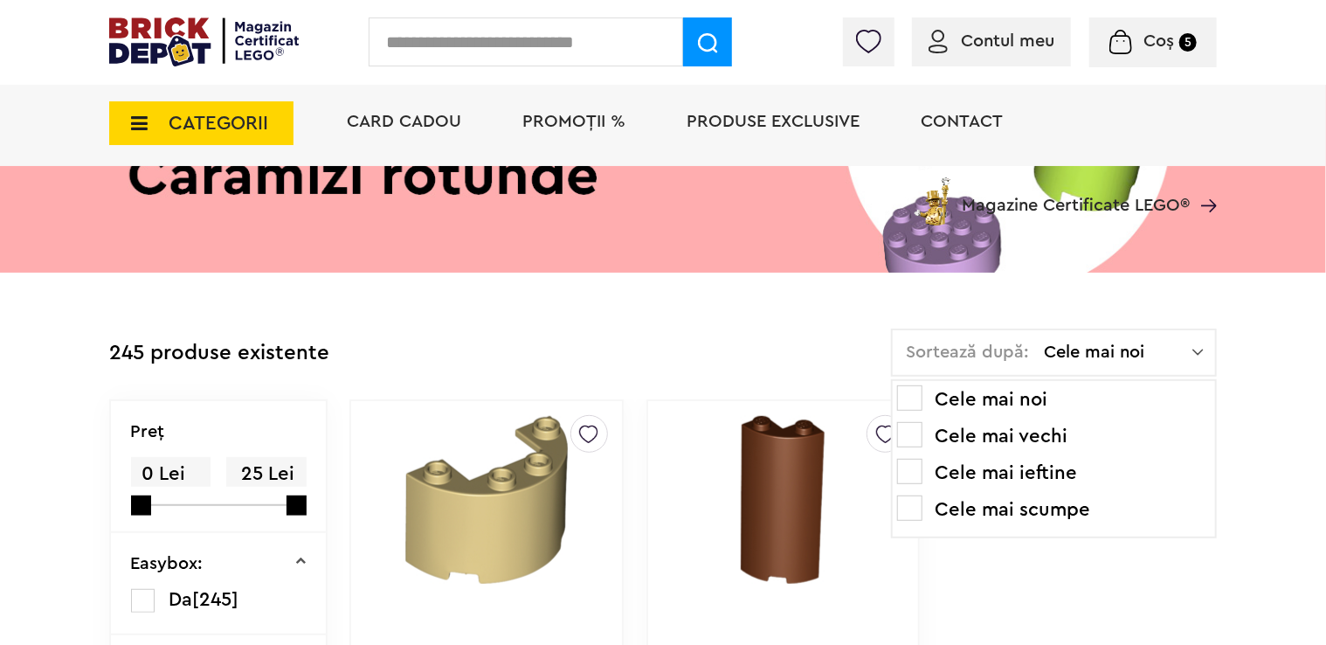
click at [1013, 471] on li "Cele mai ieftine" at bounding box center [1054, 473] width 314 height 28
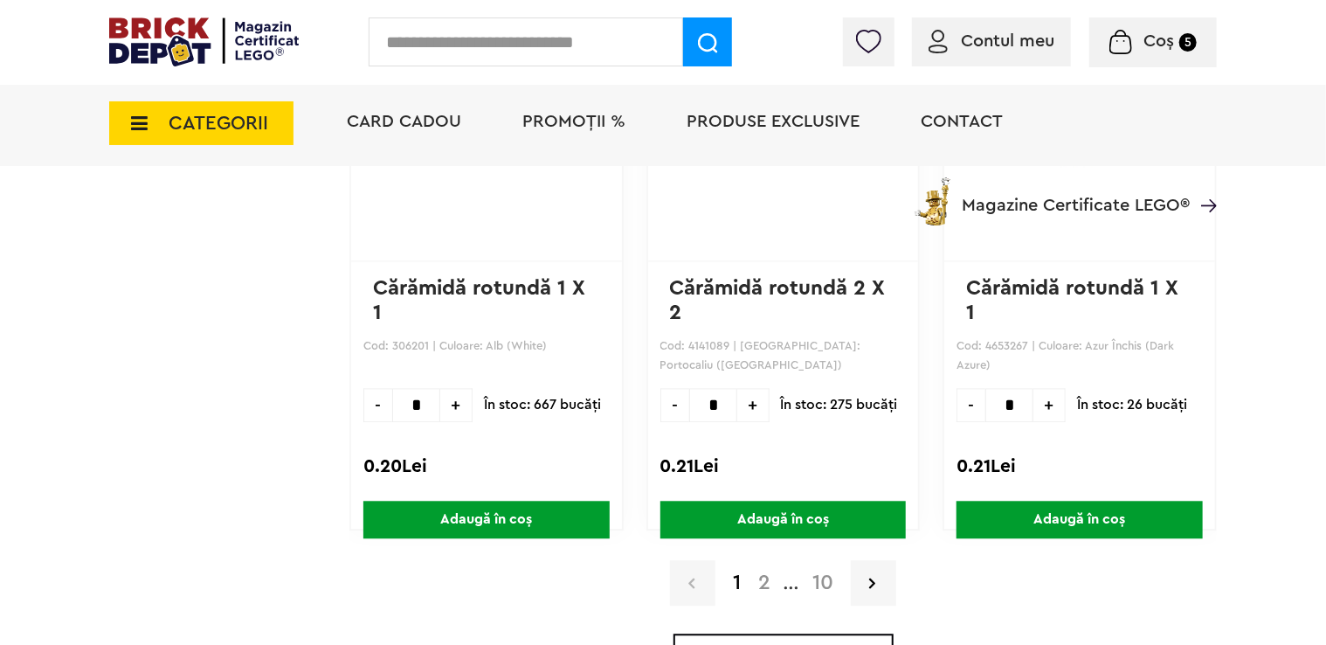
scroll to position [5205, 0]
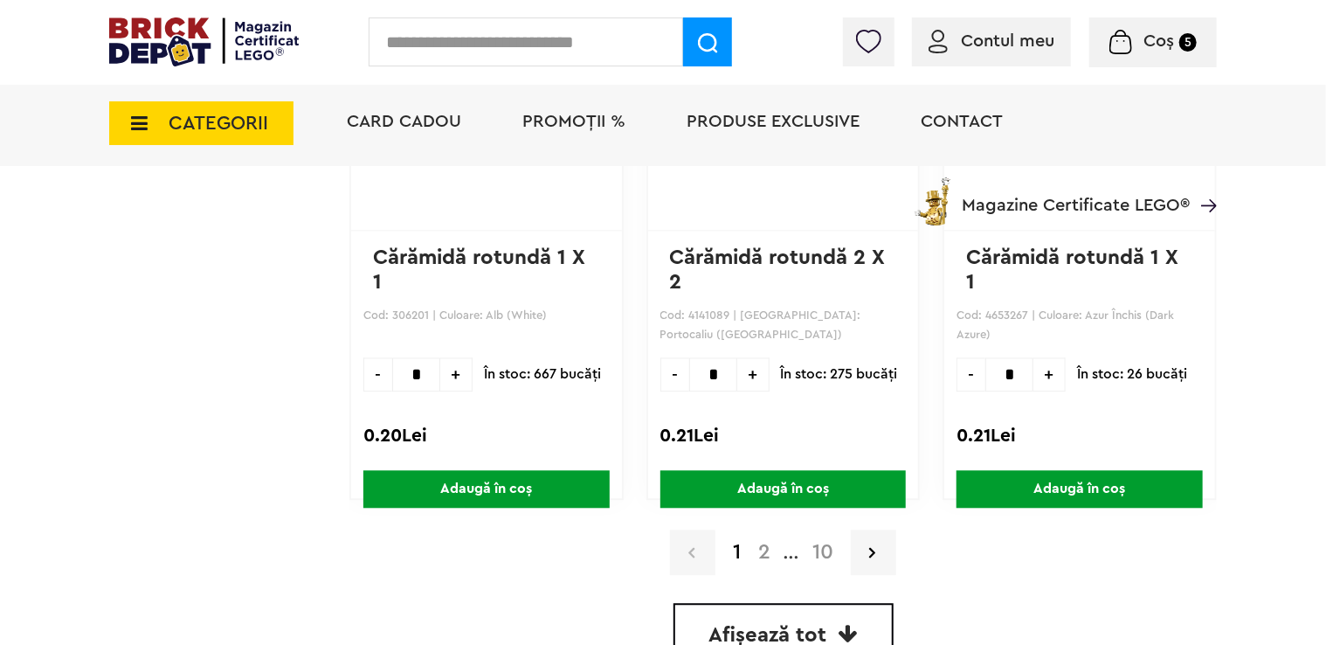
click at [767, 542] on link "2" at bounding box center [765, 552] width 30 height 21
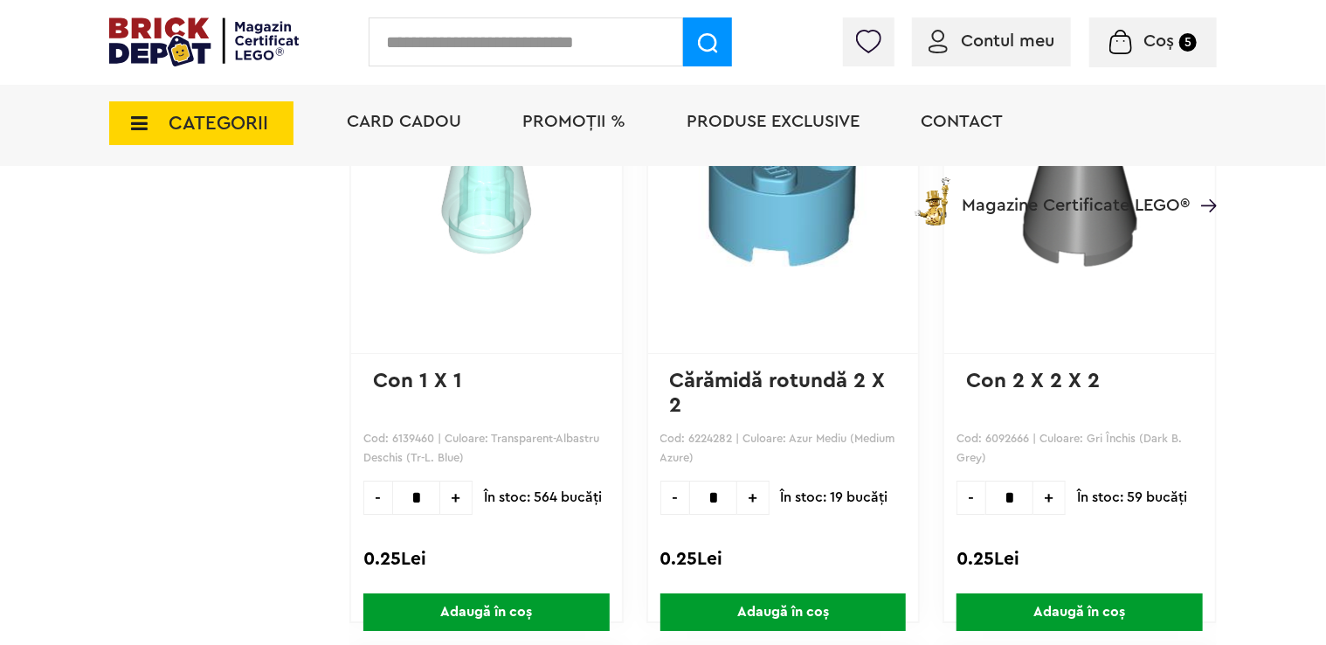
scroll to position [2910, 0]
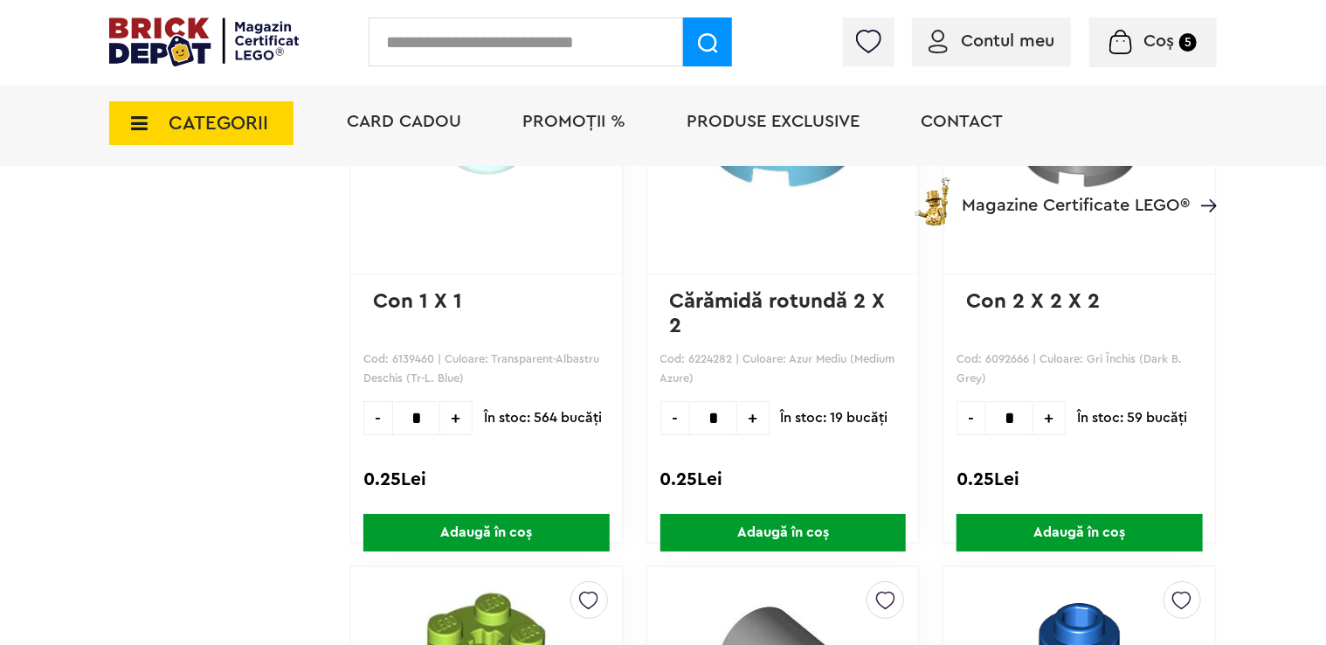
click at [215, 128] on span "CATEGORII" at bounding box center [219, 123] width 100 height 19
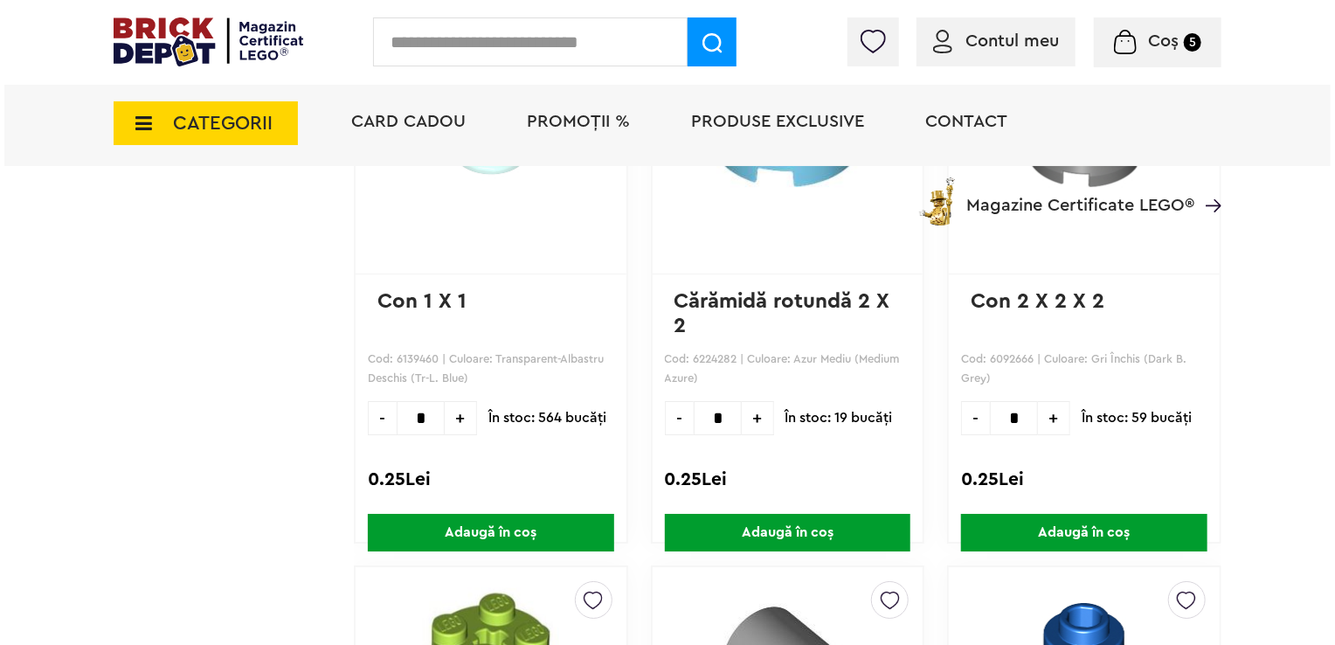
scroll to position [2911, 0]
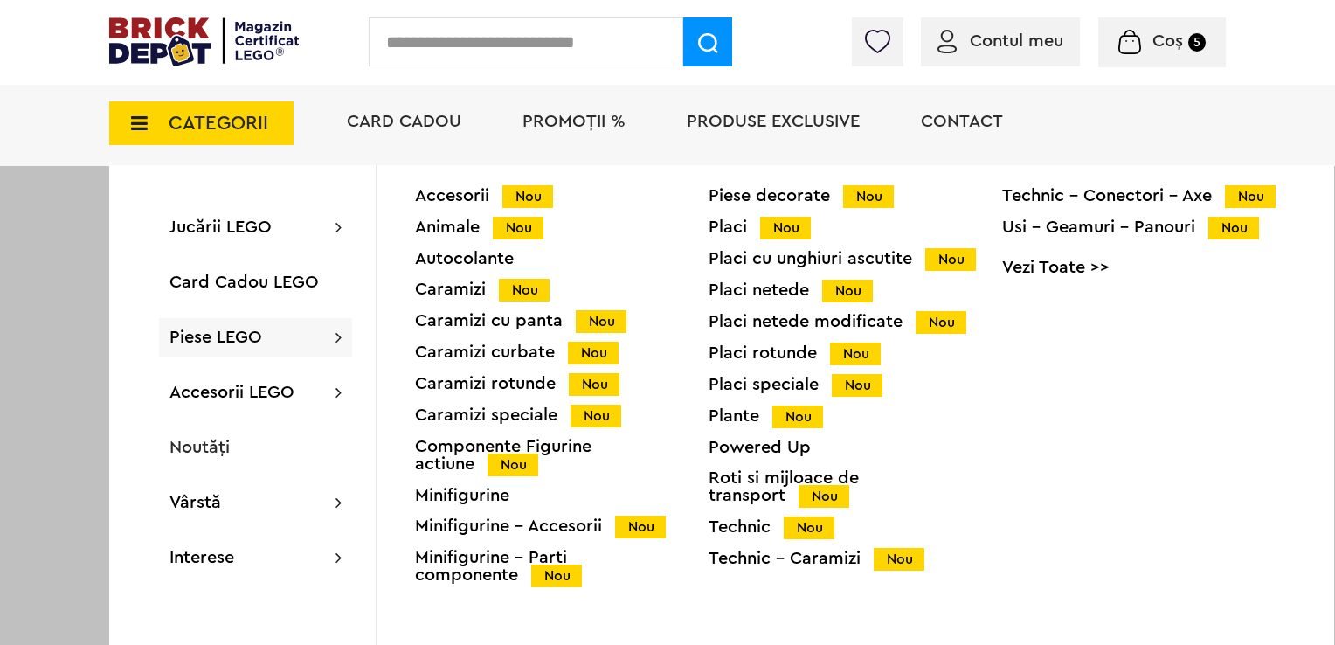
click at [766, 352] on div "Placi rotunde Nou" at bounding box center [856, 353] width 294 height 18
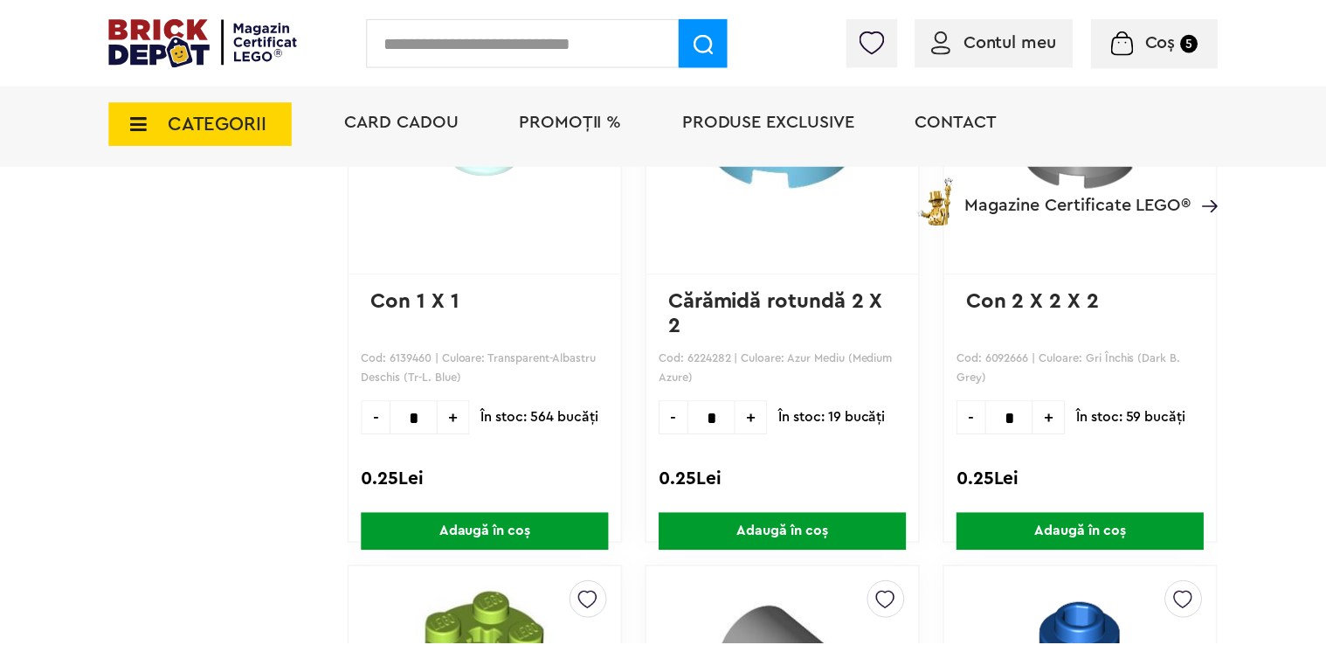
scroll to position [2910, 0]
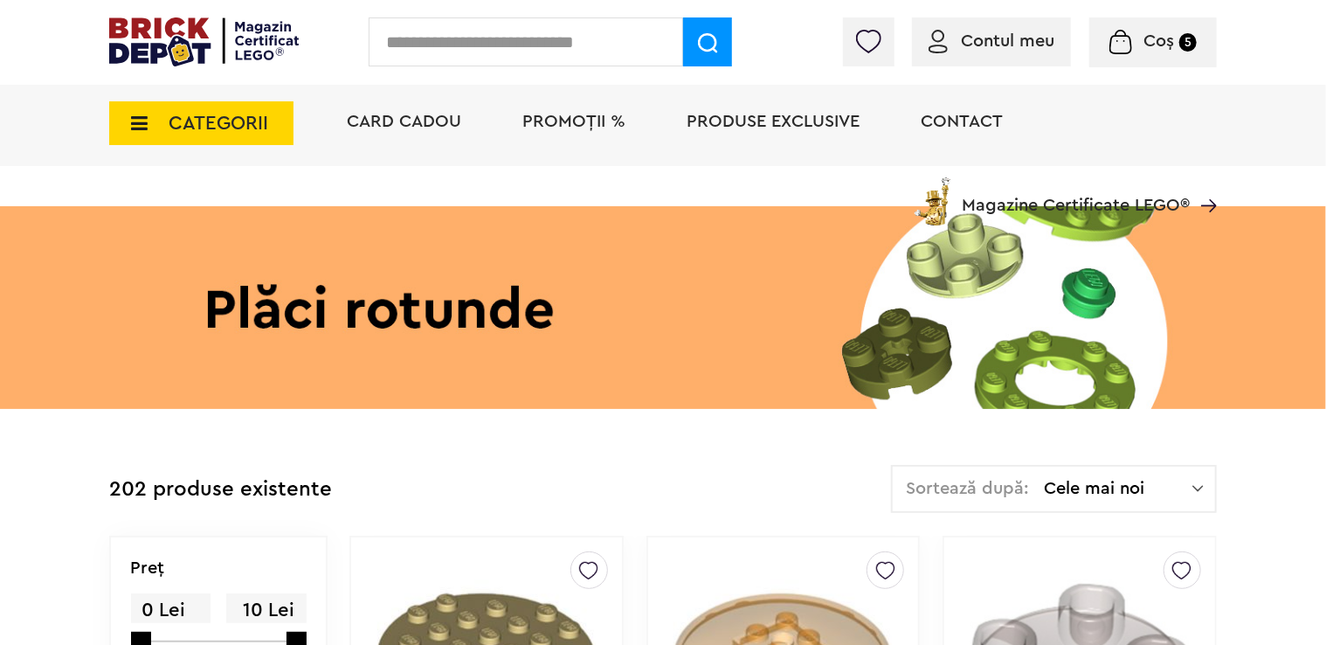
scroll to position [306, 0]
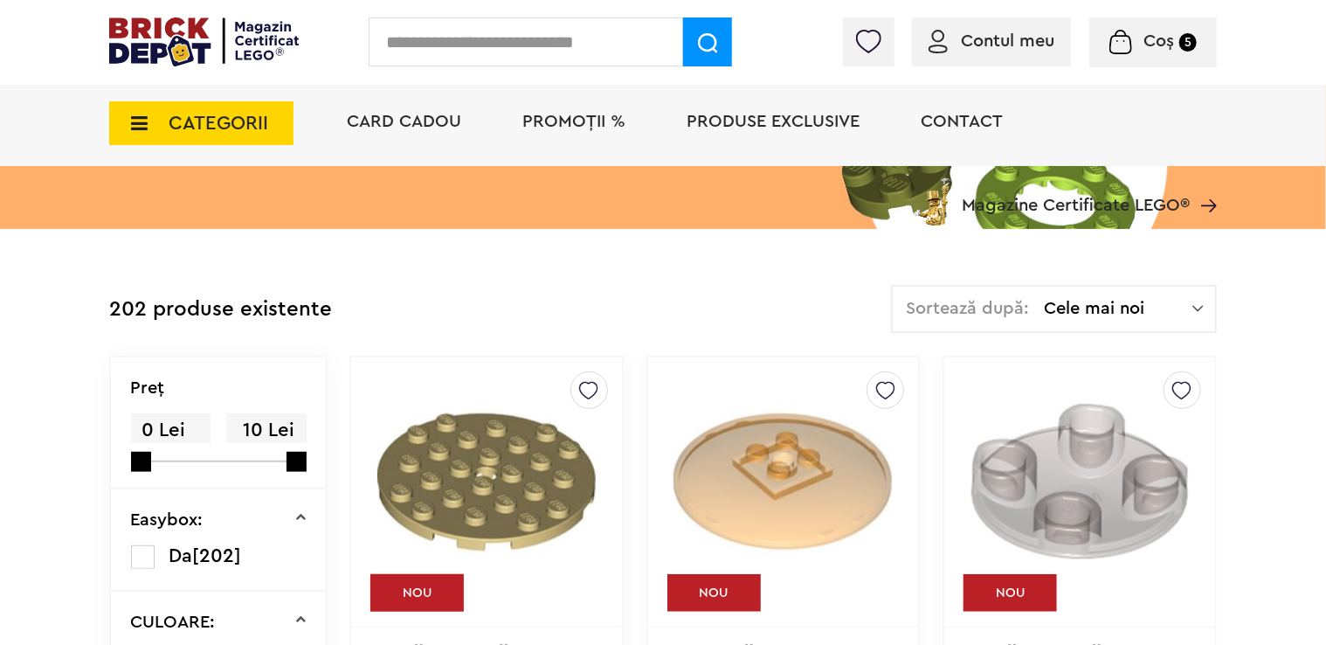
click at [1043, 316] on div "Sortează după: Cele mai noi Cele mai noi Cele mai vechi Cele mai ieftine Cele m…" at bounding box center [1054, 309] width 326 height 48
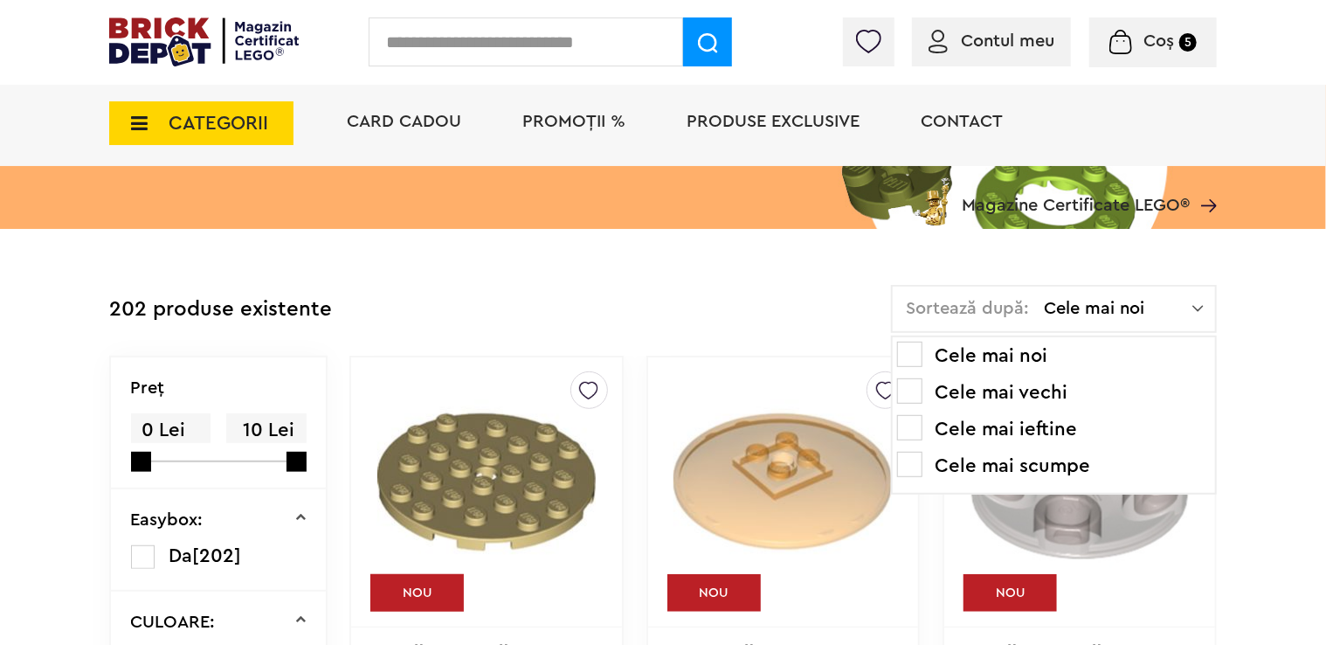
click at [985, 435] on li "Cele mai ieftine" at bounding box center [1054, 429] width 314 height 28
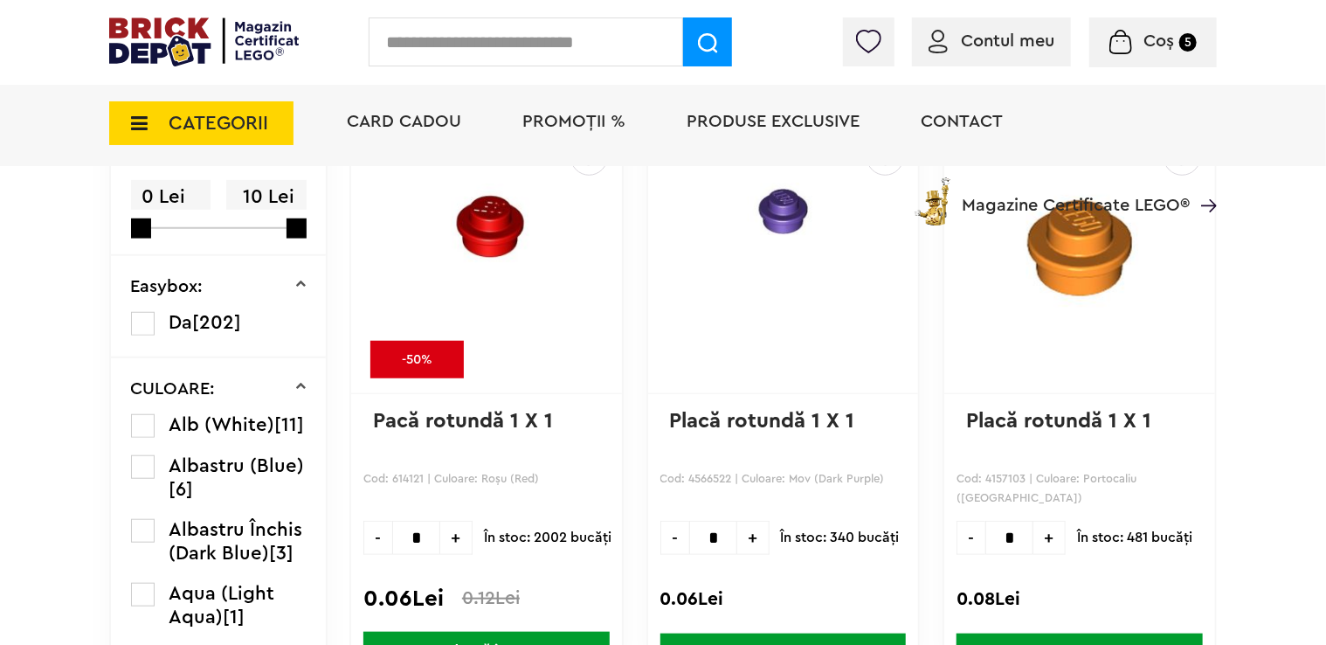
scroll to position [567, 0]
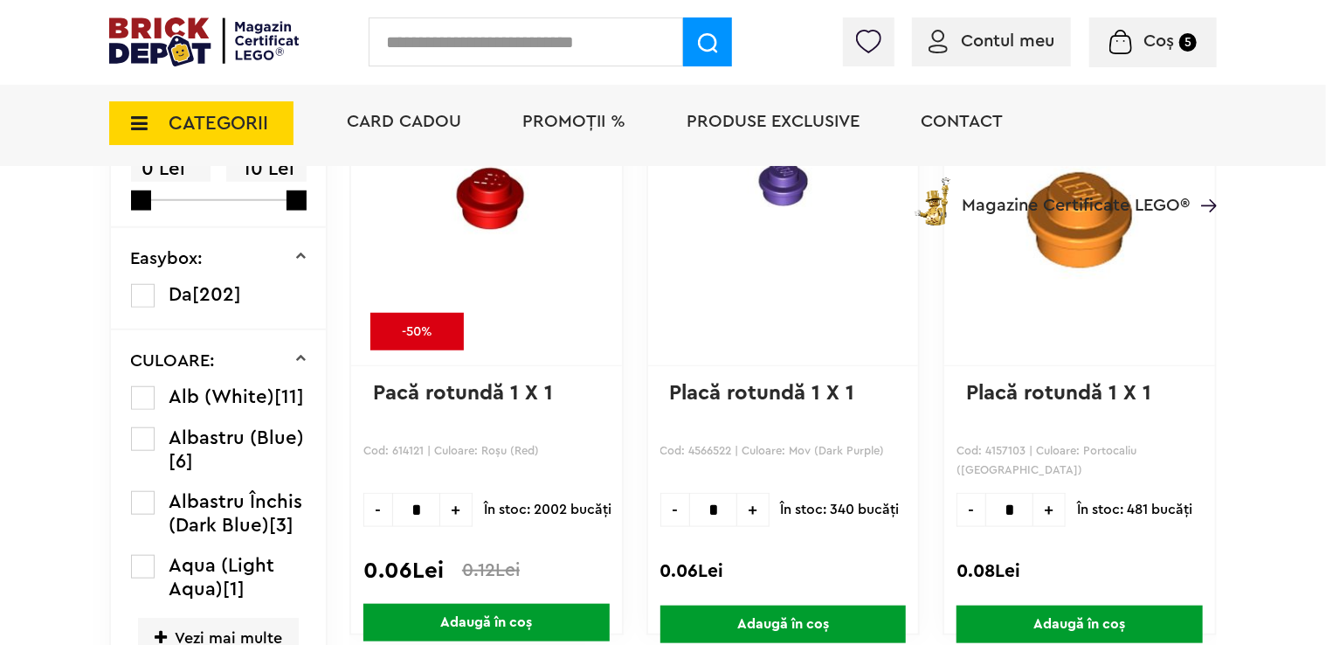
drag, startPoint x: 430, startPoint y: 502, endPoint x: 398, endPoint y: 505, distance: 32.5
click at [398, 505] on input "*" at bounding box center [416, 510] width 48 height 34
type input "**"
click at [481, 617] on span "Adaugă în coș" at bounding box center [487, 623] width 246 height 38
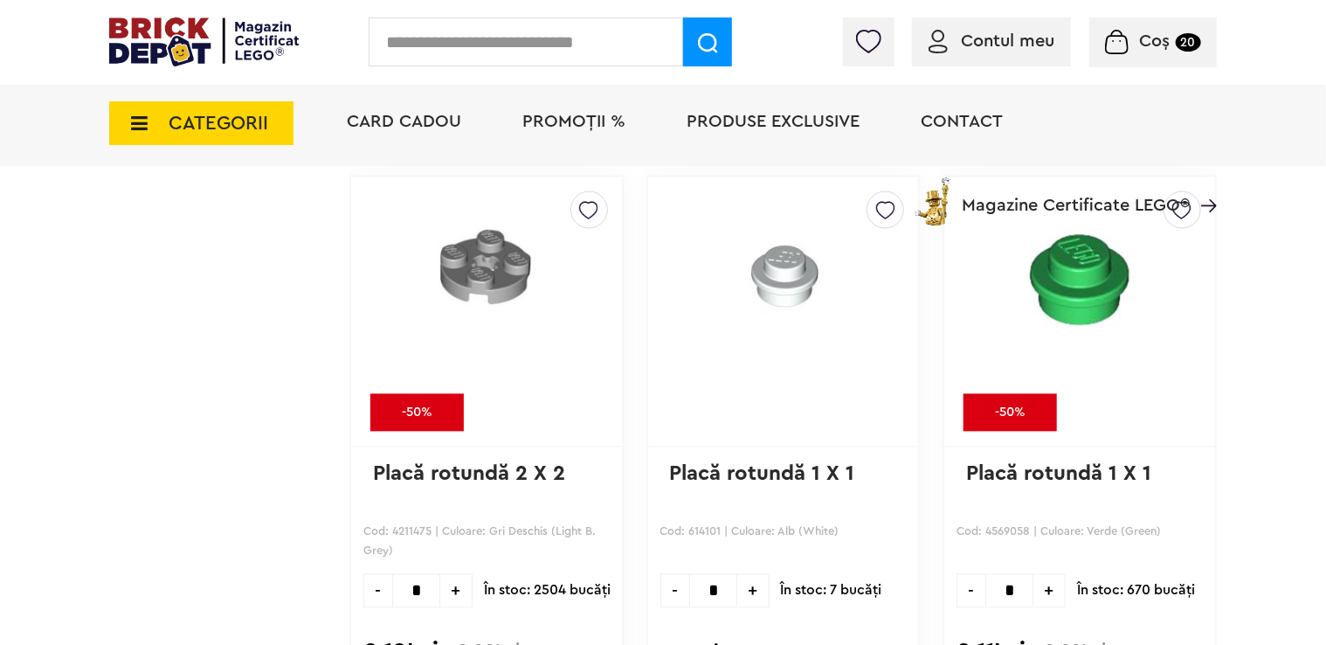
scroll to position [1703, 0]
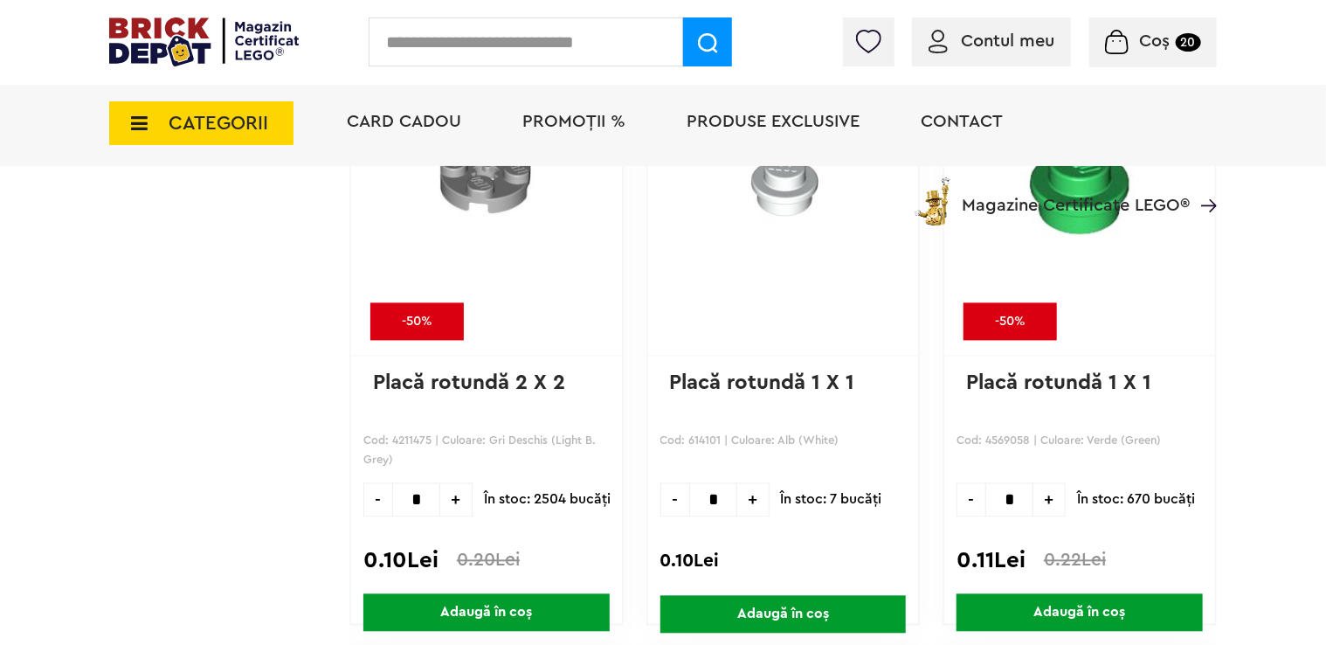
drag, startPoint x: 720, startPoint y: 495, endPoint x: 696, endPoint y: 495, distance: 24.5
click at [696, 495] on input "*" at bounding box center [713, 499] width 48 height 34
type input "***"
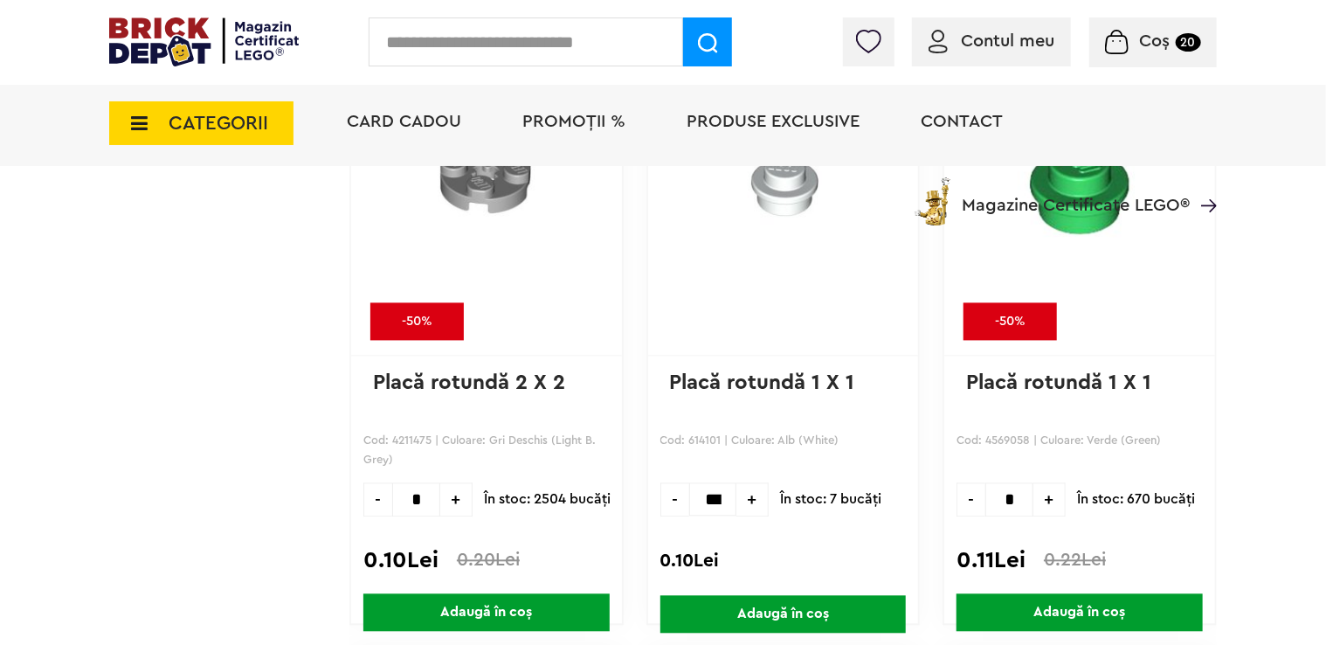
click at [801, 524] on div at bounding box center [772, 532] width 227 height 24
click at [757, 614] on span "Adaugă în coș" at bounding box center [784, 614] width 246 height 38
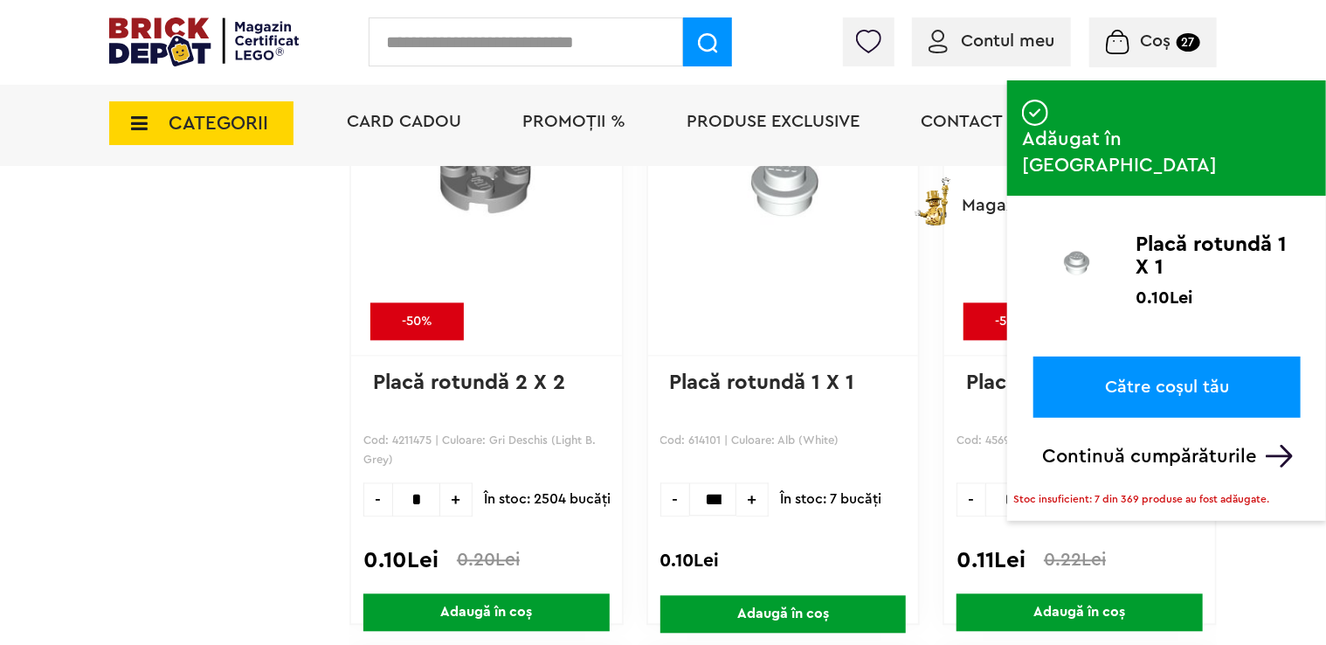
click at [1271, 445] on img at bounding box center [1279, 456] width 27 height 23
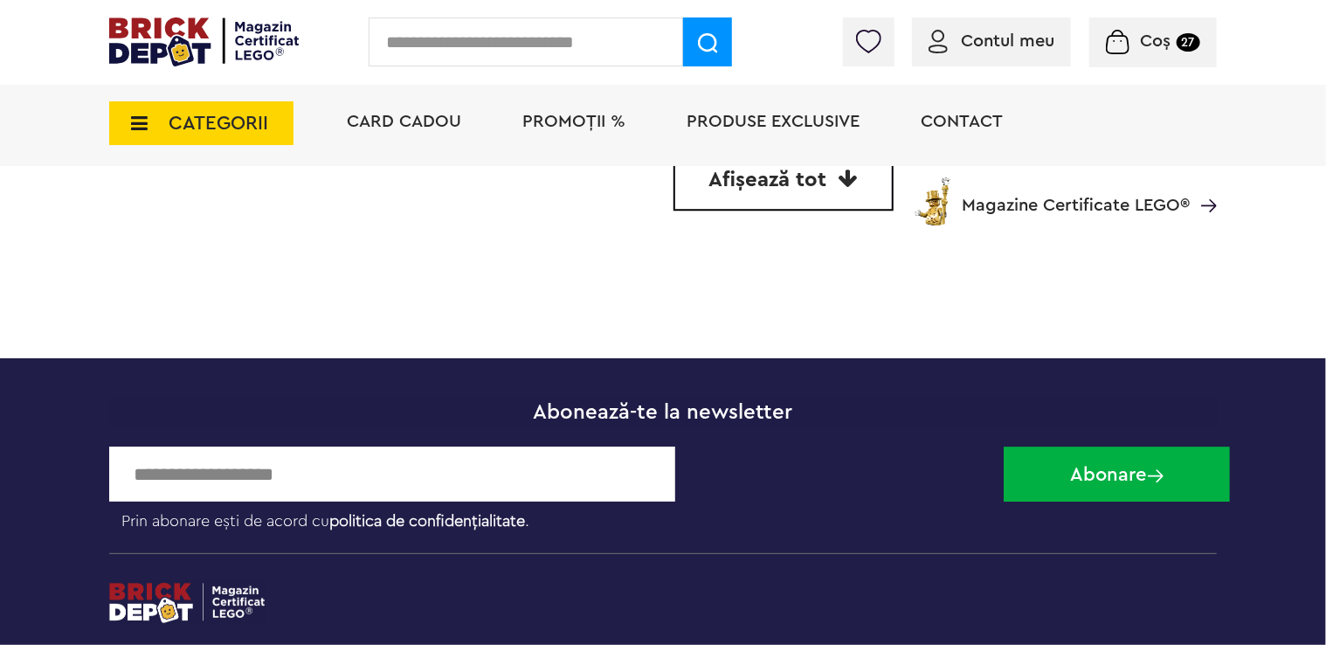
scroll to position [5461, 0]
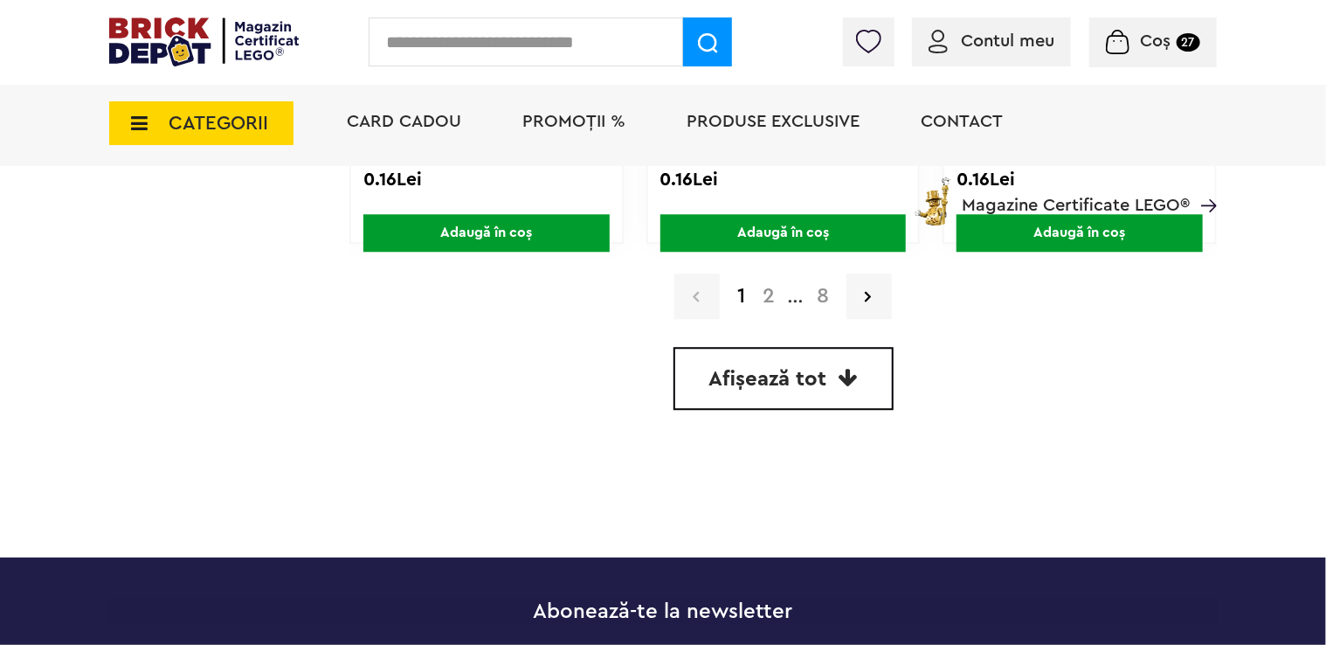
click at [772, 293] on link "2" at bounding box center [769, 296] width 30 height 21
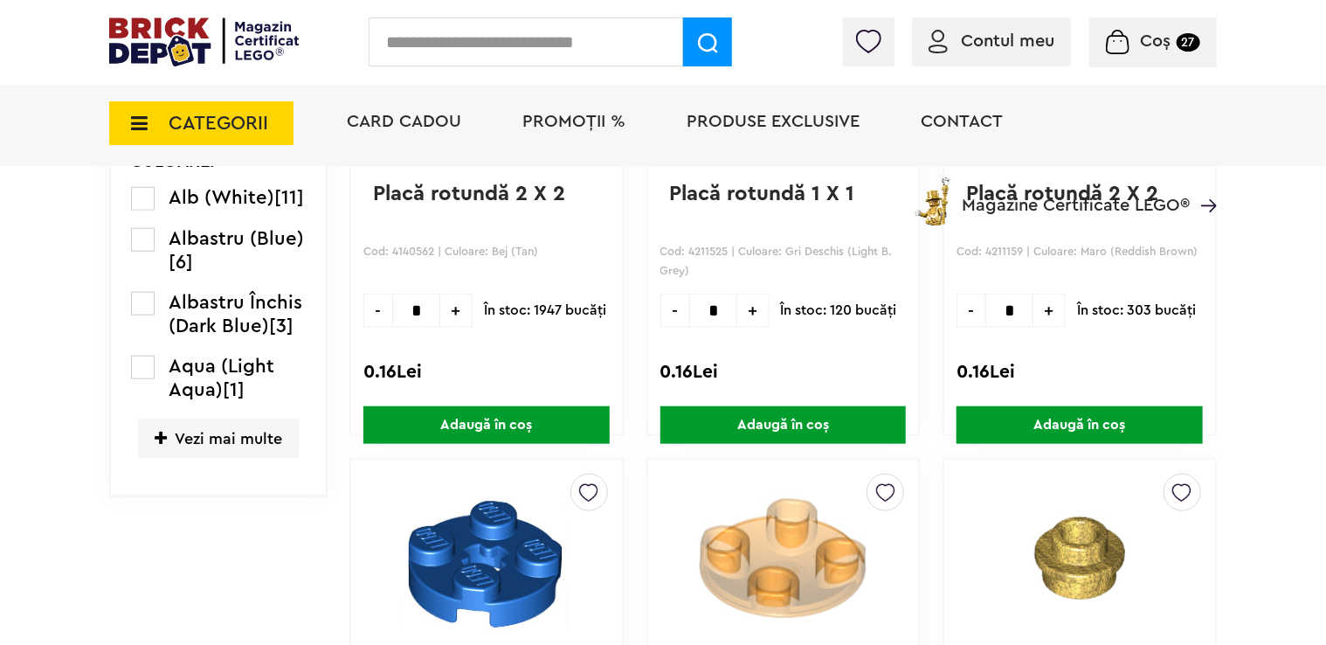
scroll to position [786, 0]
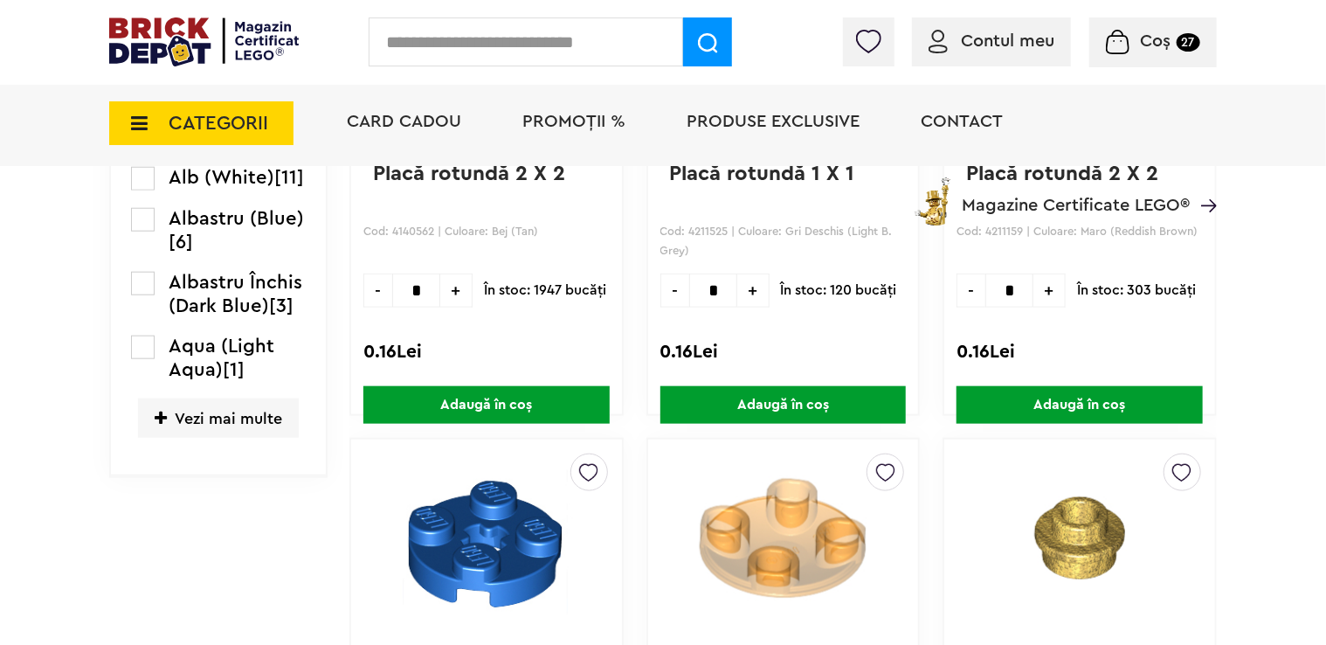
click at [158, 416] on icon at bounding box center [161, 419] width 12 height 16
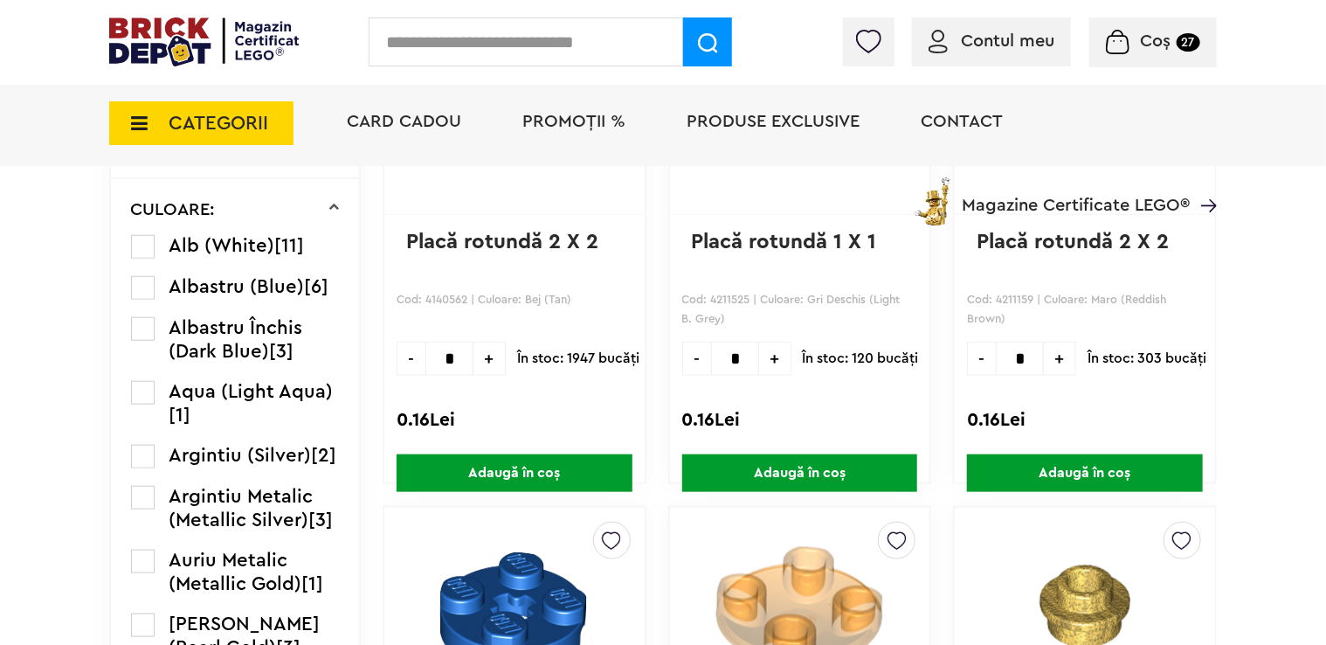
scroll to position [699, 0]
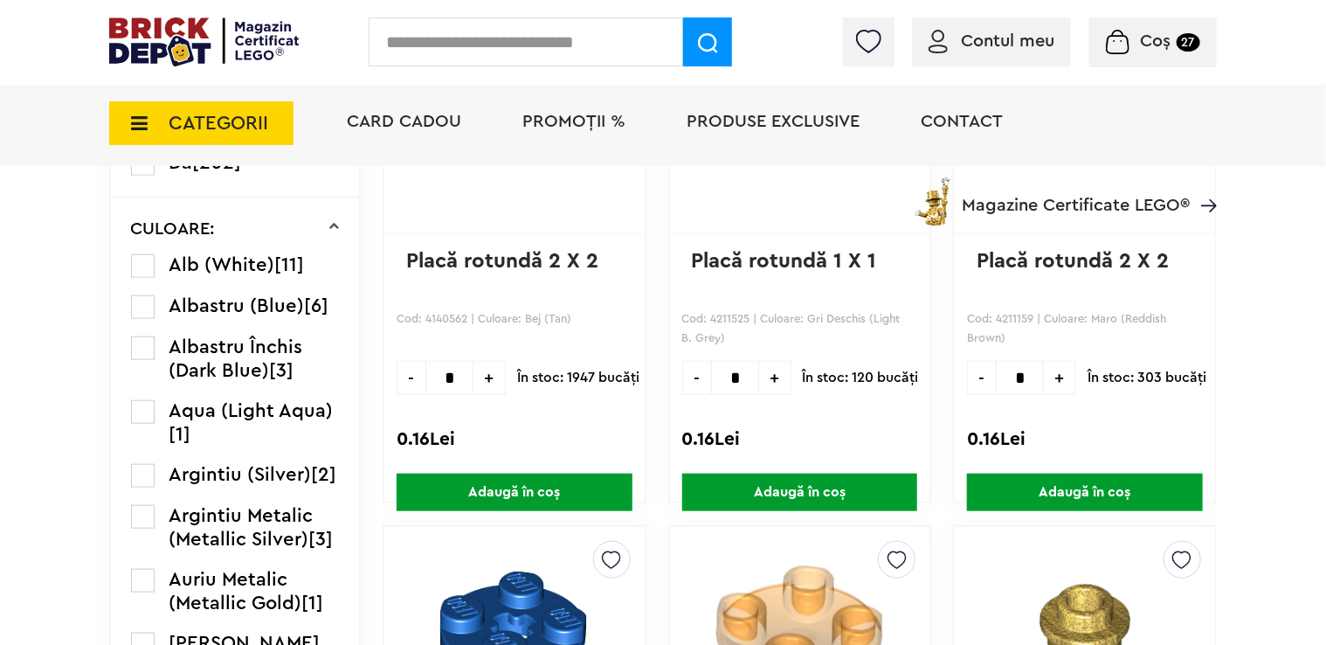
click at [142, 263] on label at bounding box center [143, 266] width 24 height 24
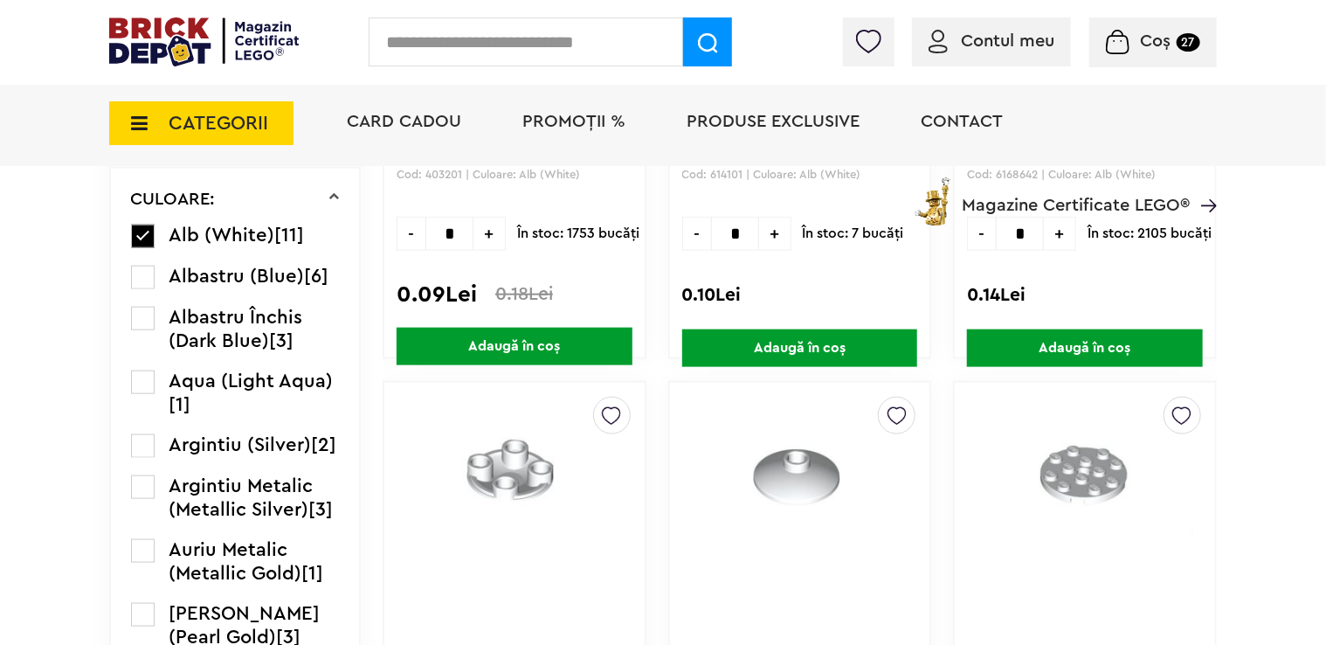
scroll to position [874, 0]
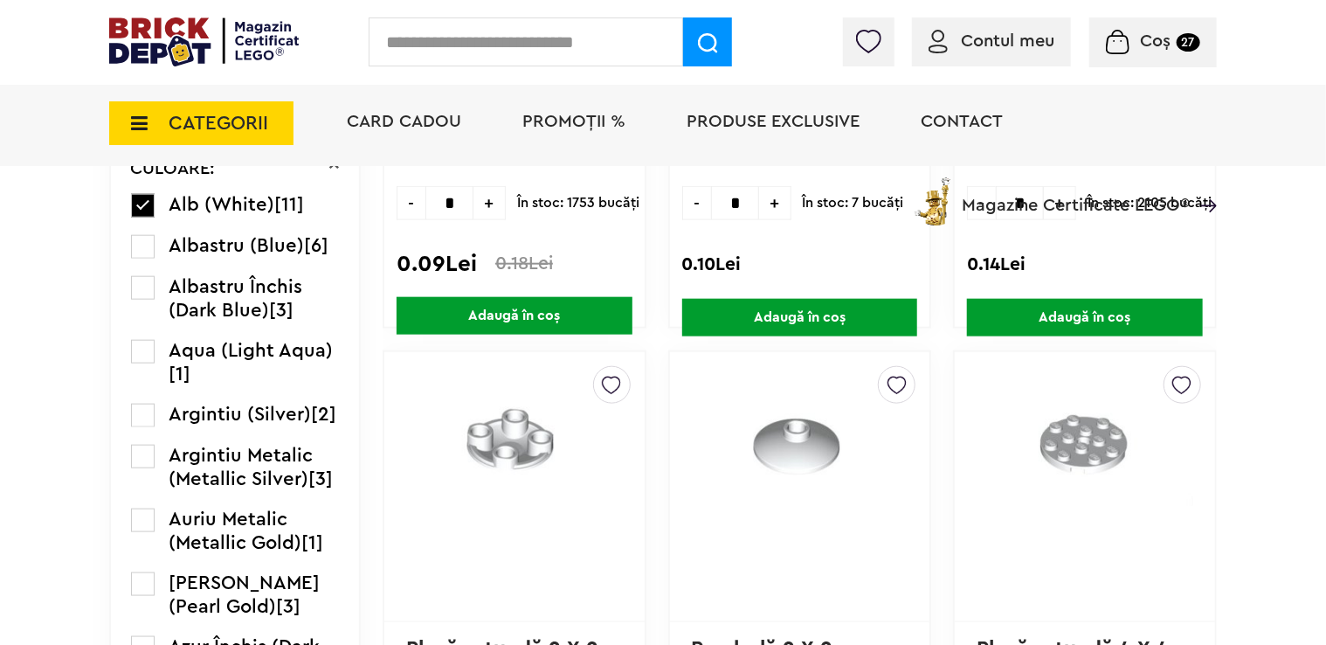
click at [137, 468] on label at bounding box center [143, 457] width 24 height 24
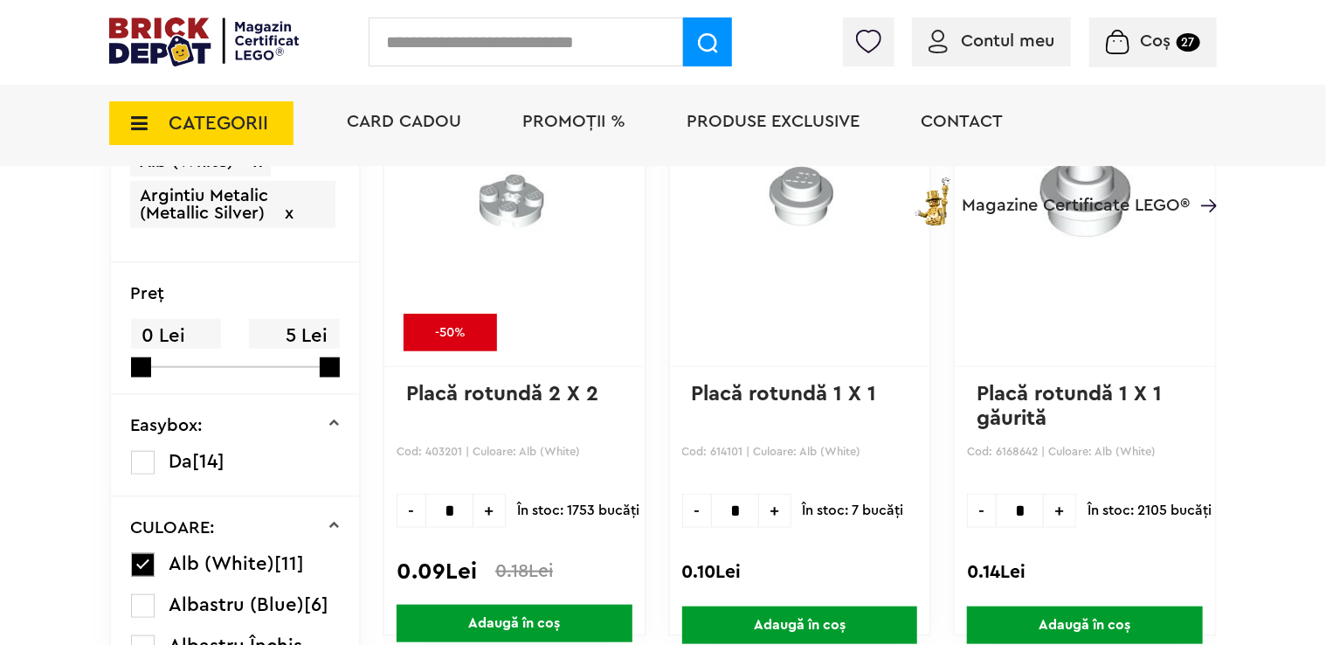
scroll to position [568, 0]
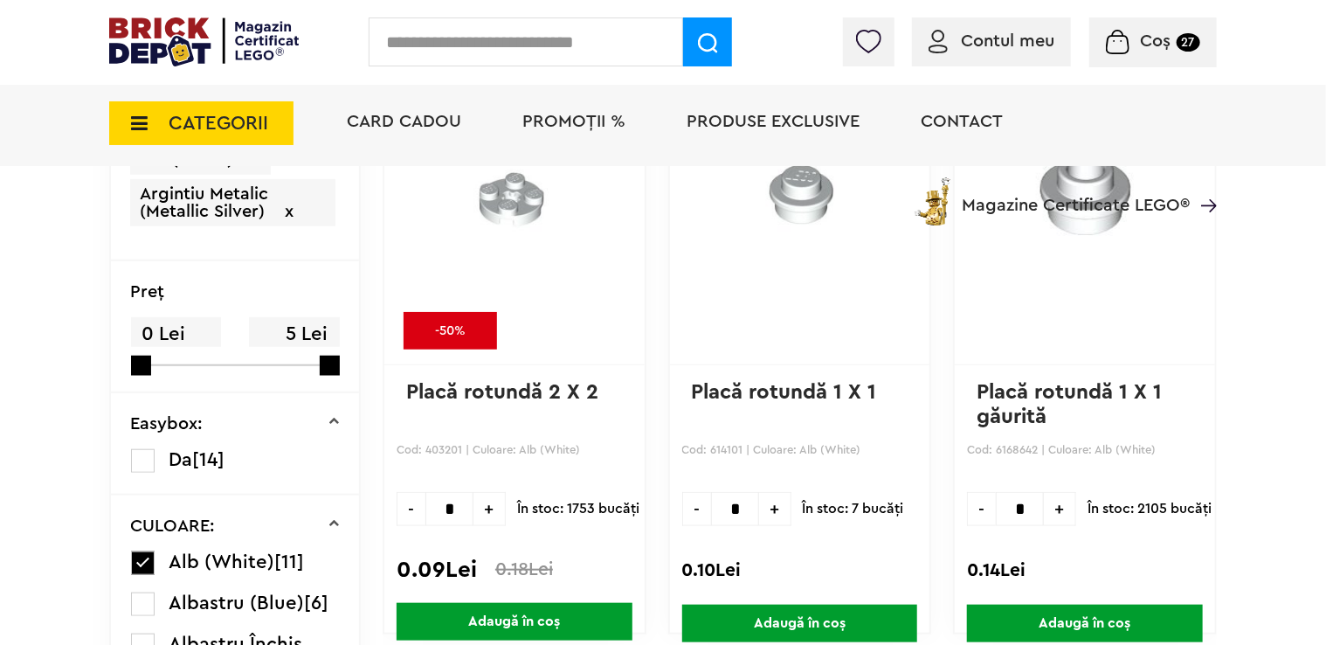
click at [136, 557] on label at bounding box center [143, 563] width 24 height 24
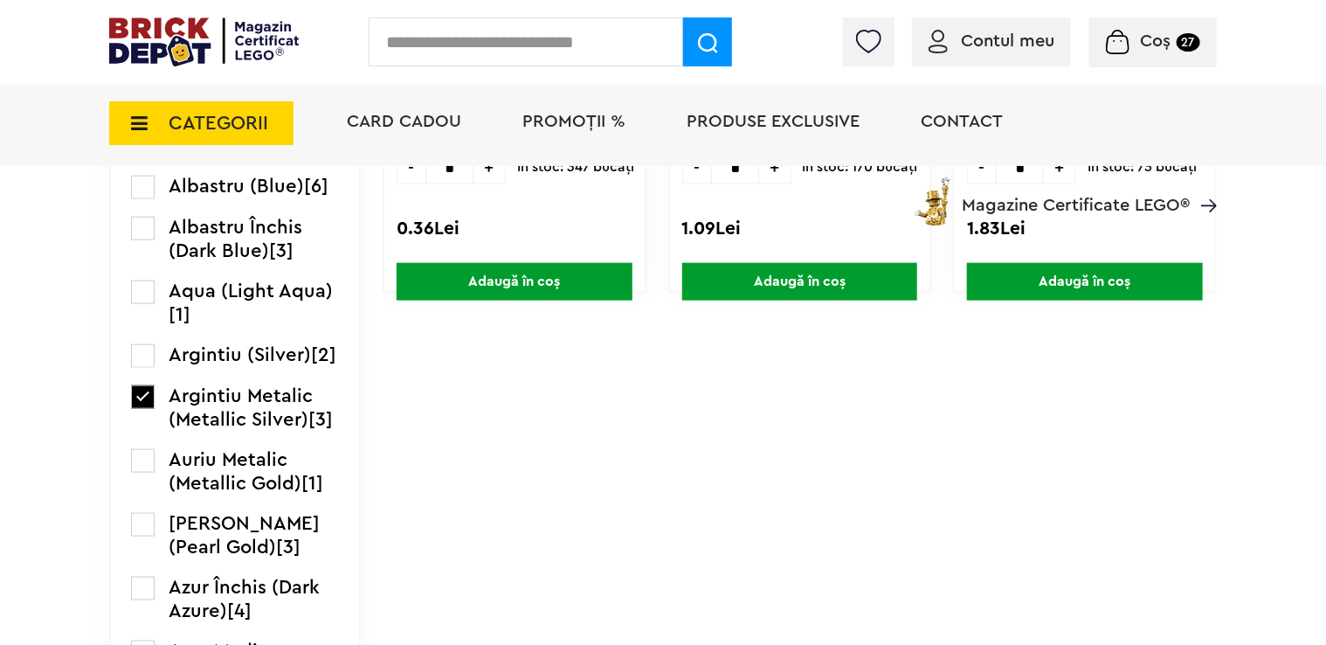
scroll to position [961, 0]
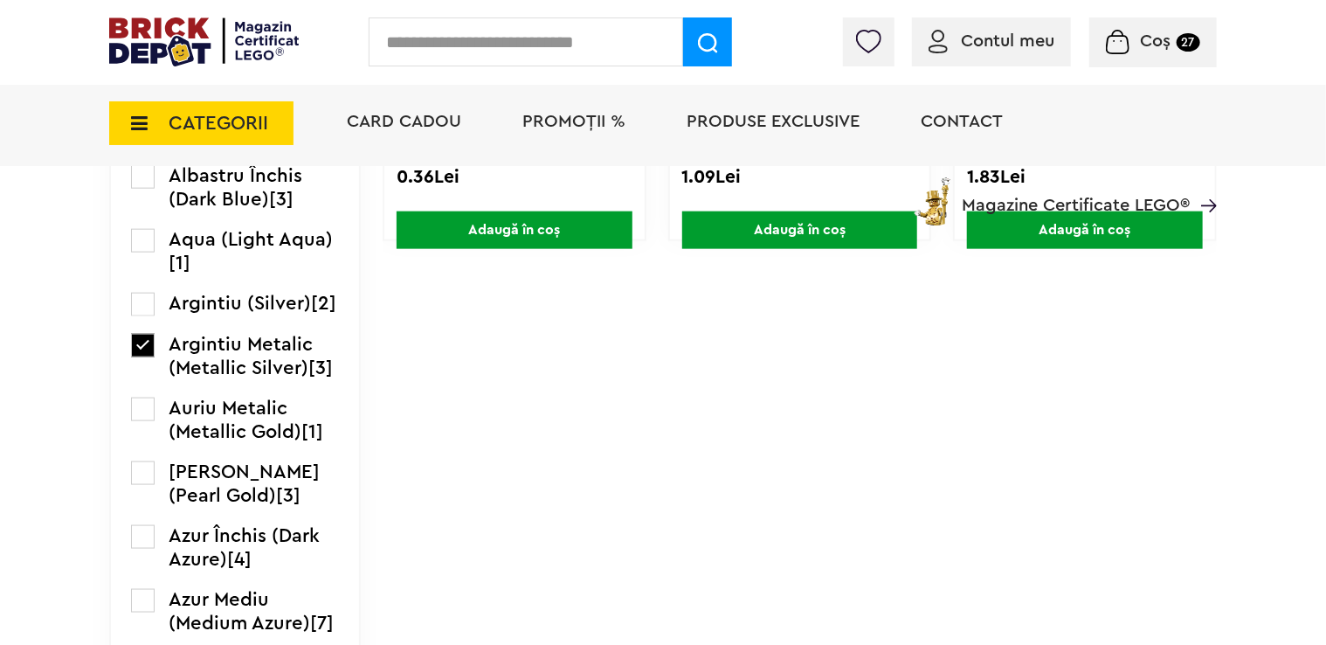
click at [136, 357] on label at bounding box center [143, 346] width 24 height 24
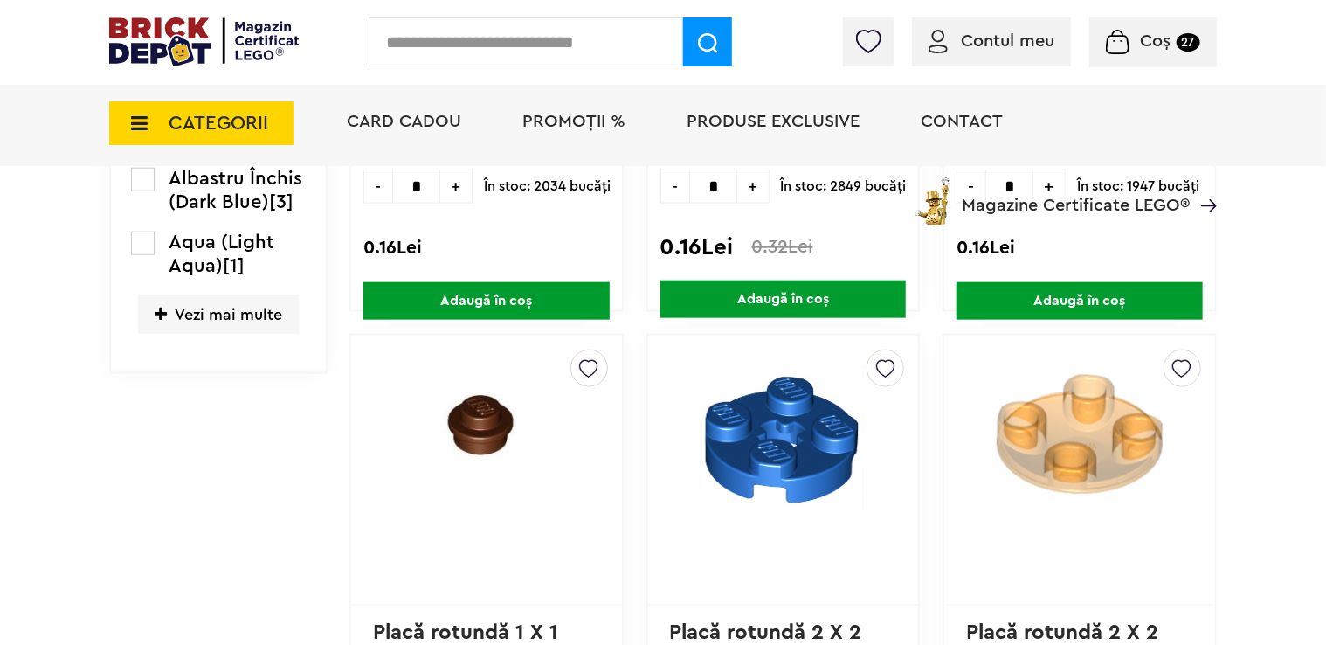
scroll to position [655, 0]
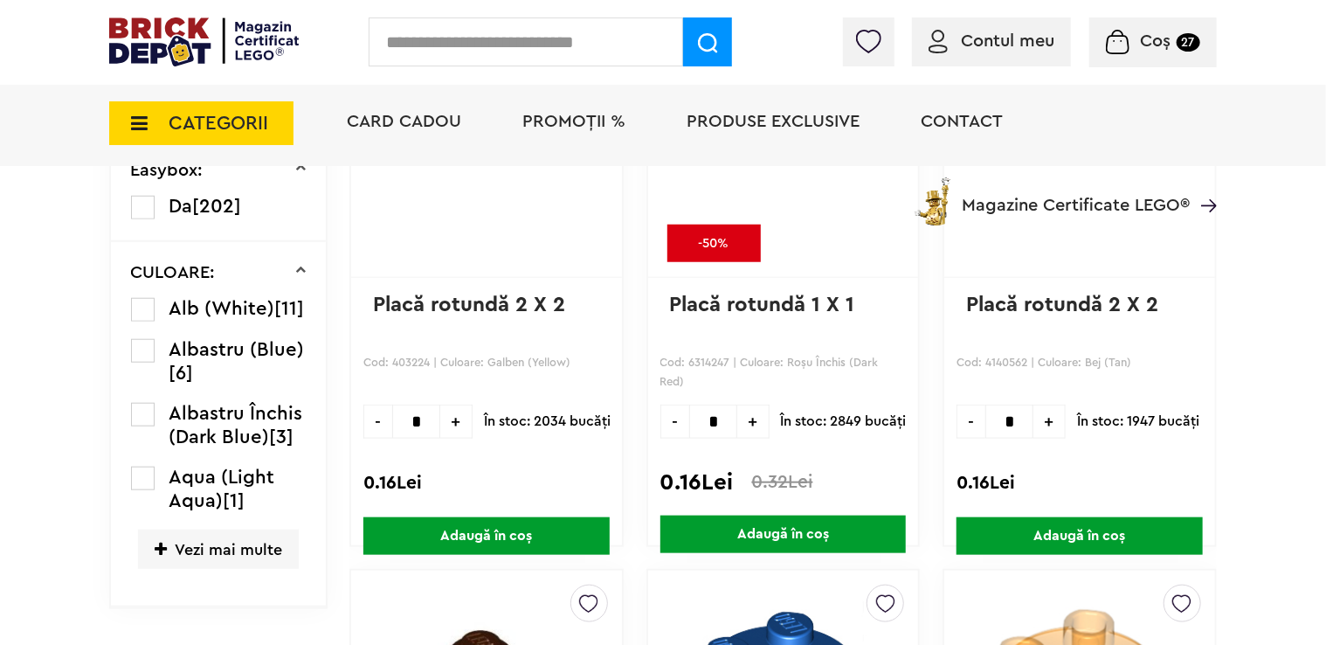
click at [157, 537] on span "Vezi mai multe" at bounding box center [218, 549] width 161 height 39
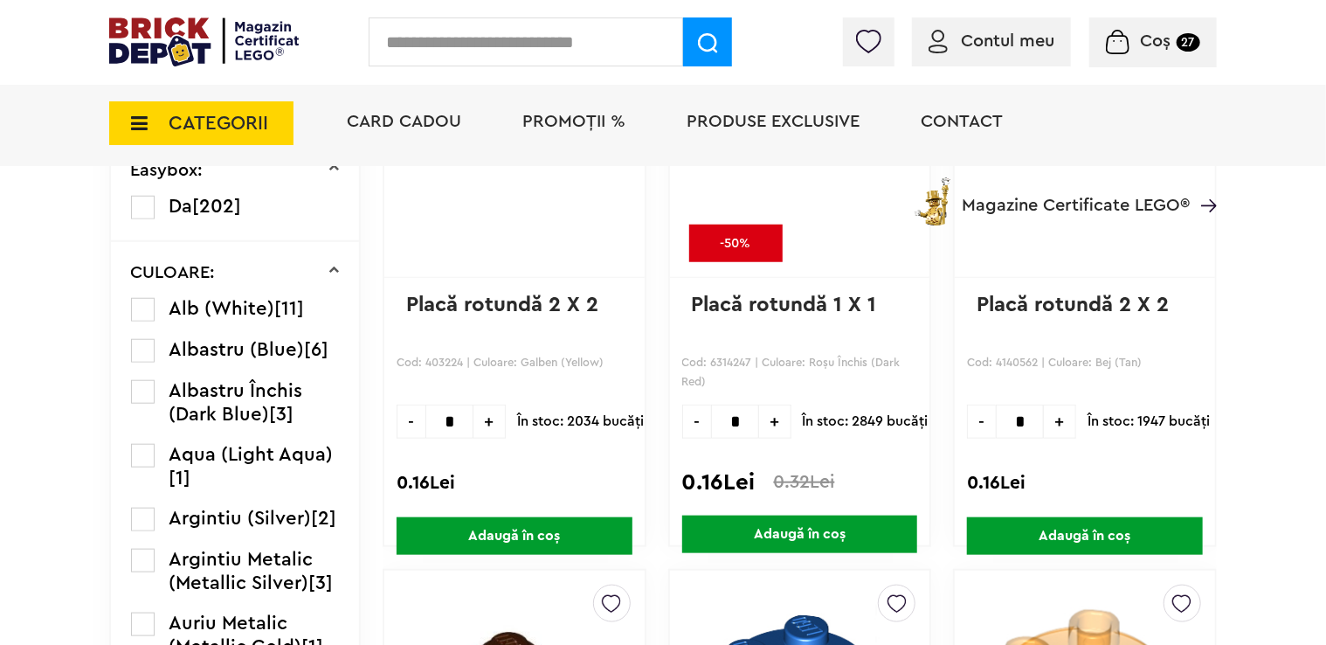
click at [145, 531] on label at bounding box center [143, 520] width 24 height 24
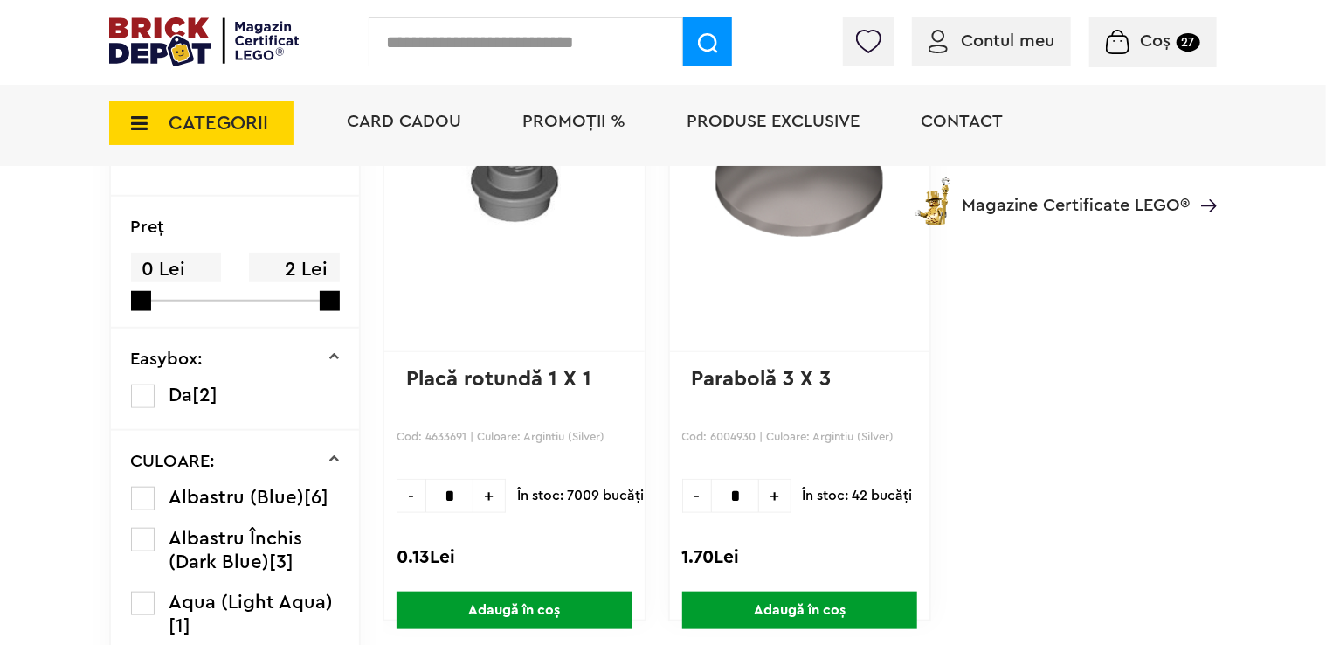
scroll to position [612, 0]
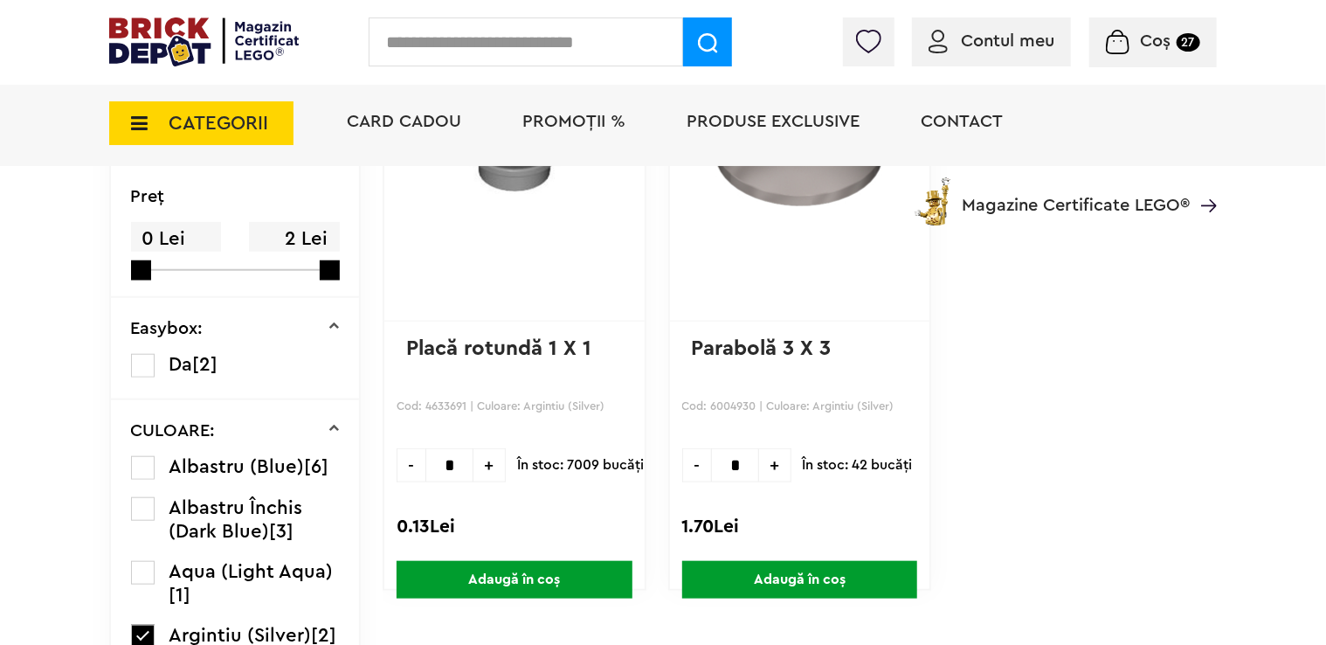
drag, startPoint x: 412, startPoint y: 468, endPoint x: 432, endPoint y: 470, distance: 20.3
click at [432, 470] on input "*" at bounding box center [450, 465] width 48 height 34
type input "***"
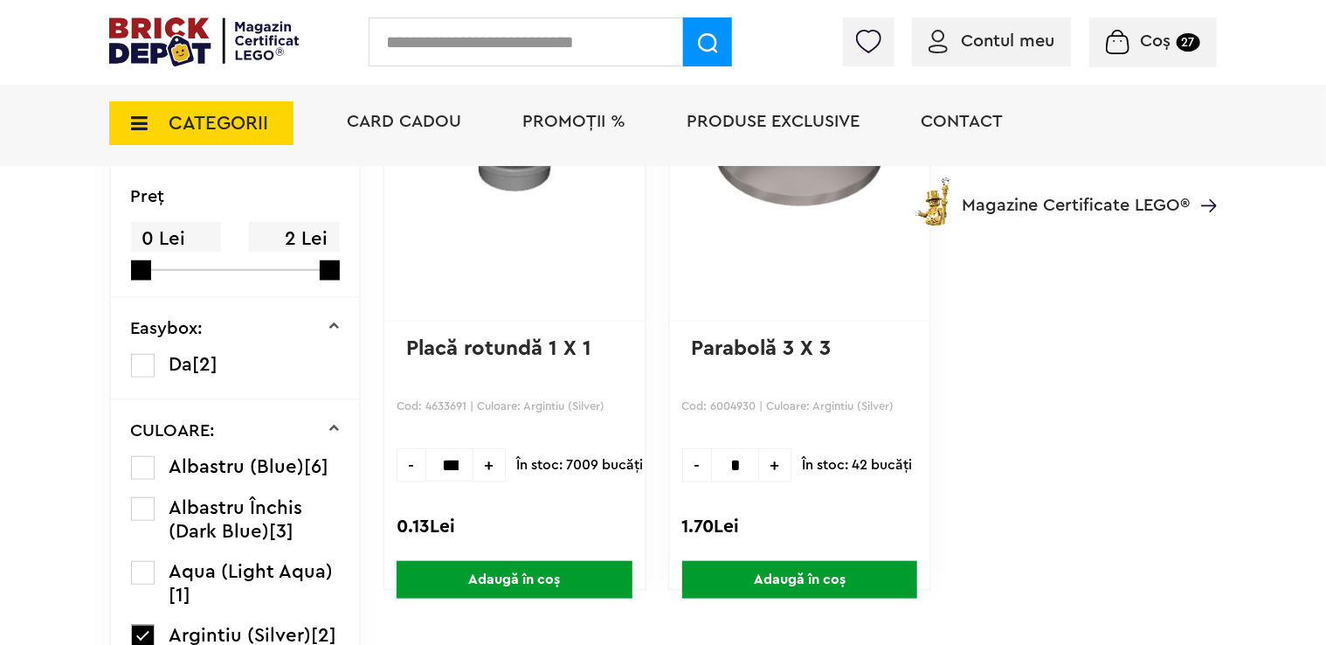
click at [472, 577] on span "Adaugă în coș" at bounding box center [515, 580] width 236 height 38
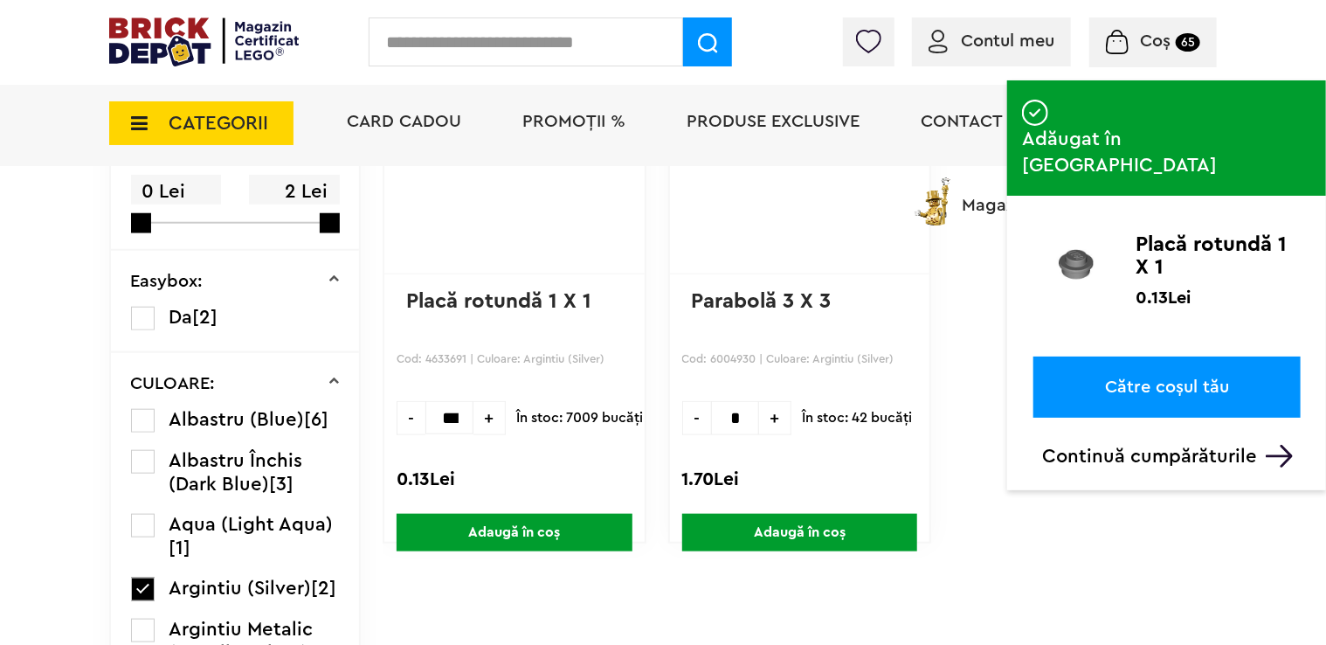
scroll to position [786, 0]
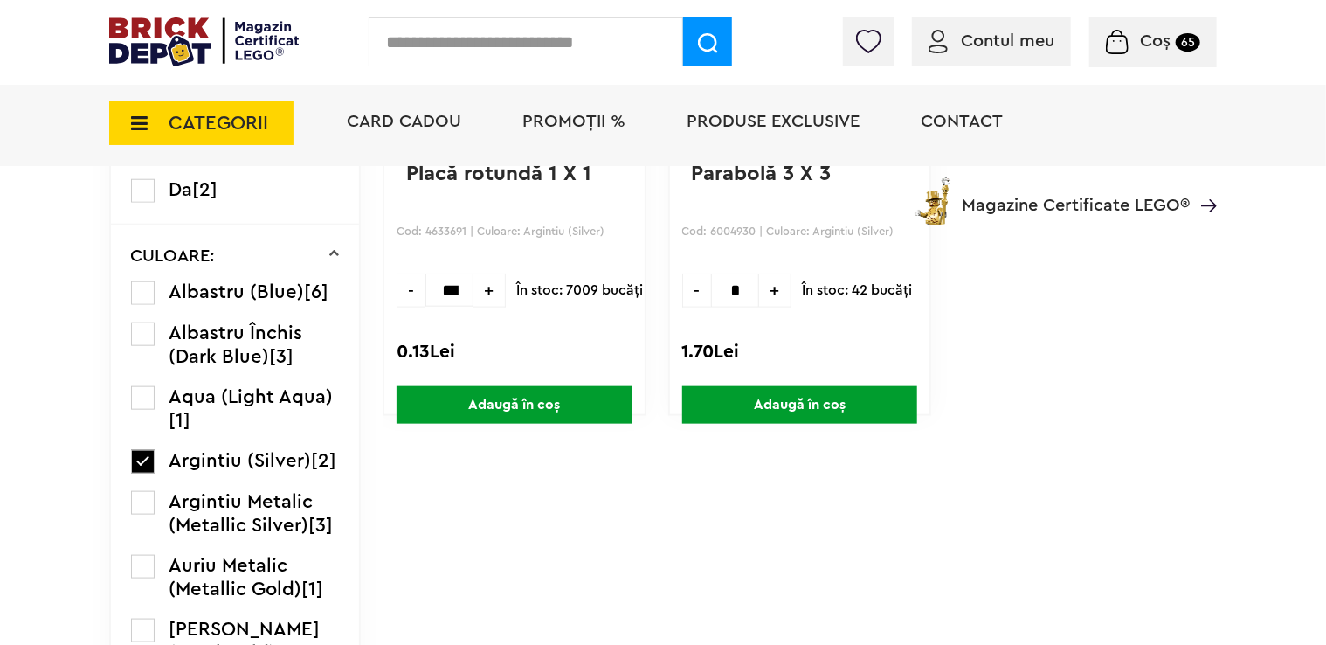
click at [143, 474] on label at bounding box center [143, 462] width 24 height 24
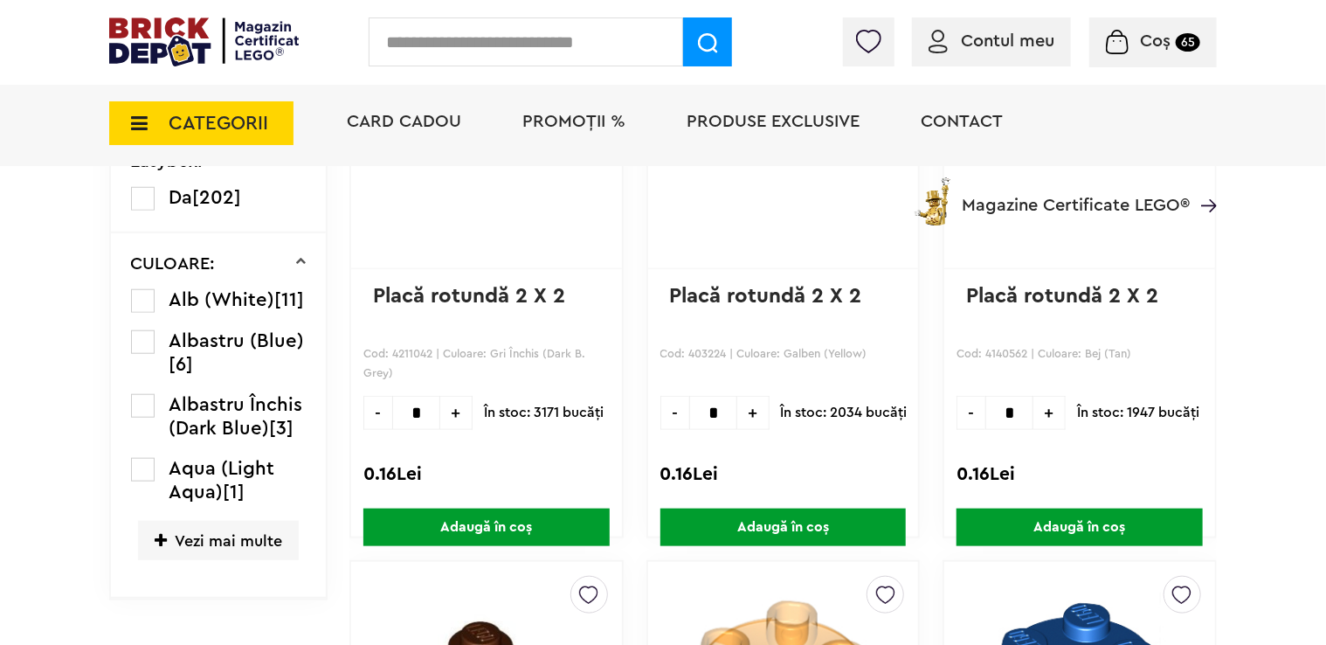
scroll to position [874, 0]
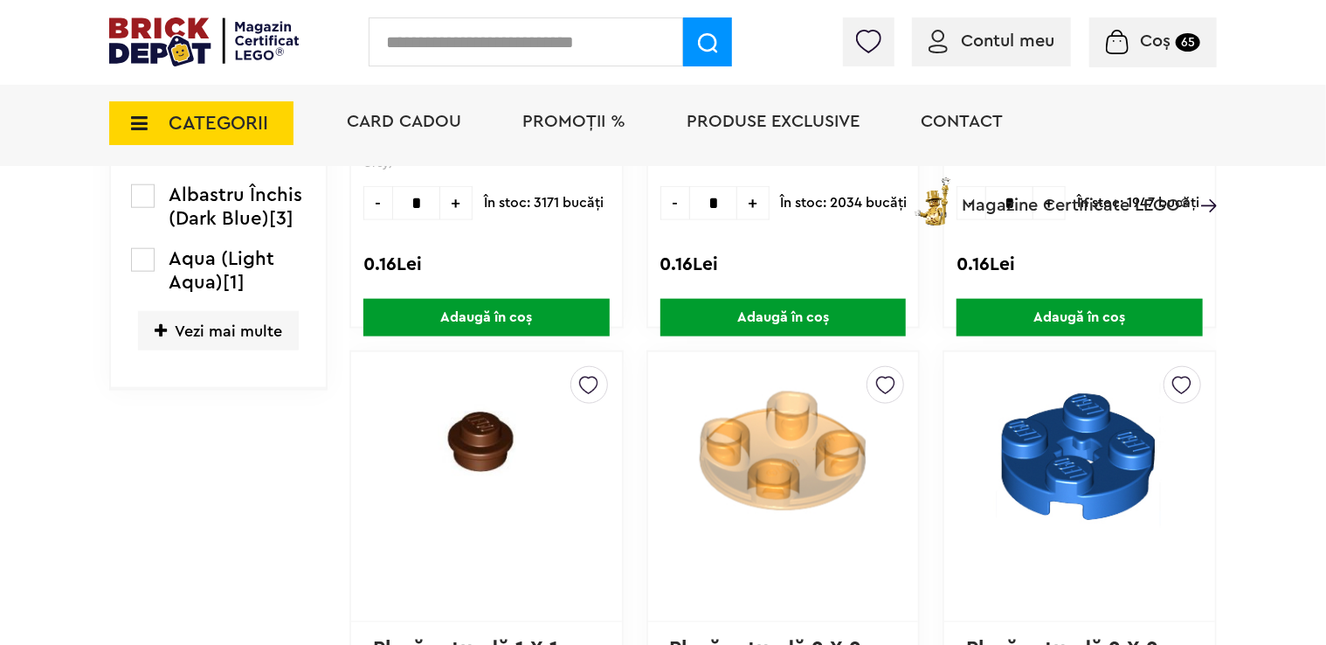
click at [219, 330] on span "Vezi mai multe" at bounding box center [218, 330] width 161 height 39
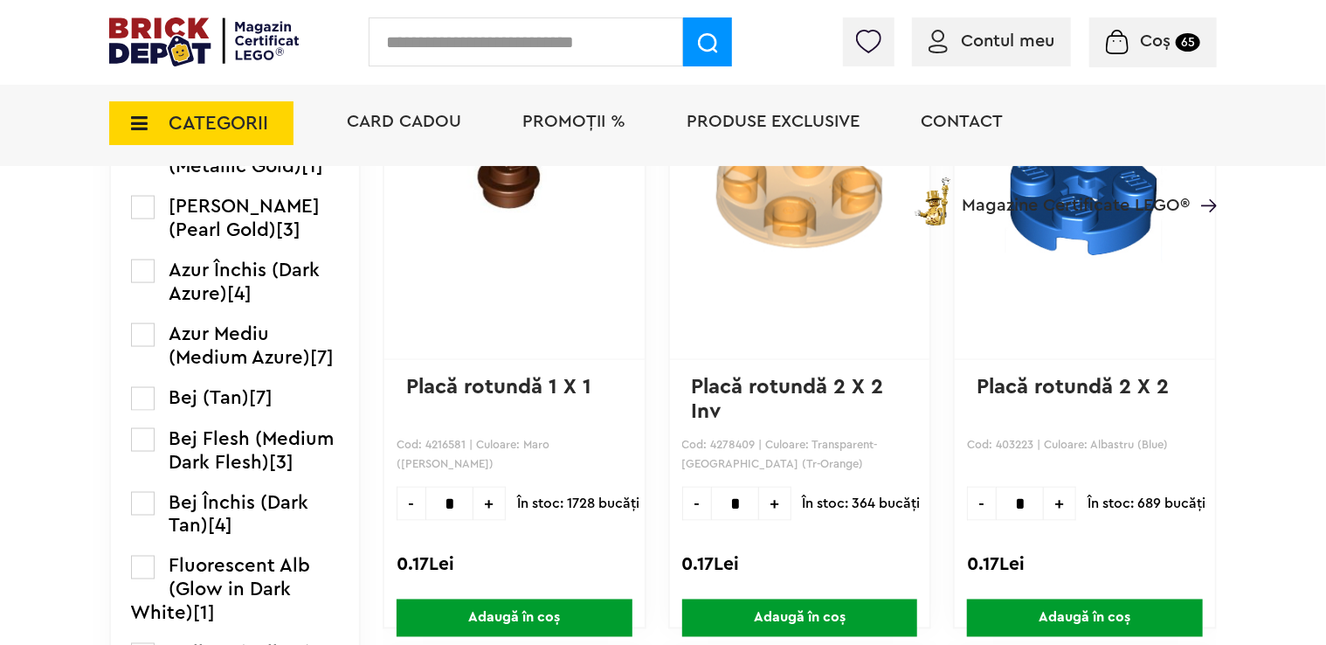
scroll to position [1049, 0]
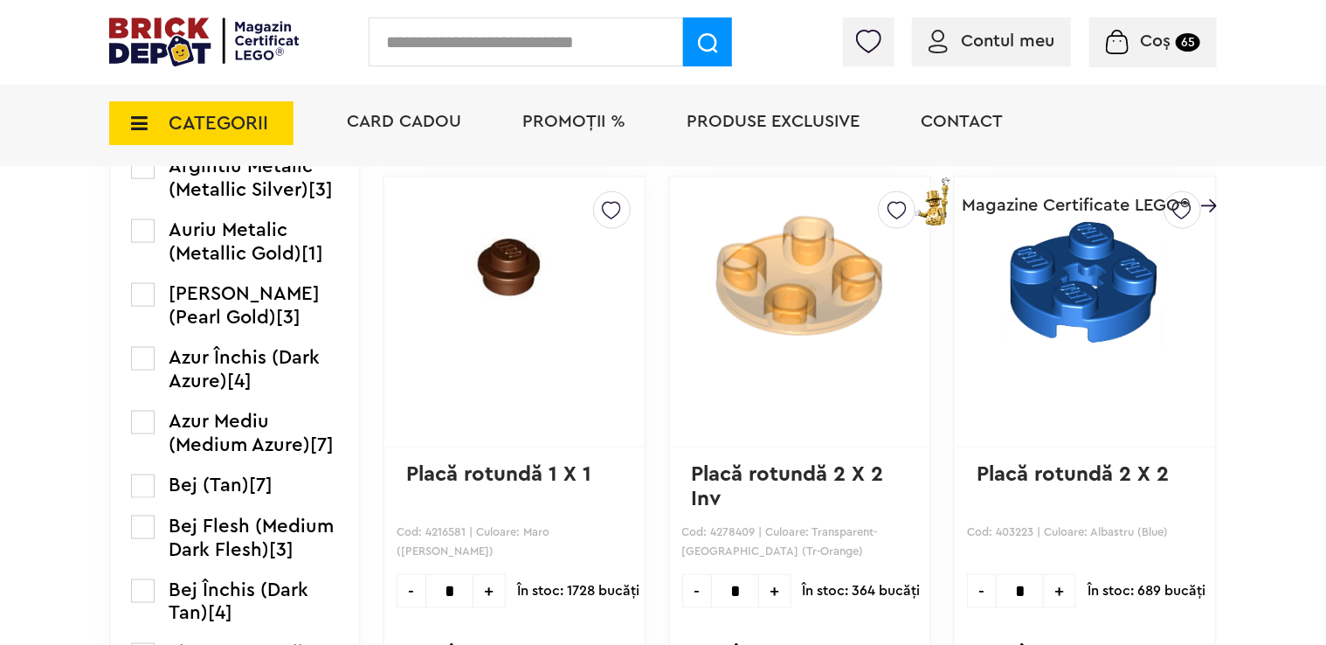
click at [145, 243] on label at bounding box center [143, 231] width 24 height 24
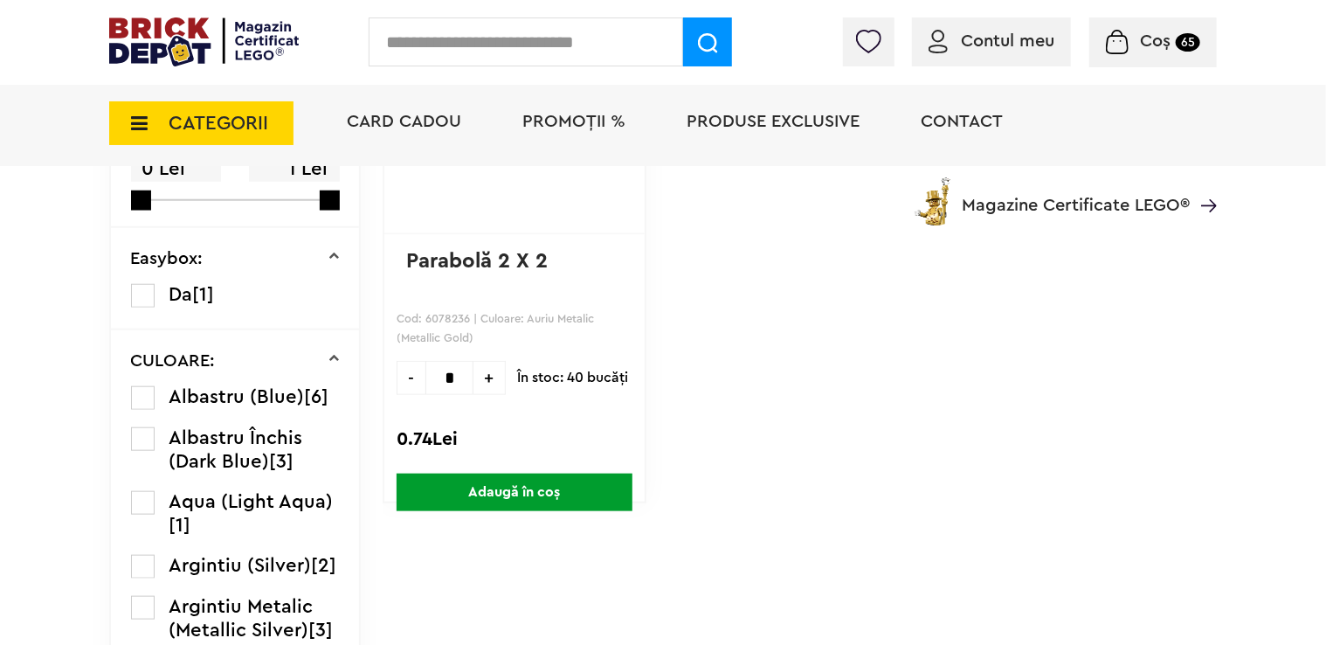
scroll to position [1223, 0]
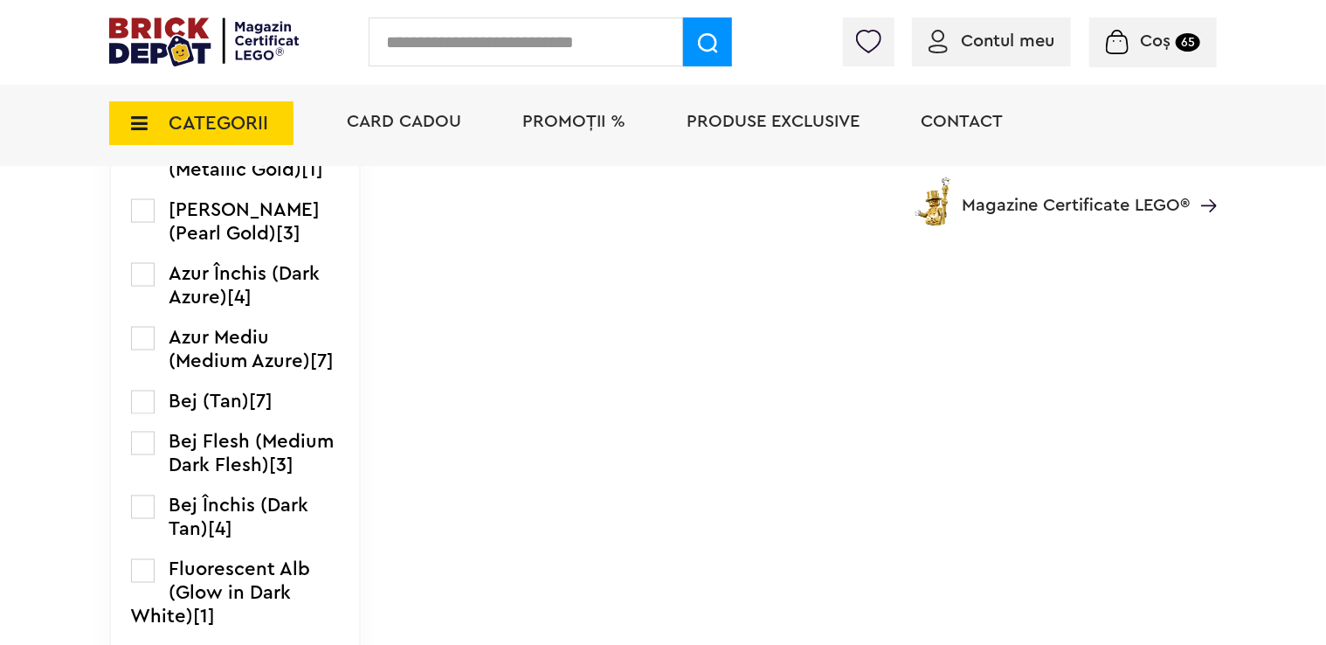
click at [135, 211] on div "CATEGORII Jucării LEGO Card Cadou LEGO Animal Crossing Architecture Art Bluey B…" at bounding box center [663, 153] width 1108 height 144
click at [145, 214] on div "CATEGORII Jucării LEGO Card Cadou LEGO Animal Crossing Architecture Art Bluey B…" at bounding box center [663, 153] width 1108 height 144
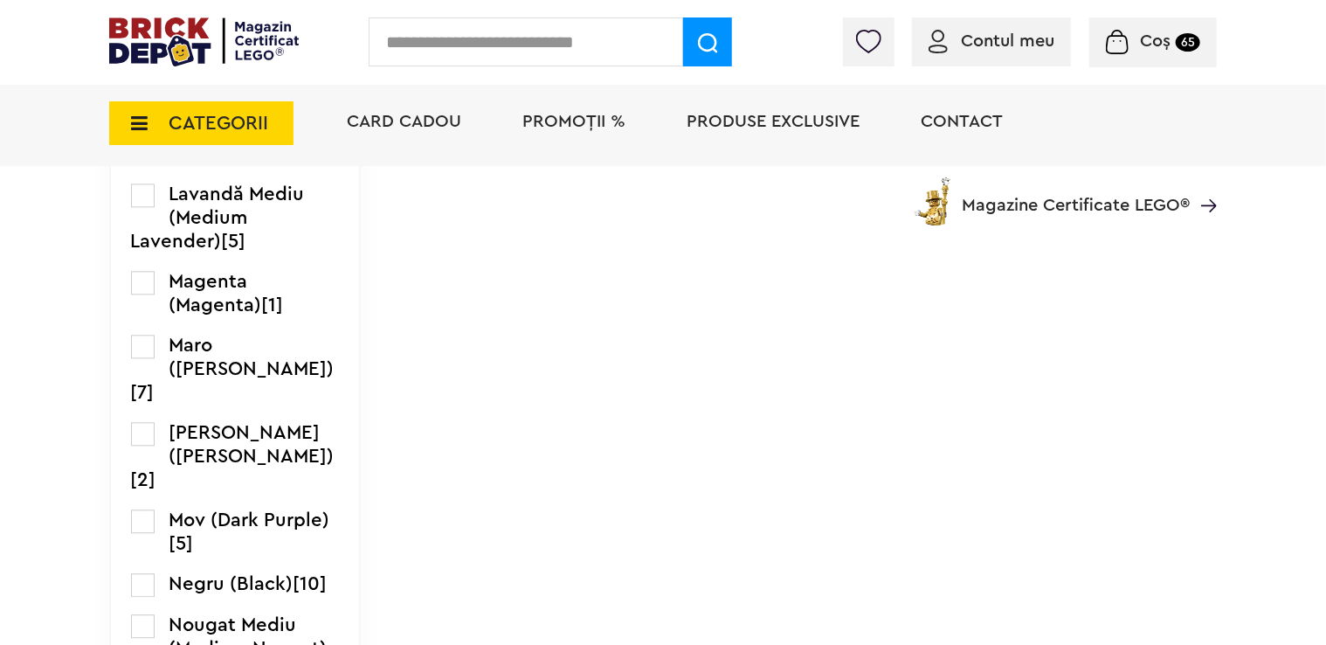
scroll to position [1922, 0]
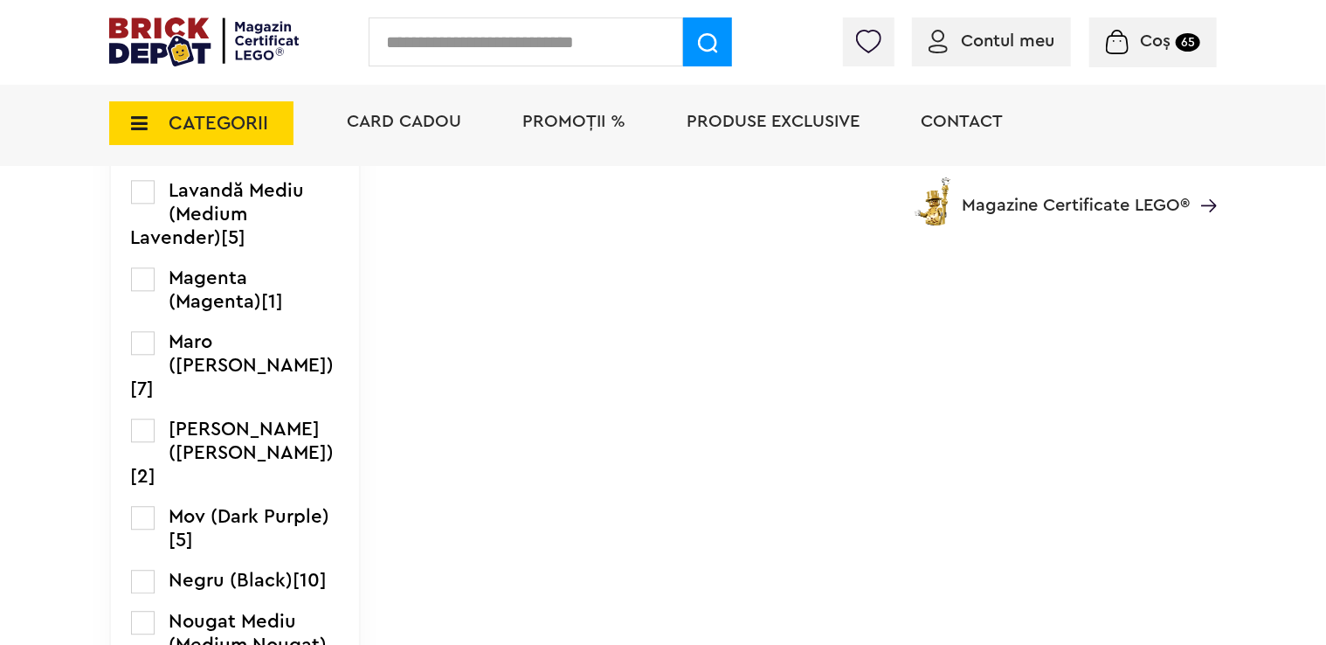
click at [146, 76] on label at bounding box center [143, 64] width 24 height 24
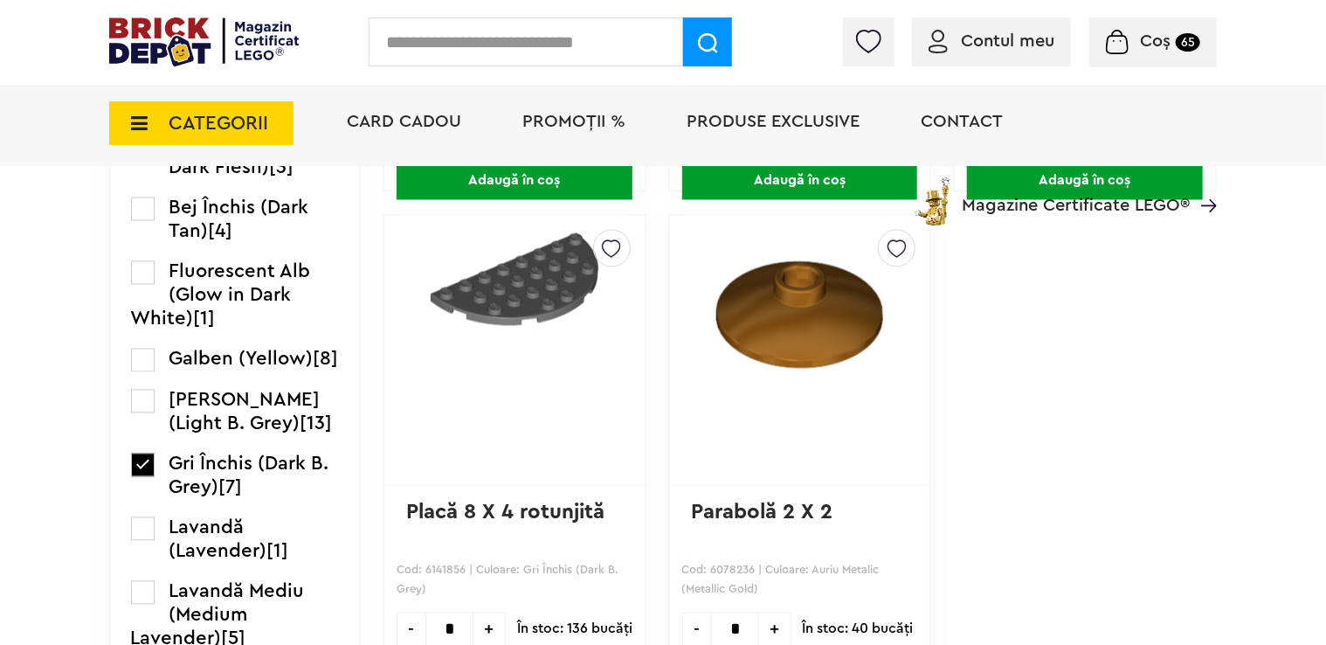
scroll to position [1922, 0]
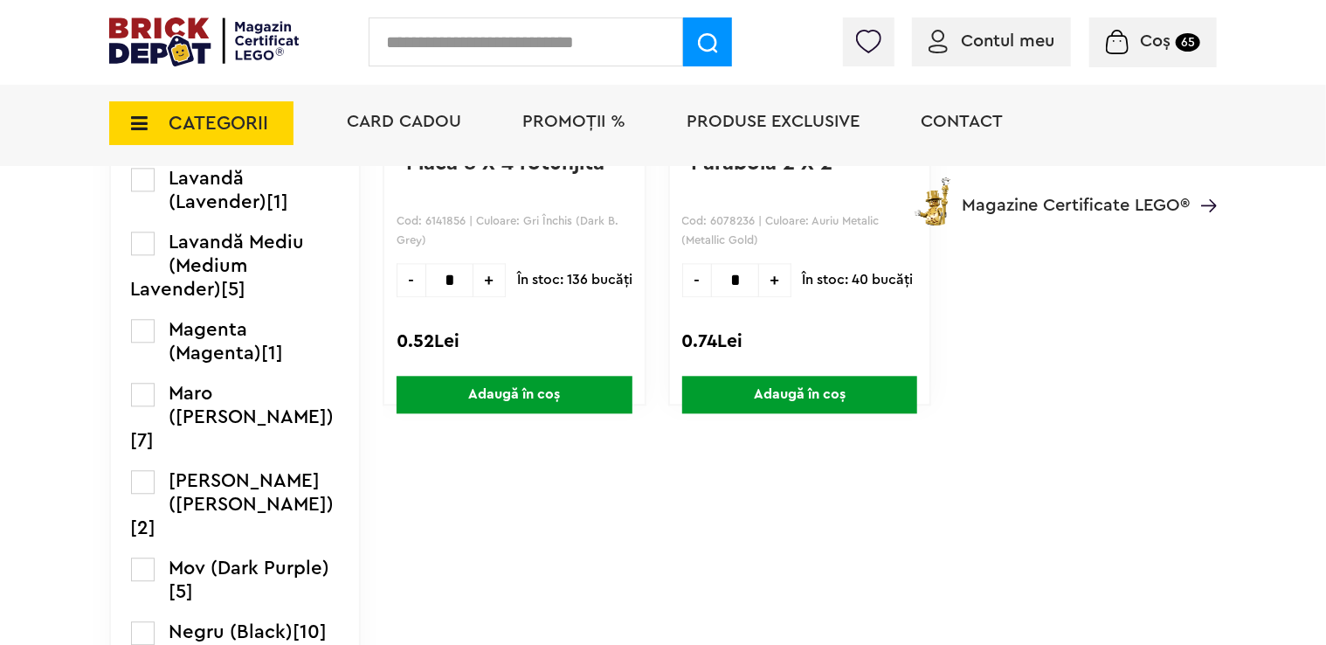
click at [136, 64] on label at bounding box center [143, 52] width 24 height 24
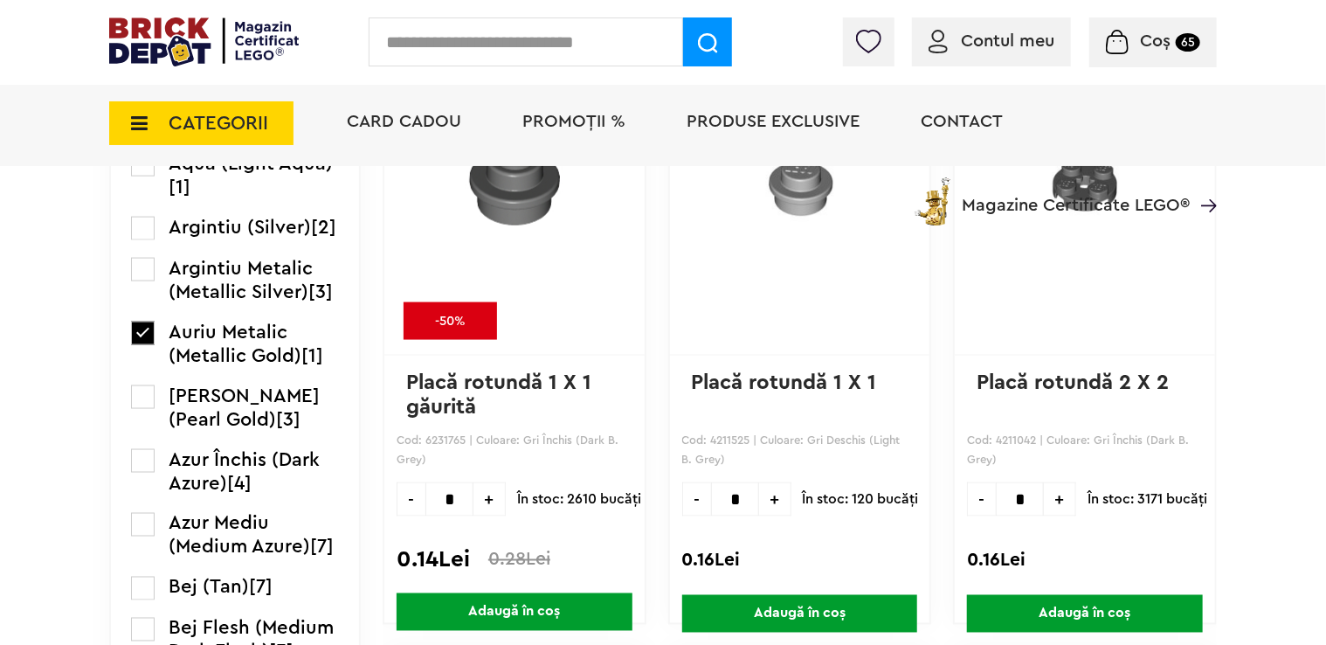
scroll to position [1180, 0]
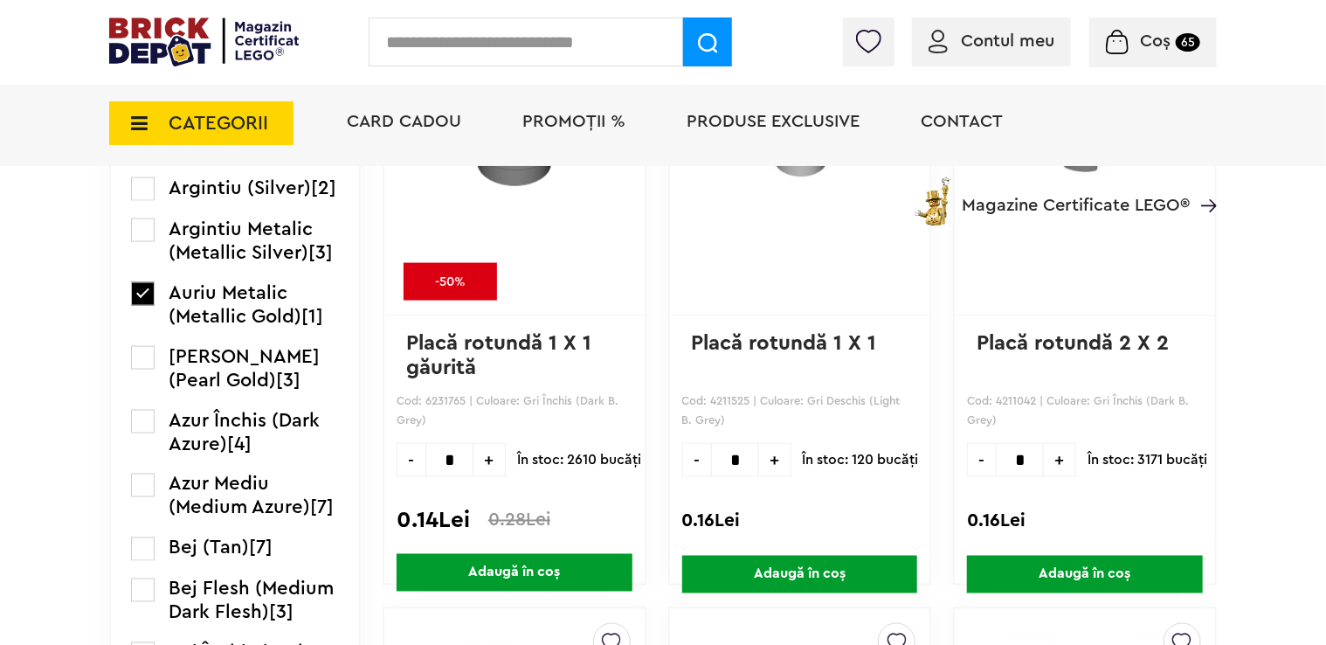
drag, startPoint x: 721, startPoint y: 450, endPoint x: 668, endPoint y: 455, distance: 53.6
click at [682, 454] on div "- * +" at bounding box center [736, 460] width 109 height 34
type input "***"
click at [731, 574] on span "Adaugă în coș" at bounding box center [800, 575] width 236 height 38
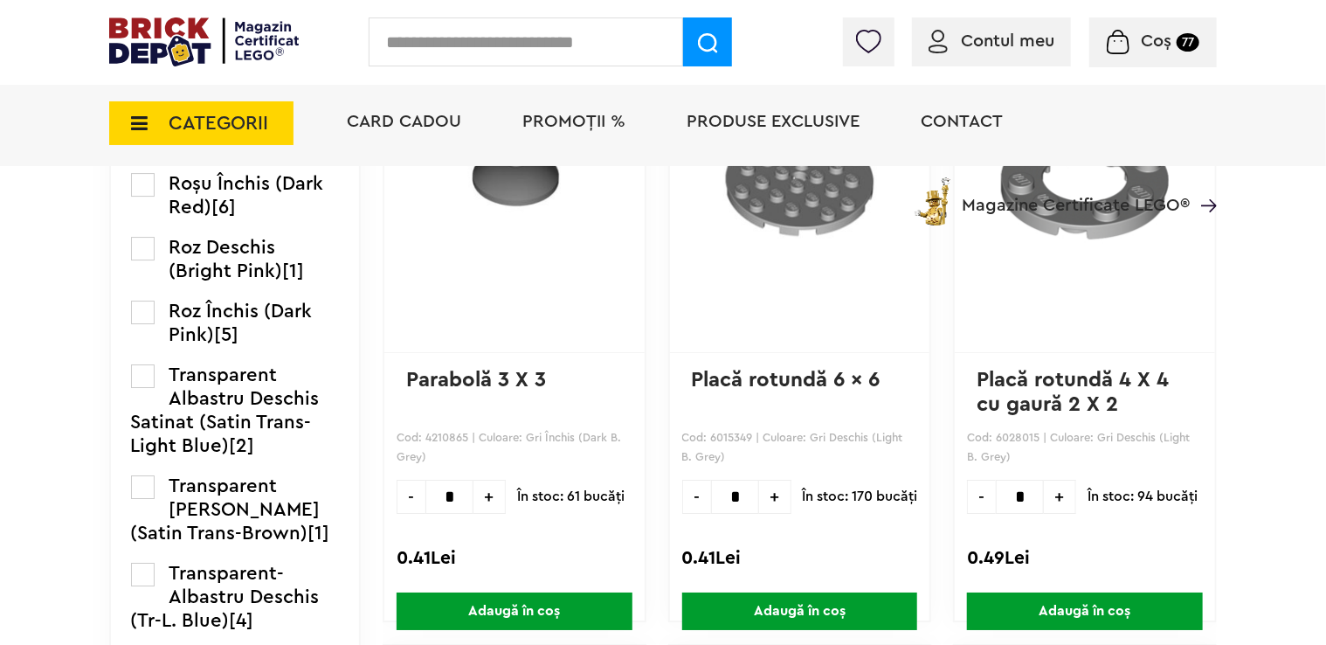
scroll to position [2840, 0]
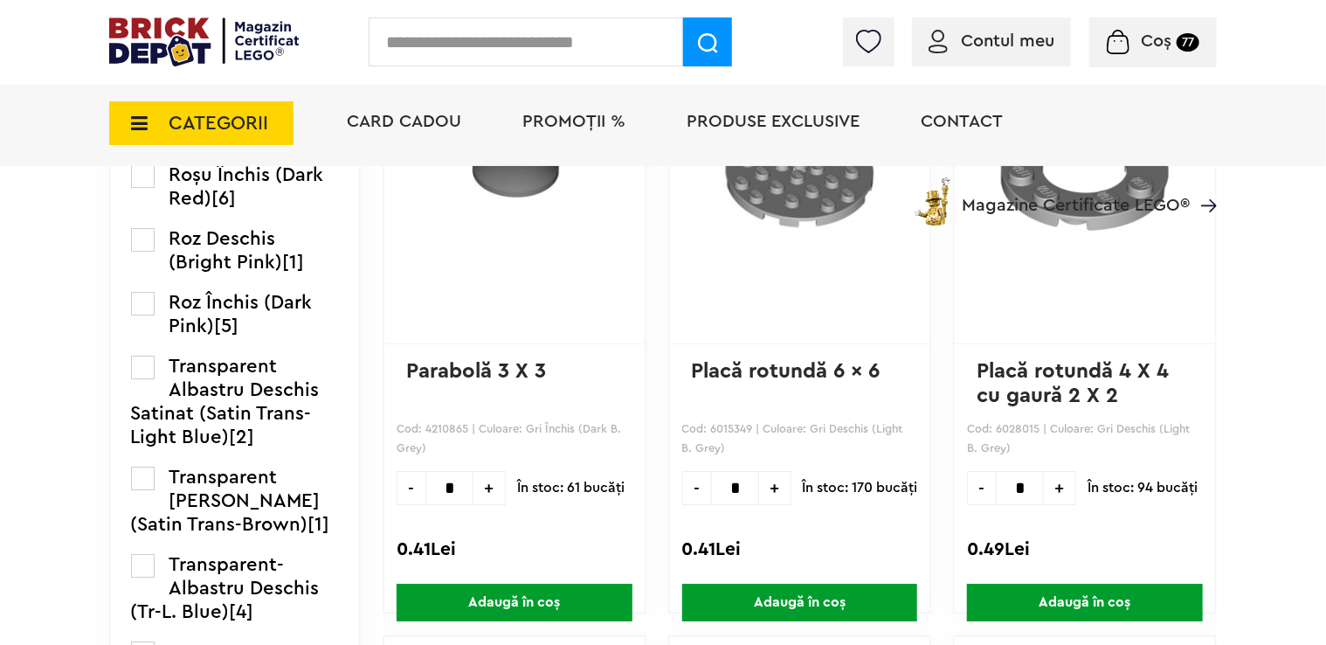
click at [139, 188] on label at bounding box center [143, 176] width 24 height 24
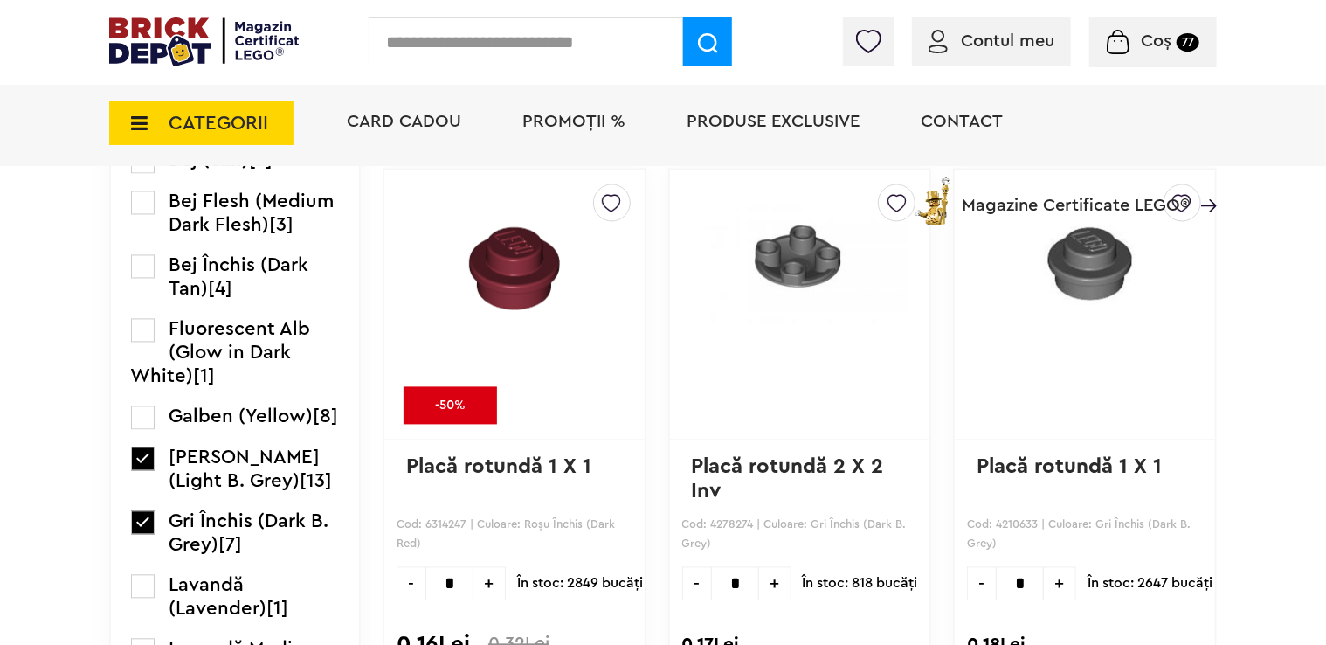
scroll to position [1660, 0]
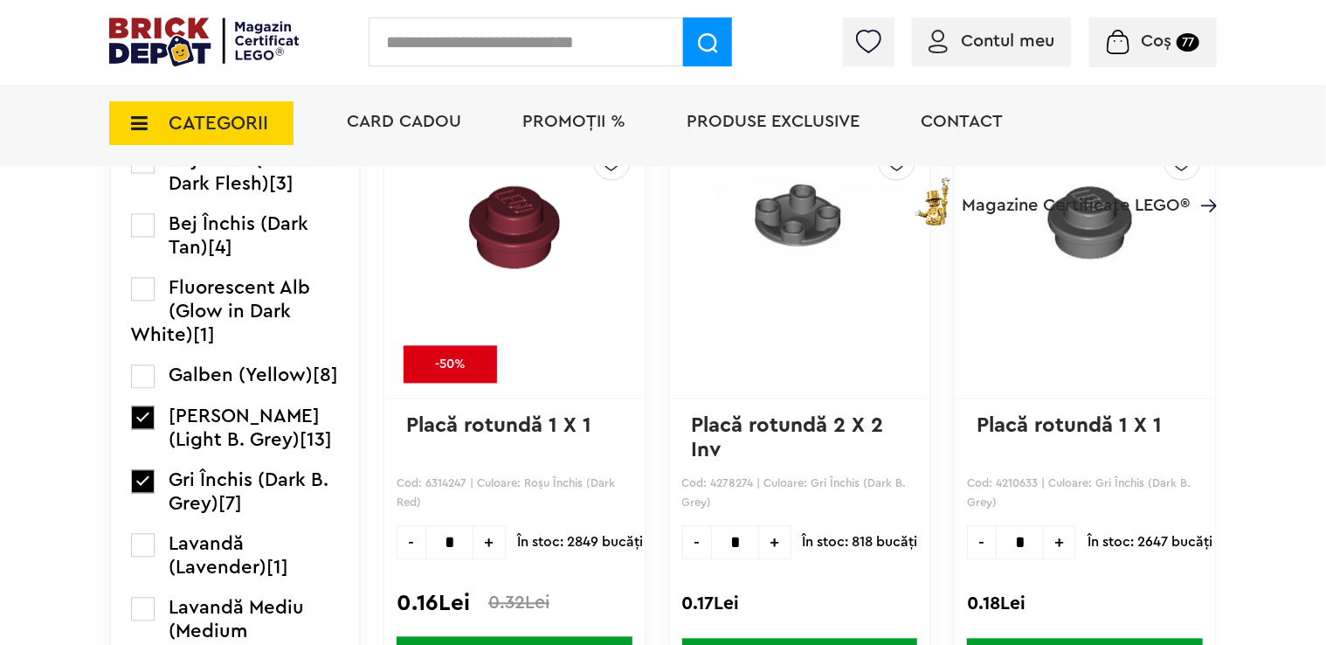
drag, startPoint x: 428, startPoint y: 547, endPoint x: 404, endPoint y: 544, distance: 24.6
click at [426, 544] on input "*" at bounding box center [450, 542] width 48 height 34
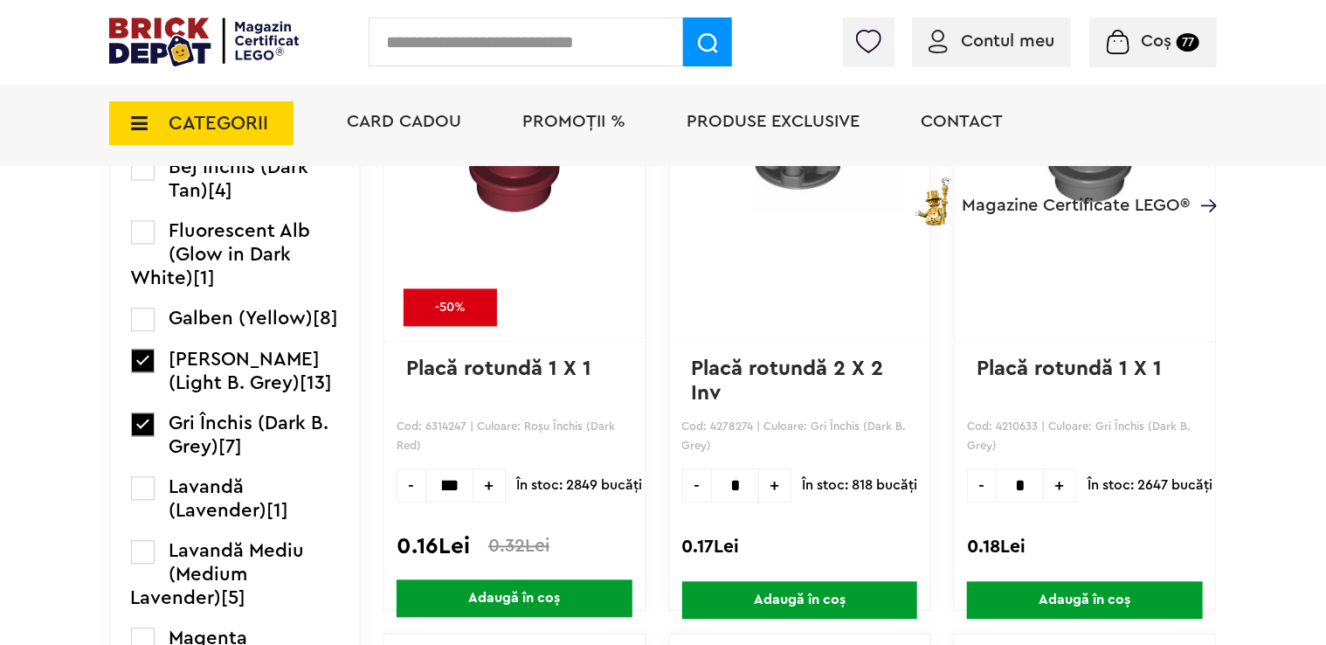
scroll to position [1748, 0]
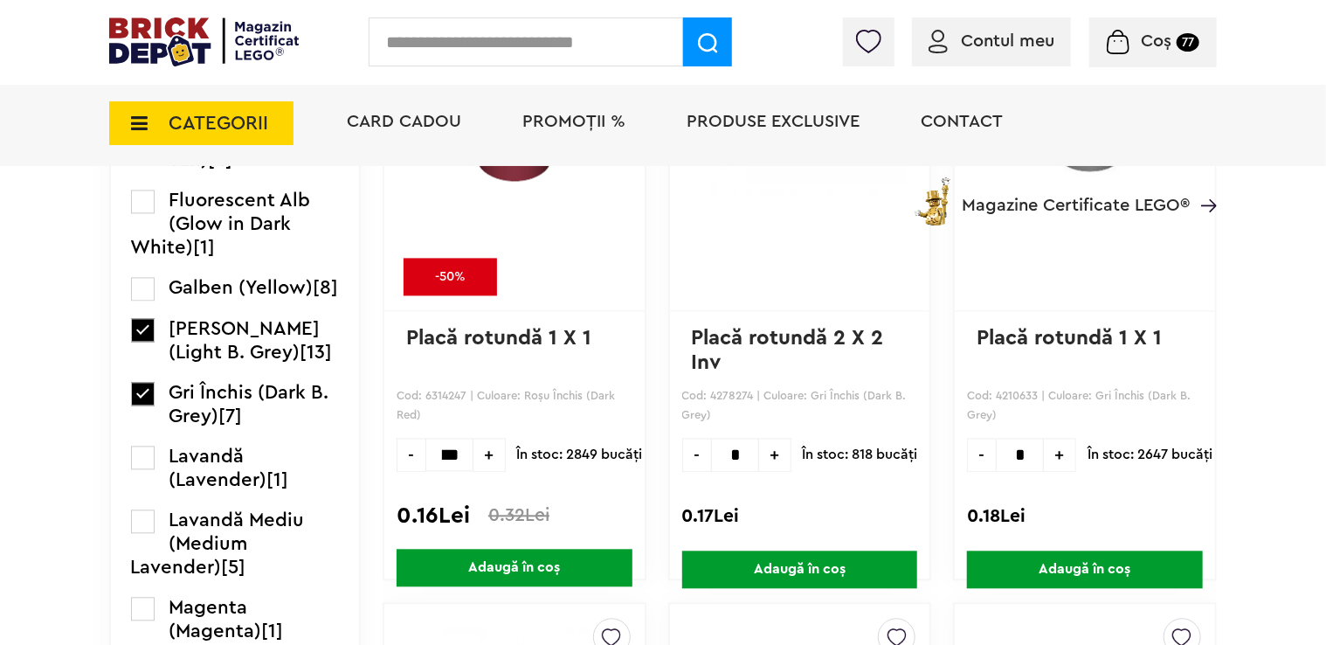
type input "***"
click at [466, 553] on span "Adaugă în coș" at bounding box center [515, 568] width 236 height 38
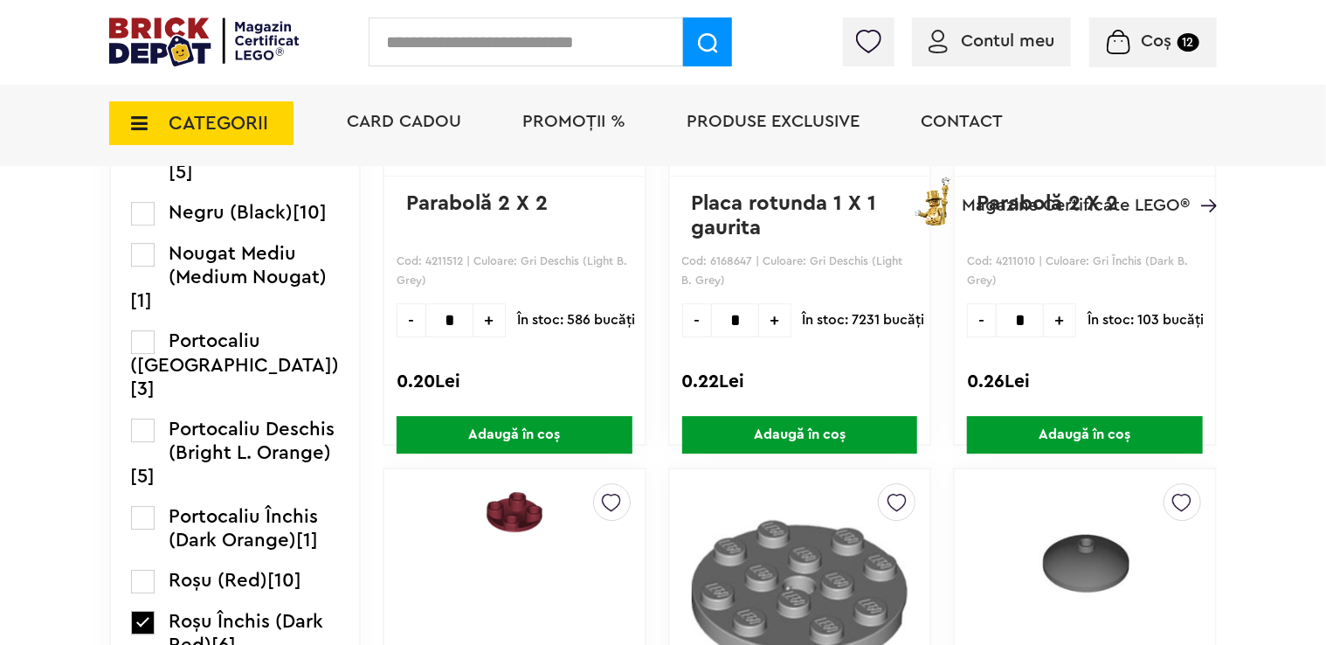
scroll to position [2622, 0]
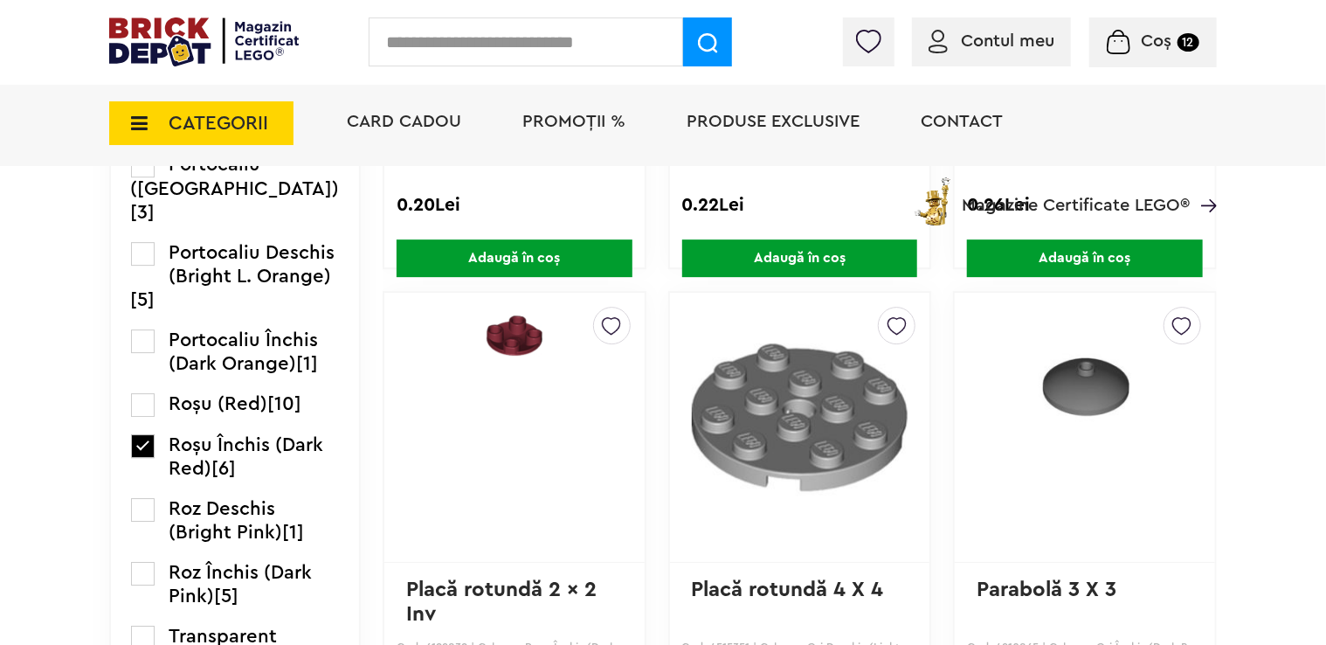
click at [136, 218] on div "CATEGORII Jucării LEGO Card Cadou LEGO Animal Crossing Architecture Art Bluey B…" at bounding box center [663, 153] width 1108 height 144
click at [147, 225] on div "CATEGORII Jucării LEGO Card Cadou LEGO Animal Crossing Architecture Art Bluey B…" at bounding box center [663, 153] width 1108 height 144
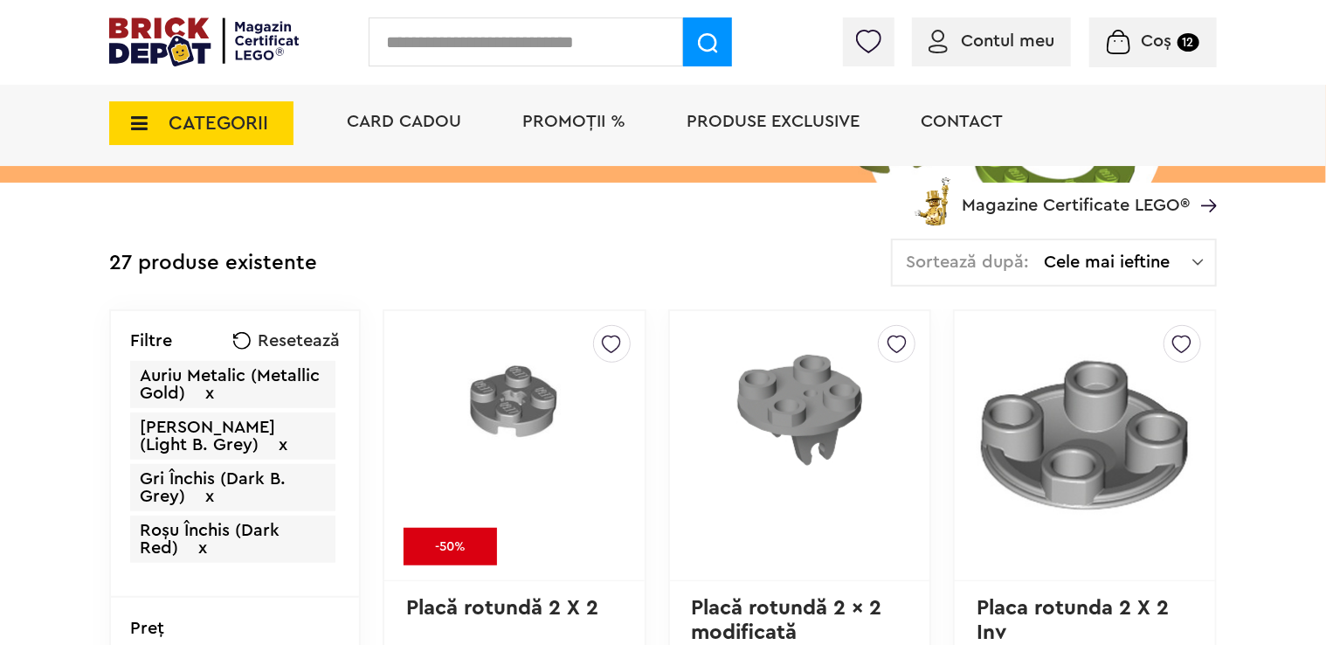
scroll to position [262, 0]
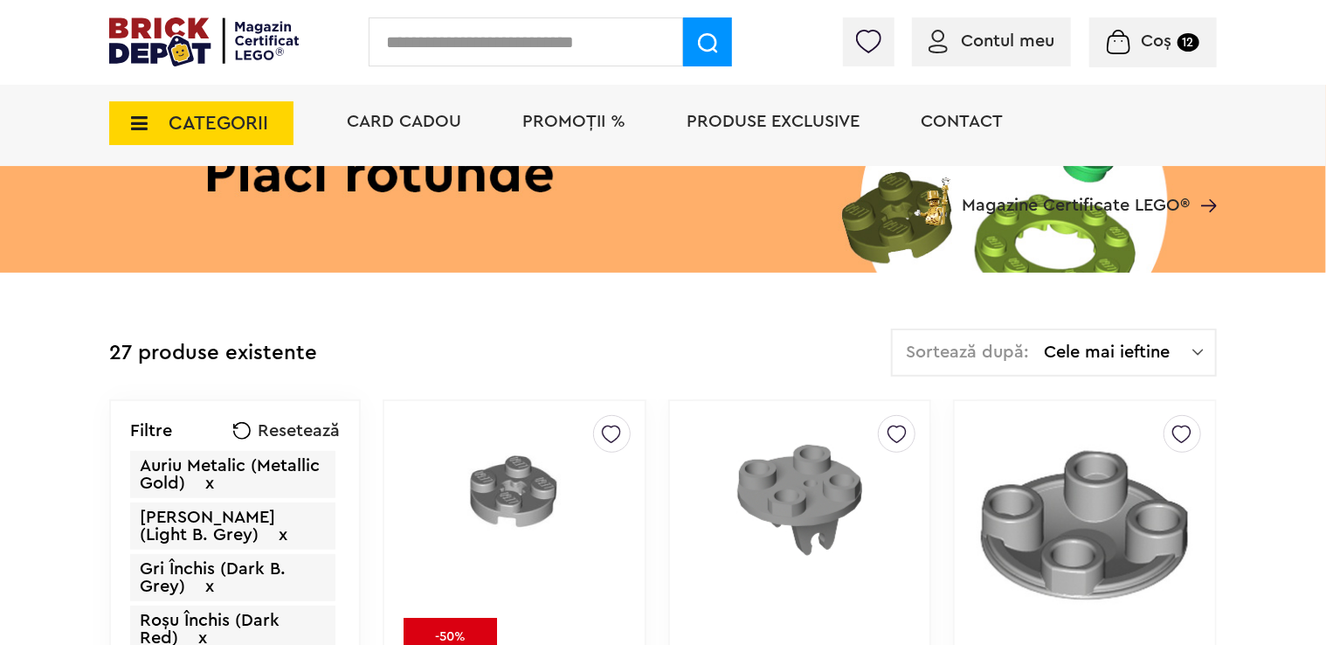
click at [258, 427] on span "Resetează" at bounding box center [299, 430] width 82 height 17
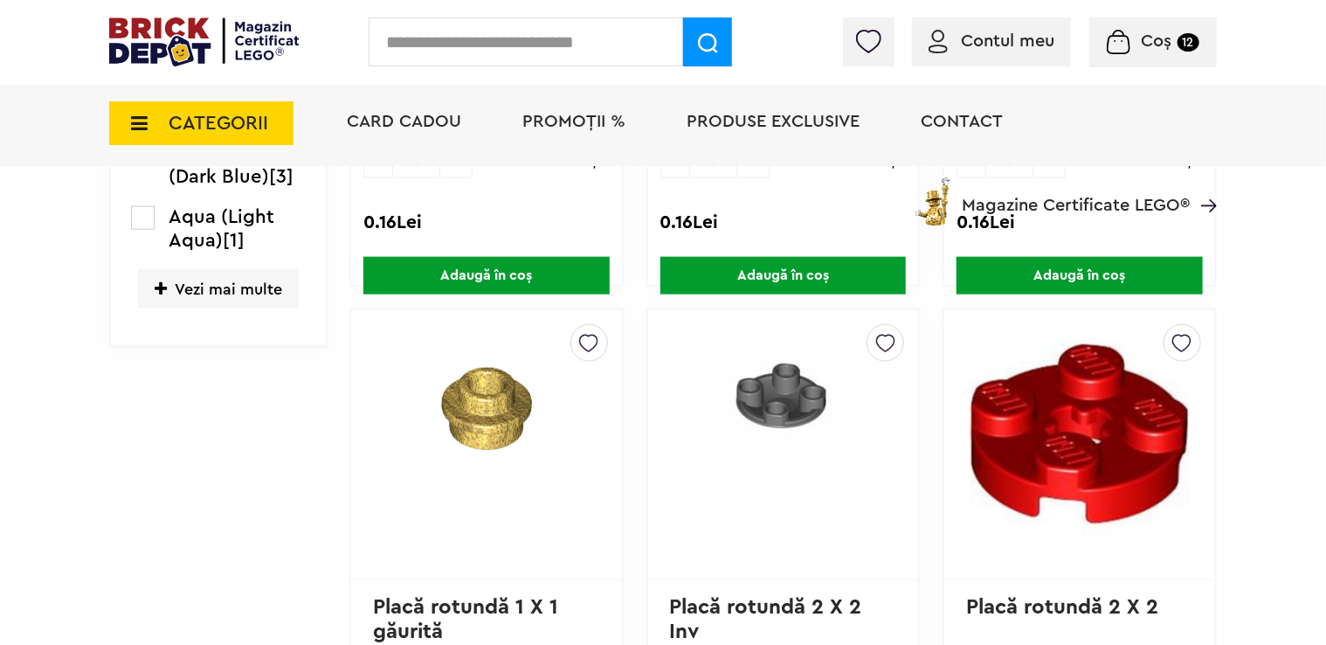
scroll to position [1004, 0]
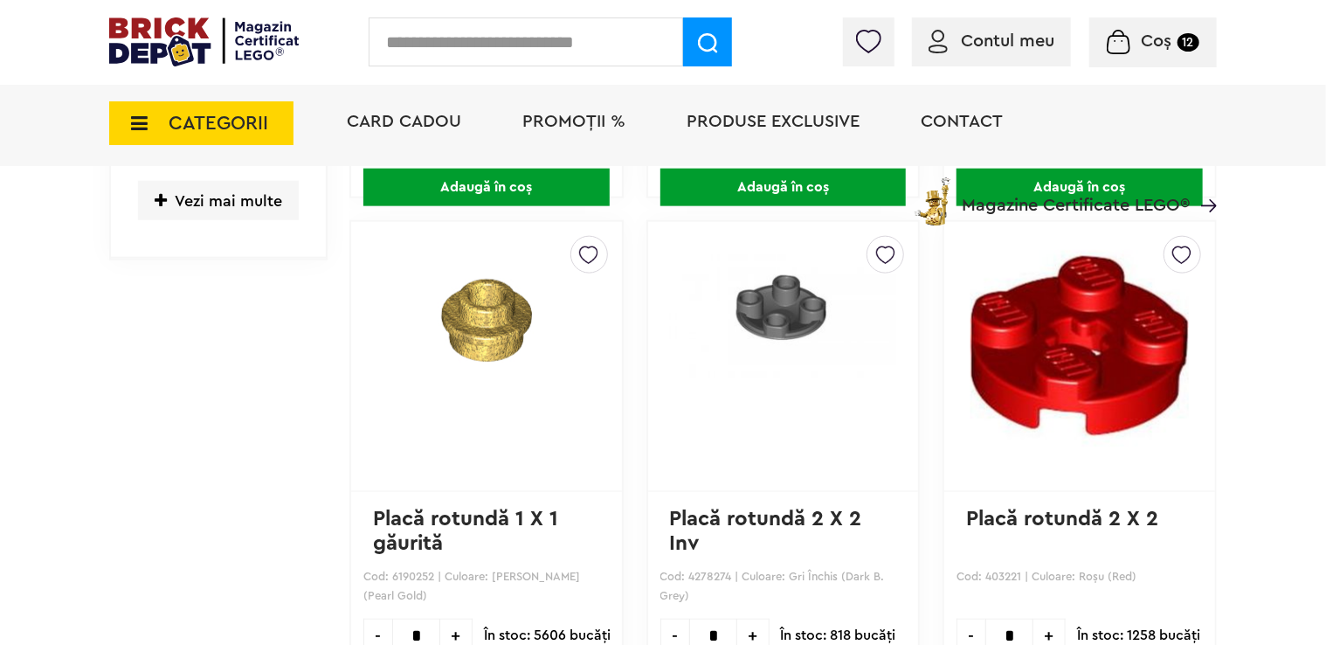
click at [206, 204] on div "CATEGORII Jucării LEGO Card Cadou LEGO Animal Crossing Architecture Art Bluey B…" at bounding box center [663, 153] width 1108 height 144
click at [163, 197] on div "CATEGORII Jucării LEGO Card Cadou LEGO Animal Crossing Architecture Art Bluey B…" at bounding box center [663, 153] width 1108 height 144
click at [180, 197] on div "CATEGORII Jucării LEGO Card Cadou LEGO Animal Crossing Architecture Art Bluey B…" at bounding box center [663, 153] width 1108 height 144
click at [203, 199] on div "CATEGORII Jucării LEGO Card Cadou LEGO Animal Crossing Architecture Art Bluey B…" at bounding box center [663, 153] width 1108 height 144
click at [161, 198] on div "CATEGORII Jucării LEGO Card Cadou LEGO Animal Crossing Architecture Art Bluey B…" at bounding box center [663, 153] width 1108 height 144
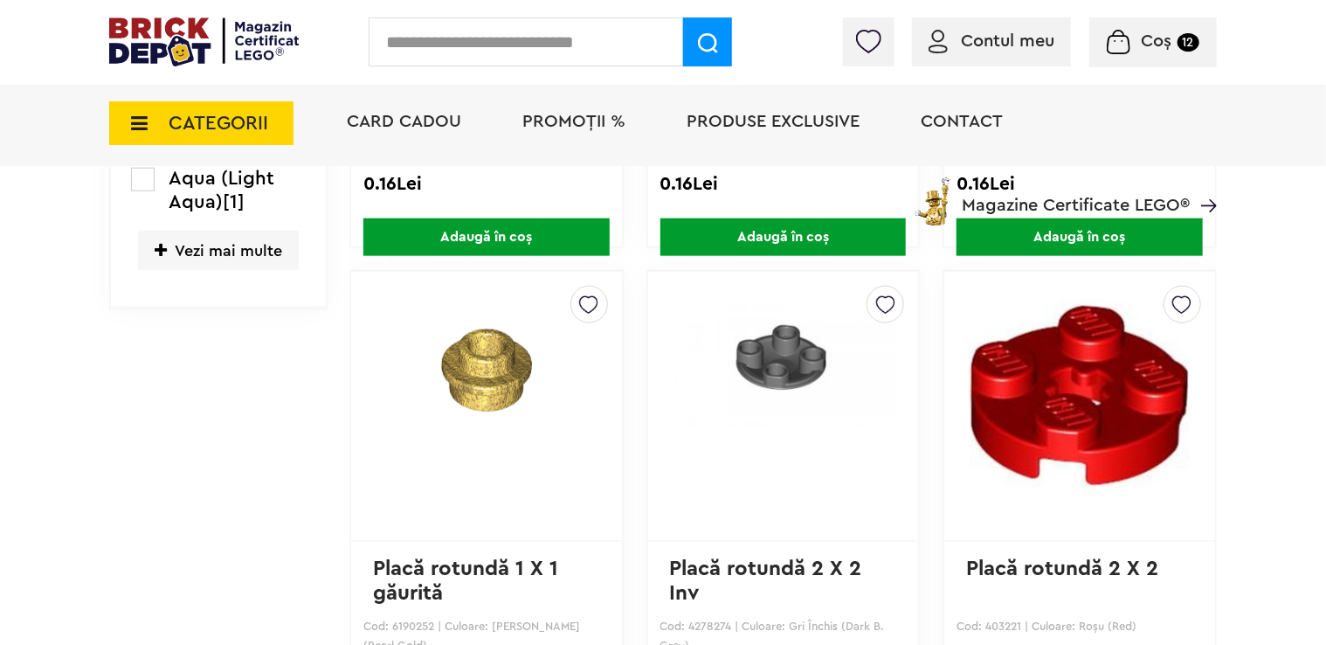
scroll to position [917, 0]
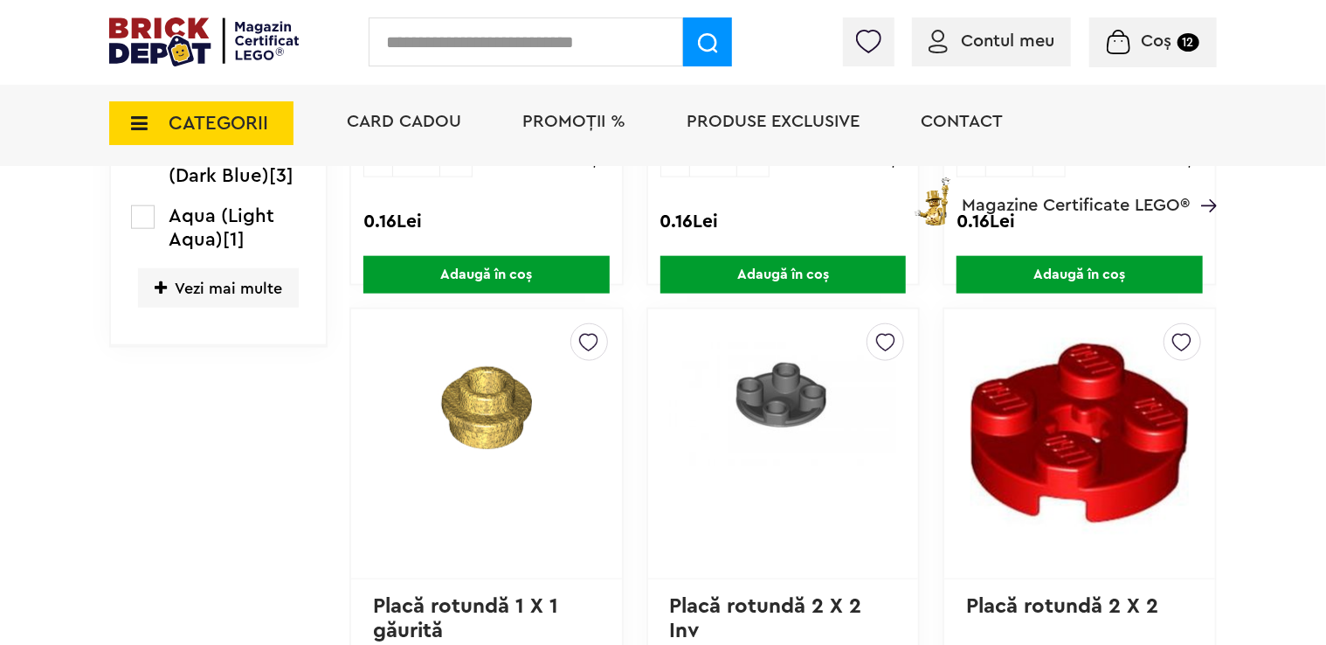
click at [184, 283] on span "Vezi mai multe" at bounding box center [218, 287] width 161 height 39
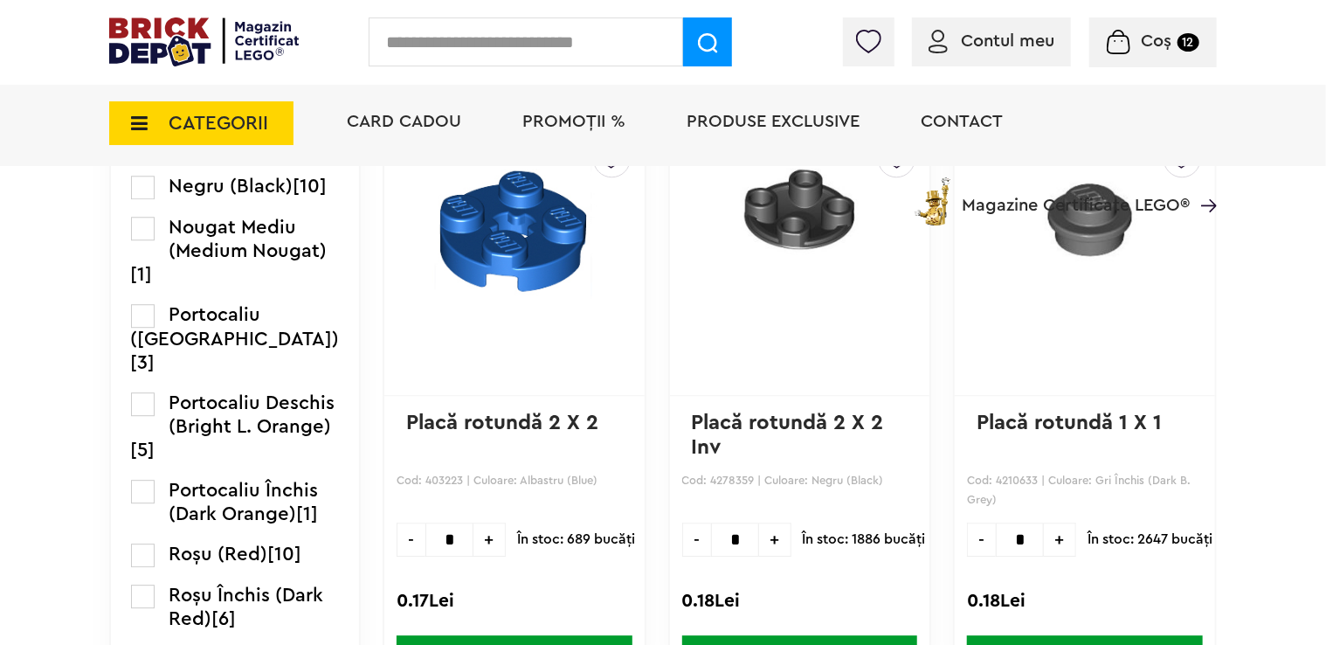
scroll to position [2227, 0]
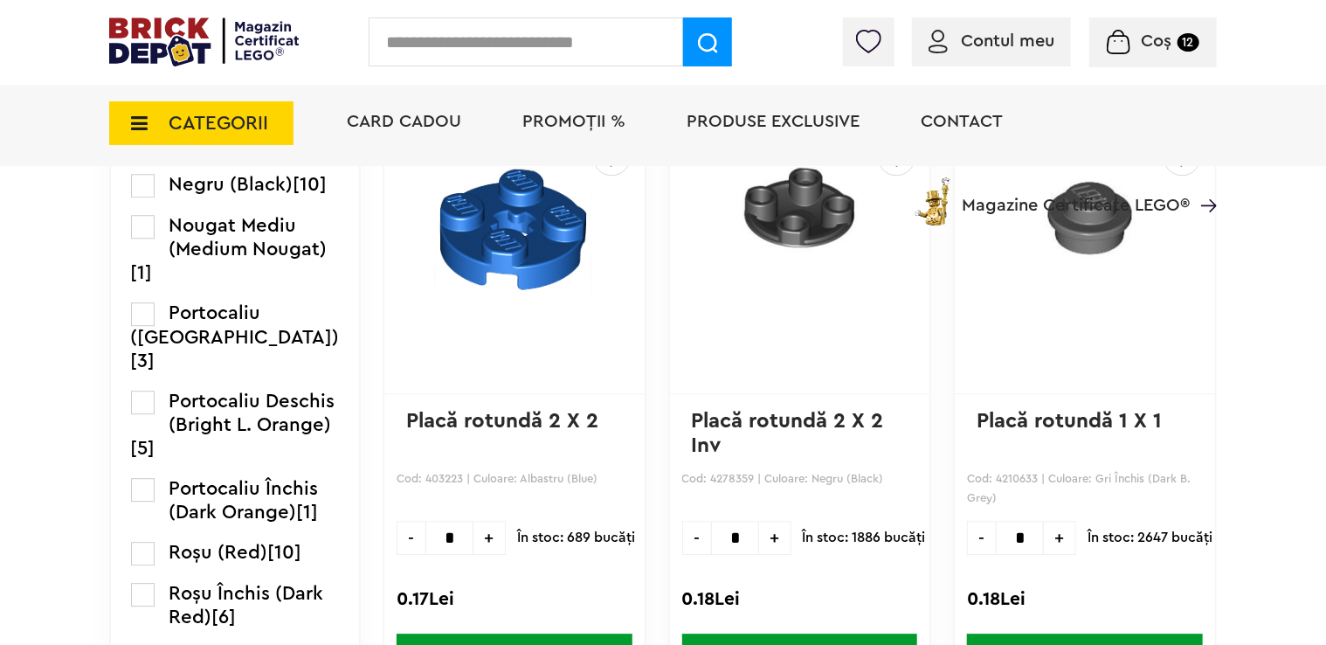
click at [150, 197] on label at bounding box center [143, 186] width 24 height 24
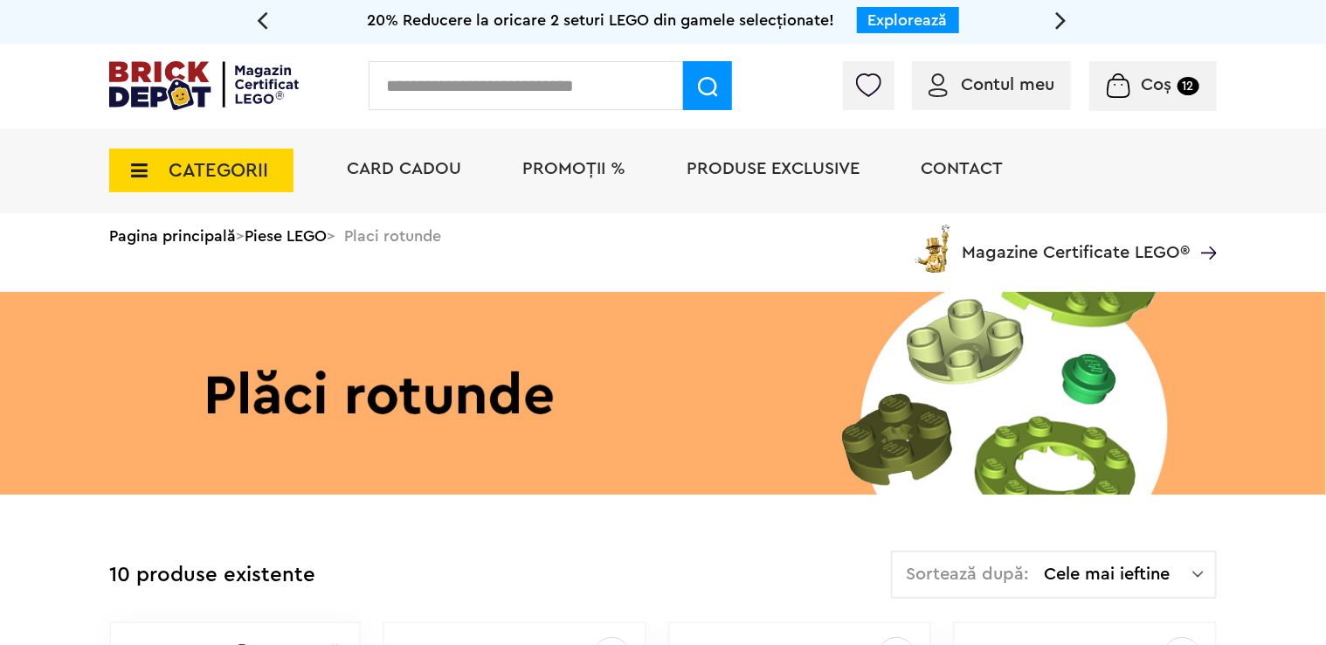
click at [1146, 100] on div "Coș 12" at bounding box center [1154, 86] width 128 height 50
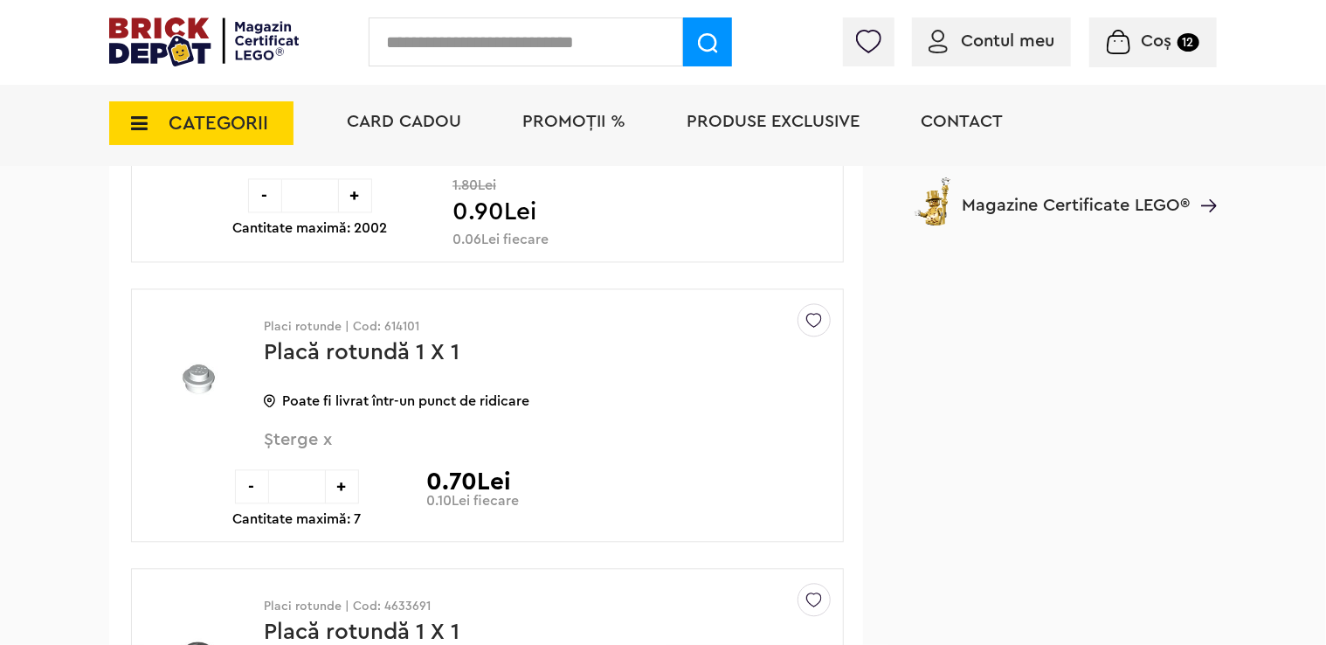
scroll to position [1660, 0]
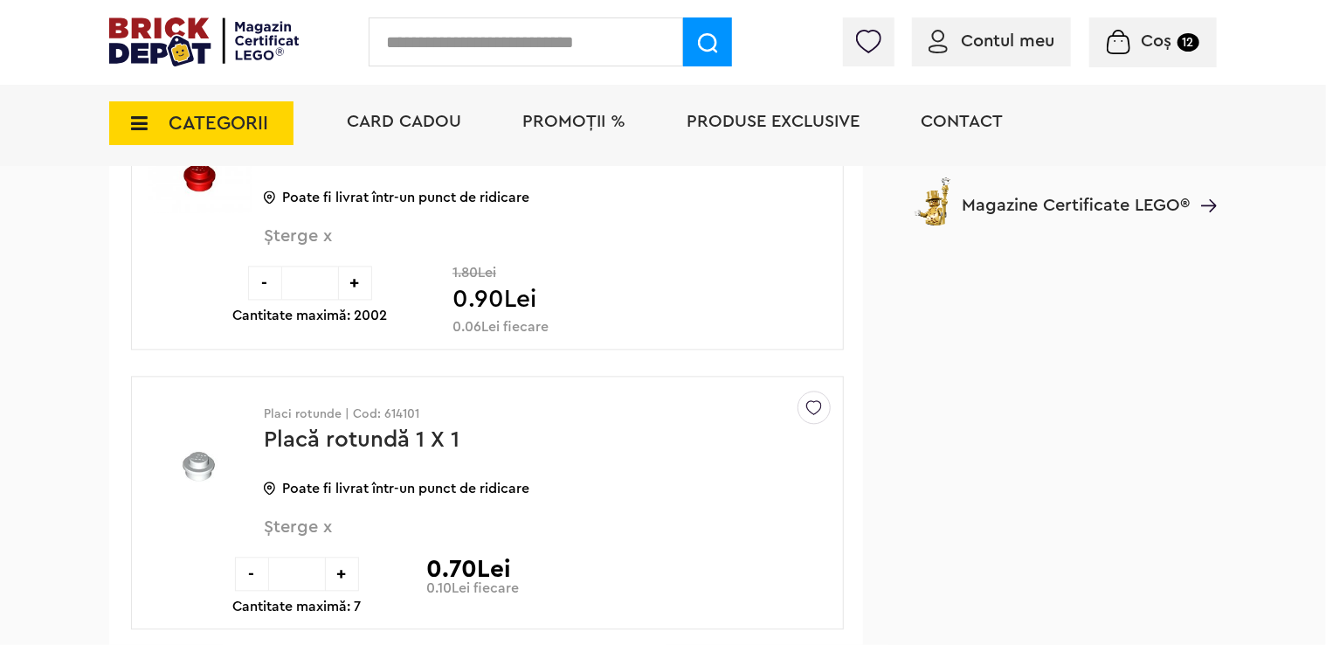
click at [327, 523] on span "Șterge x" at bounding box center [518, 537] width 509 height 38
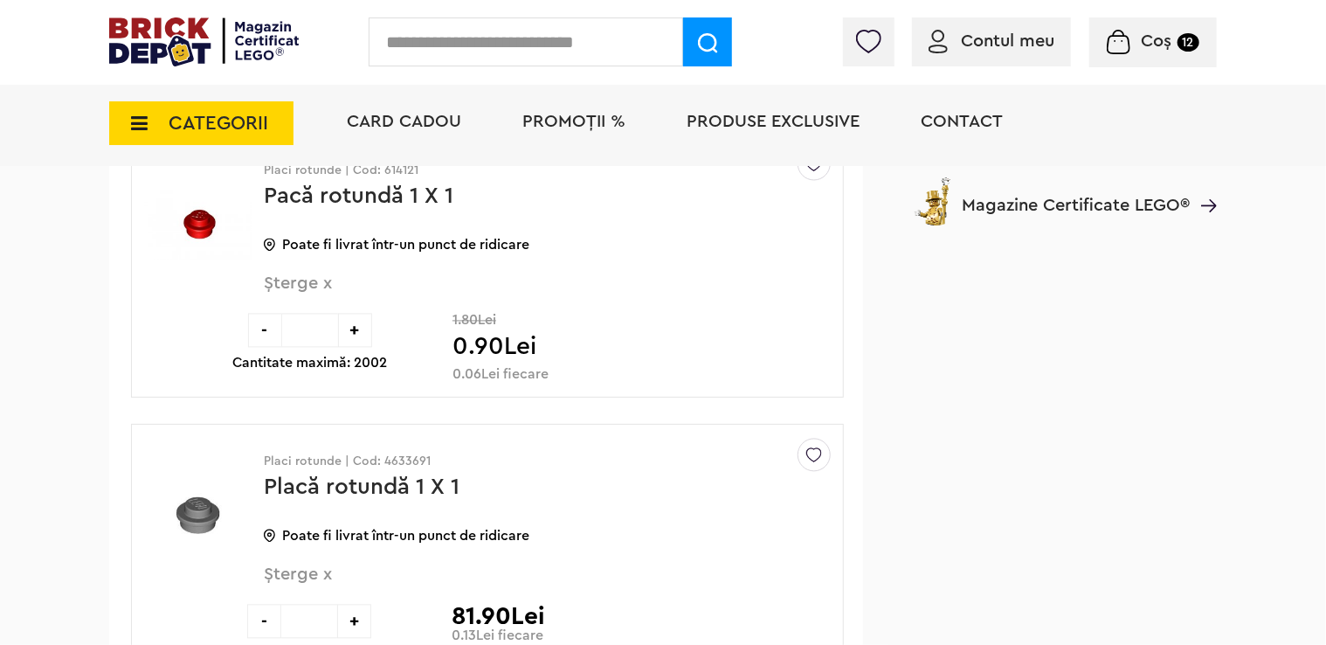
scroll to position [1660, 0]
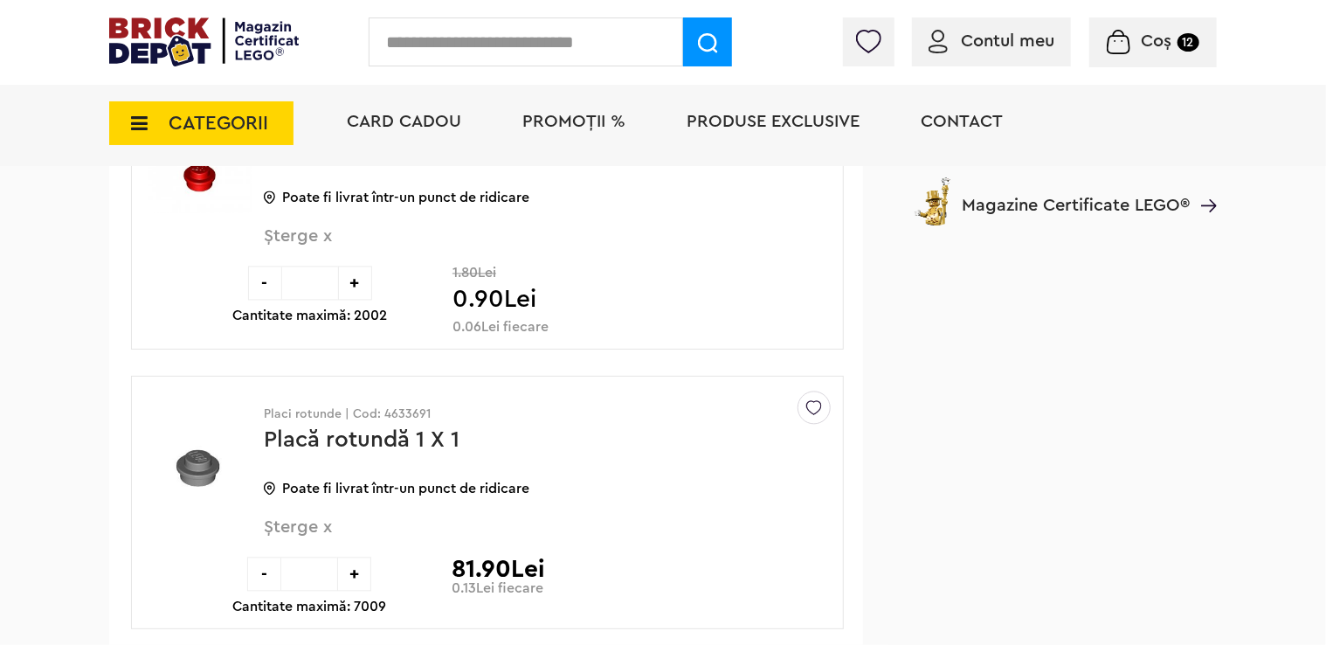
click at [314, 528] on span "Șterge x" at bounding box center [518, 537] width 509 height 38
click at [329, 236] on span "Șterge x" at bounding box center [518, 246] width 509 height 38
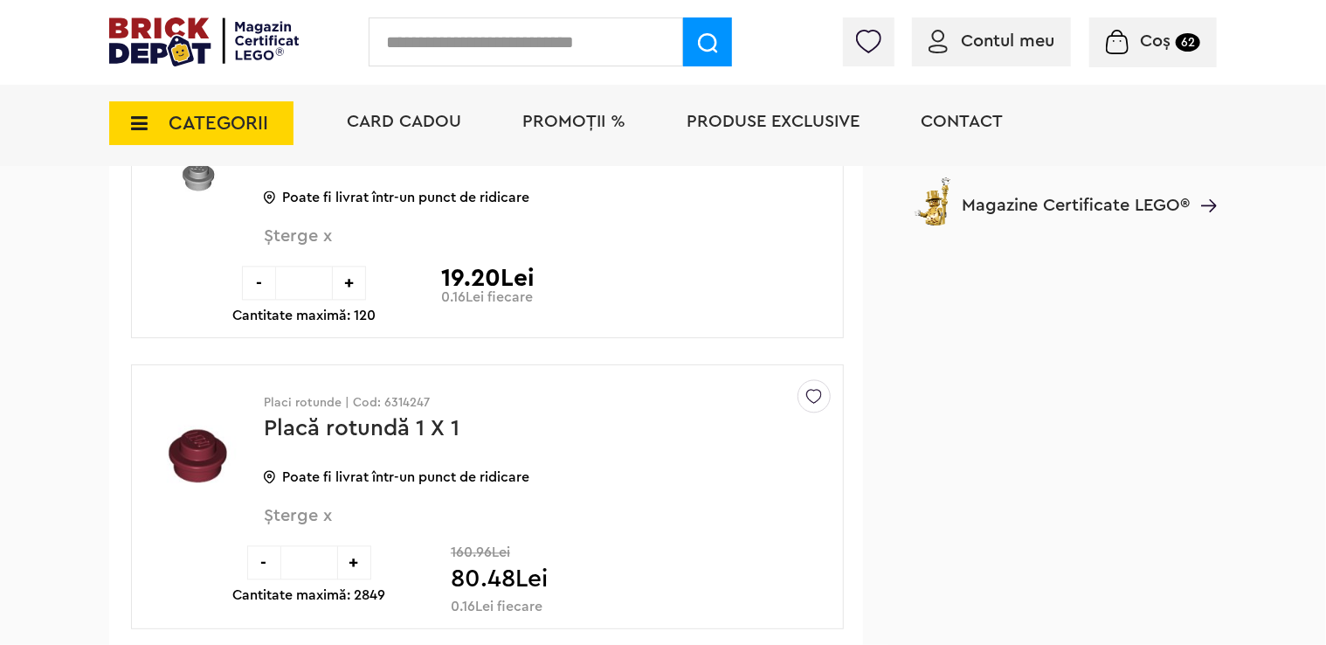
click at [318, 224] on div "CATEGORII Jucării LEGO Card Cadou LEGO Animal Crossing Architecture Art Bluey B…" at bounding box center [663, 153] width 1108 height 144
click at [321, 236] on span "Șterge x" at bounding box center [518, 246] width 509 height 38
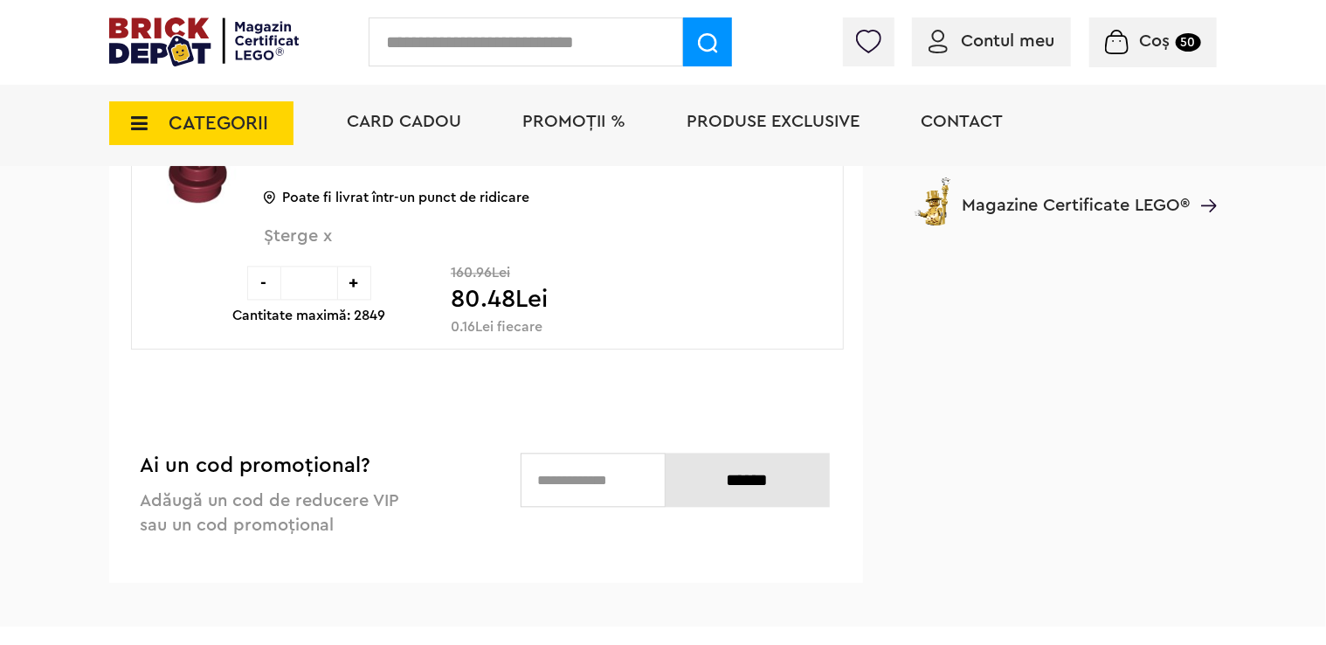
click at [324, 238] on span "Șterge x" at bounding box center [518, 246] width 509 height 38
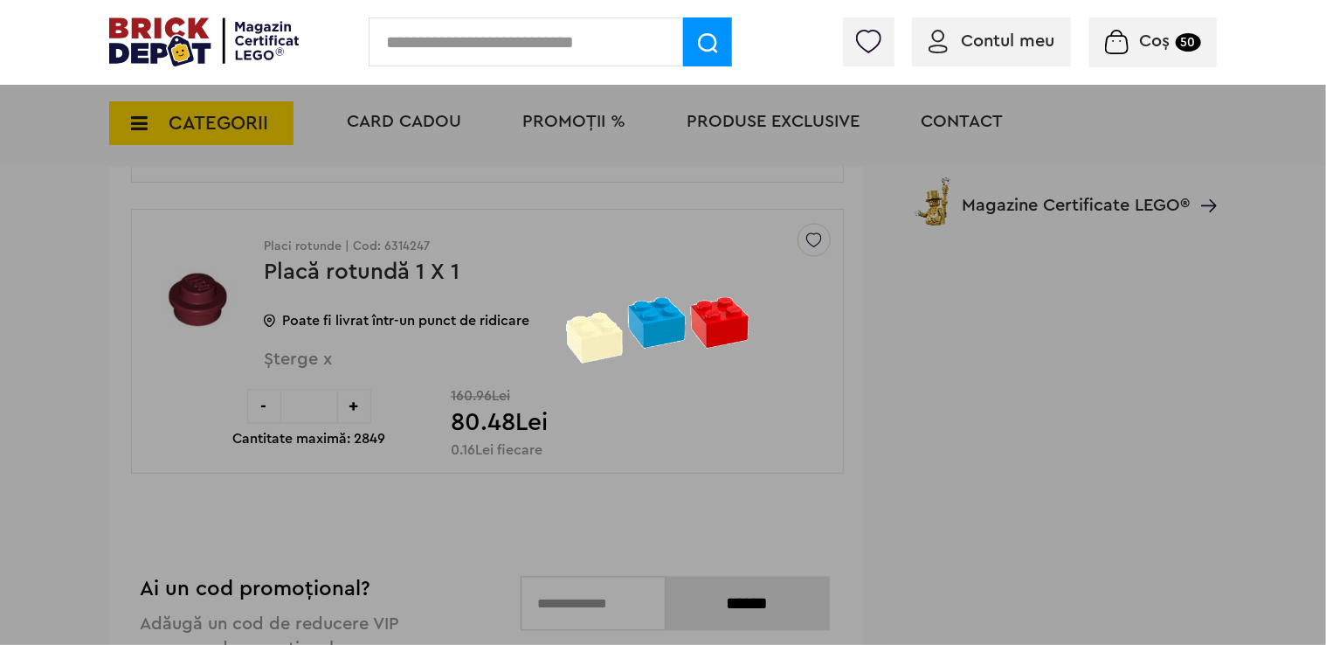
scroll to position [1398, 0]
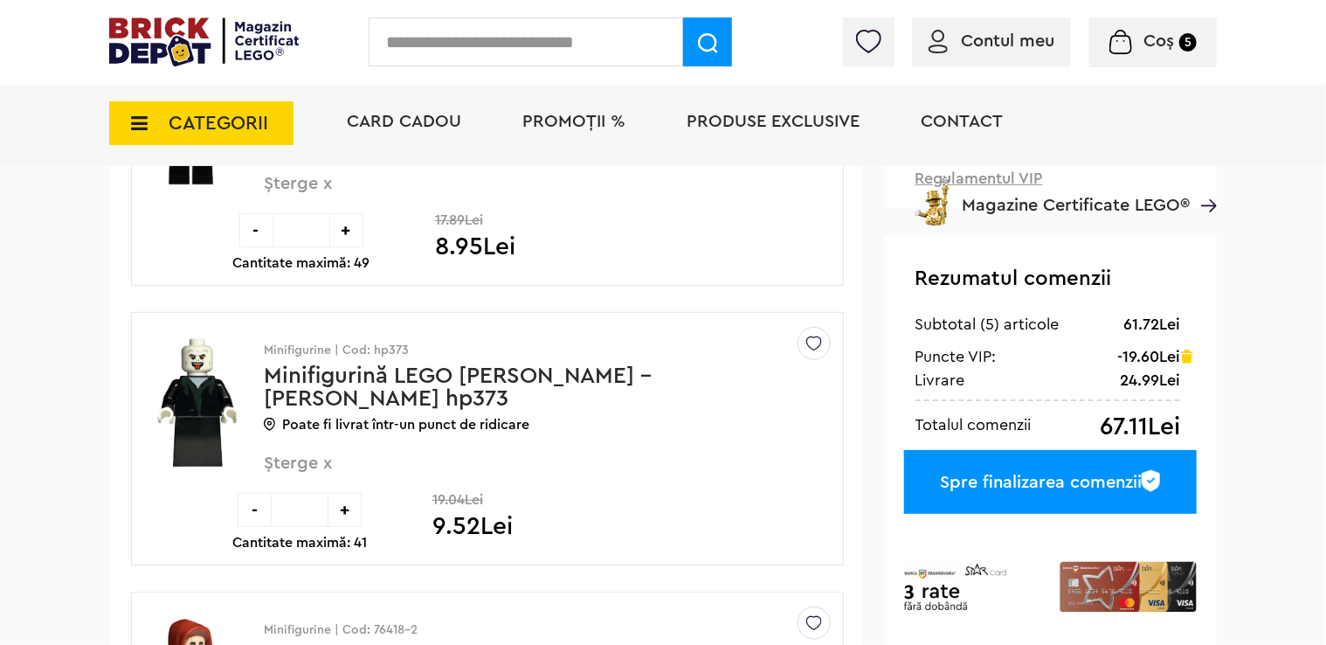
scroll to position [87, 0]
